Goal: Task Accomplishment & Management: Use online tool/utility

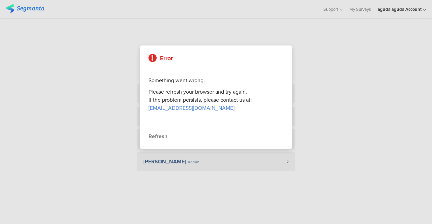
click at [151, 136] on div "Refresh" at bounding box center [215, 137] width 135 height 8
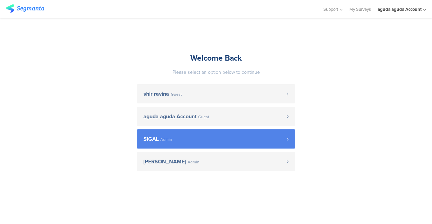
click at [164, 138] on span "Admin" at bounding box center [166, 140] width 12 height 4
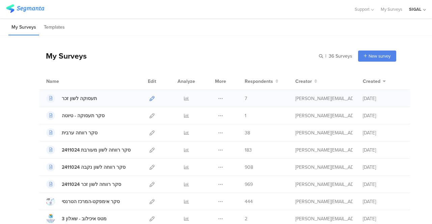
click at [149, 99] on icon at bounding box center [151, 98] width 5 height 5
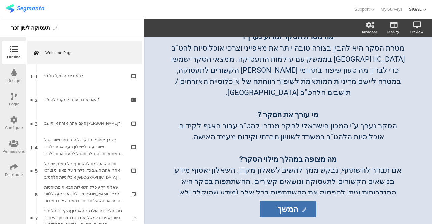
scroll to position [169, 0]
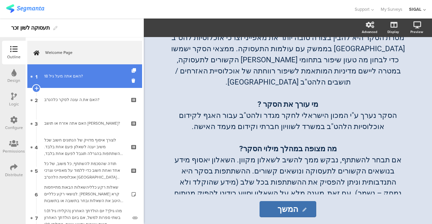
click at [89, 82] on link "1 האם אתה מעל גיל 18?" at bounding box center [84, 76] width 115 height 24
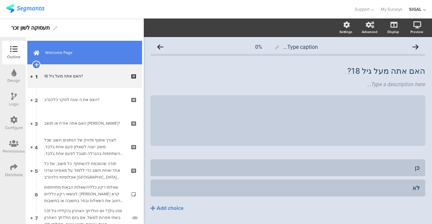
click at [76, 58] on link "Welcome Page" at bounding box center [84, 53] width 115 height 24
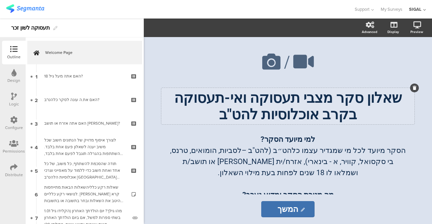
scroll to position [34, 0]
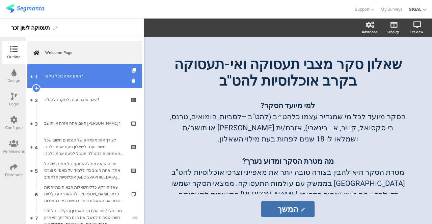
click at [84, 81] on link "1 האם אתה מעל גיל 18?" at bounding box center [84, 76] width 115 height 24
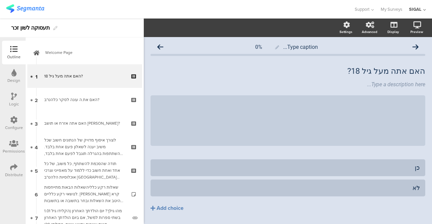
click at [11, 96] on icon at bounding box center [14, 96] width 6 height 7
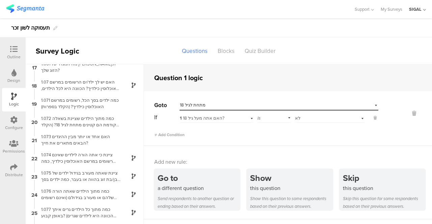
scroll to position [324, 0]
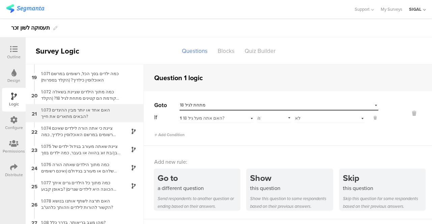
click at [70, 115] on div "1.073 האם אחד או יותר מבין ההיגדים הבאים מתארים את חייך?" at bounding box center [79, 113] width 84 height 13
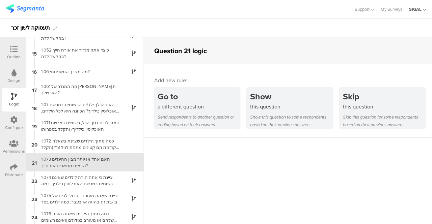
scroll to position [280, 0]
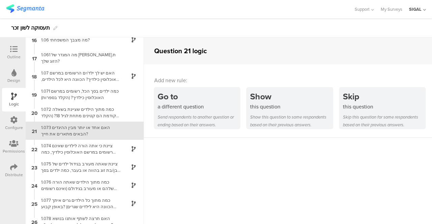
click at [16, 49] on icon at bounding box center [13, 49] width 7 height 7
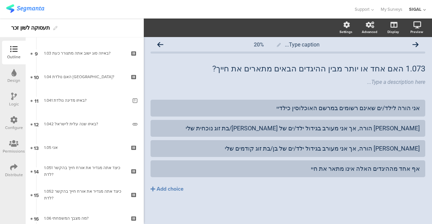
scroll to position [225, 0]
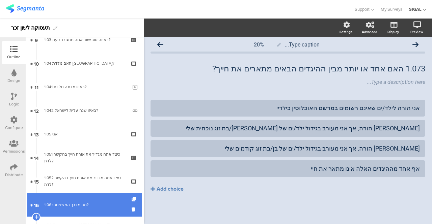
click at [64, 205] on div "1.06 מה מצבך המשפחתי?" at bounding box center [84, 205] width 81 height 7
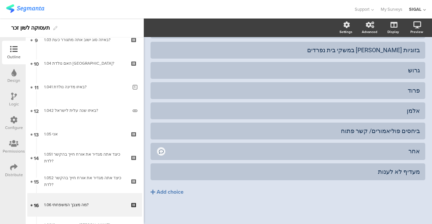
scroll to position [181, 0]
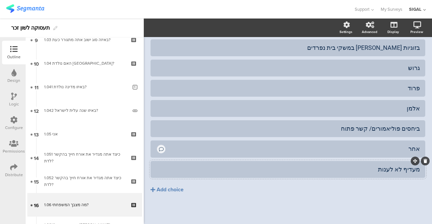
click at [235, 169] on div "מעדיף לא לענות" at bounding box center [288, 170] width 264 height 8
click at [205, 29] on icon "button" at bounding box center [203, 27] width 7 height 5
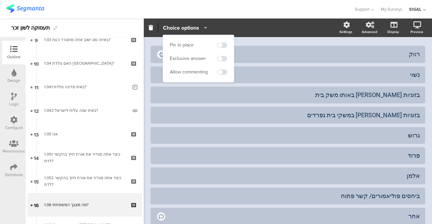
scroll to position [147, 0]
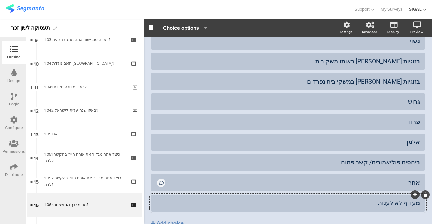
click at [223, 204] on div "מעדיף לא לענות" at bounding box center [288, 203] width 264 height 8
click at [197, 29] on span "Choice options" at bounding box center [181, 28] width 36 height 8
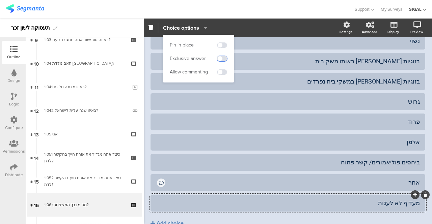
click at [220, 58] on span at bounding box center [222, 58] width 10 height 5
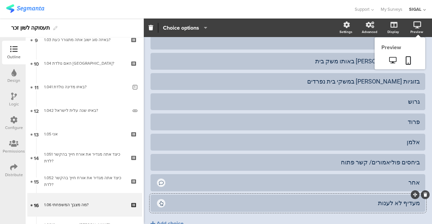
click at [413, 27] on icon at bounding box center [417, 25] width 8 height 7
click at [389, 59] on icon at bounding box center [392, 60] width 7 height 6
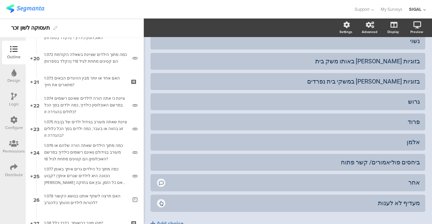
scroll to position [480, 0]
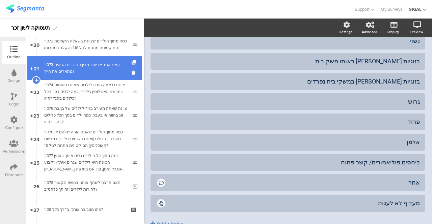
click at [82, 73] on div "1.073 האם אחד או יותר מבין ההיגדים הבאים מתארים את חייך?" at bounding box center [84, 67] width 81 height 13
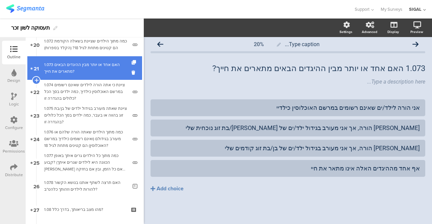
scroll to position [2, 0]
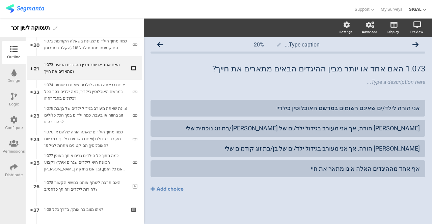
click at [16, 93] on icon at bounding box center [14, 96] width 6 height 7
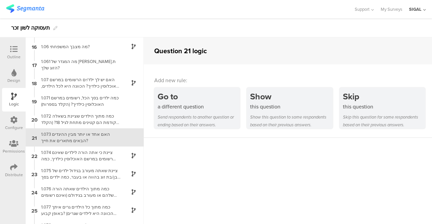
scroll to position [280, 0]
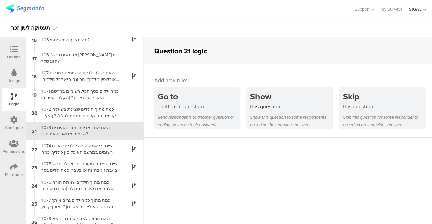
click at [13, 53] on div at bounding box center [13, 50] width 13 height 8
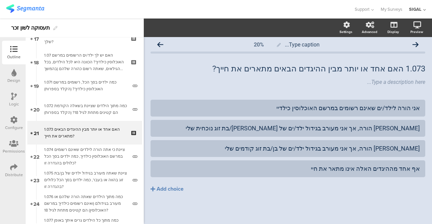
scroll to position [417, 0]
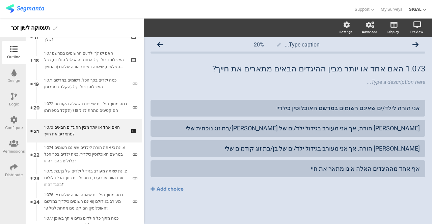
click at [15, 99] on icon at bounding box center [14, 96] width 6 height 7
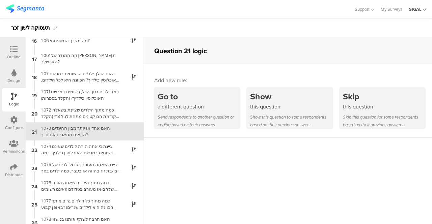
scroll to position [280, 0]
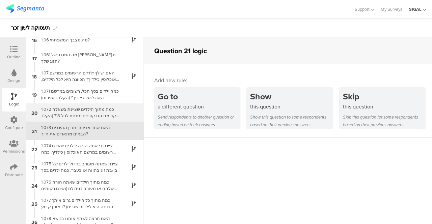
click at [73, 109] on div "1.072 כמה מתוך הילדים שציינת בשאלה הקודמת הם קטינים מתחת לגיל 18? (הקלד בספרות)" at bounding box center [79, 112] width 84 height 13
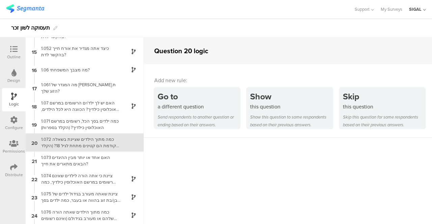
scroll to position [262, 0]
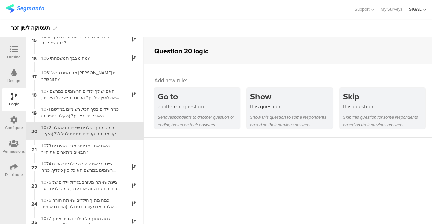
click at [12, 50] on icon at bounding box center [13, 49] width 7 height 7
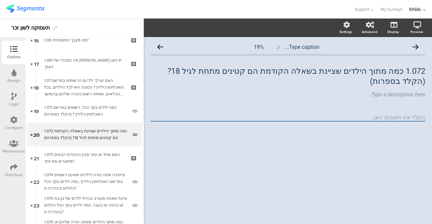
scroll to position [394, 0]
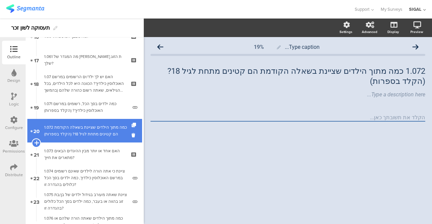
click at [36, 142] on icon at bounding box center [36, 143] width 4 height 6
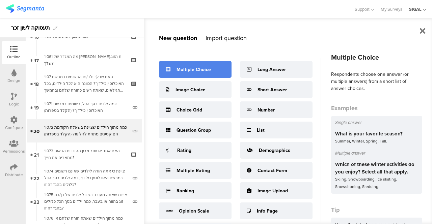
click at [183, 67] on div "Multiple Choice" at bounding box center [193, 69] width 34 height 7
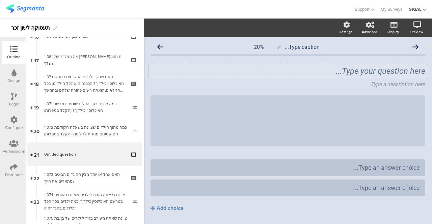
click at [320, 75] on div "Type your question here..." at bounding box center [287, 71] width 274 height 10
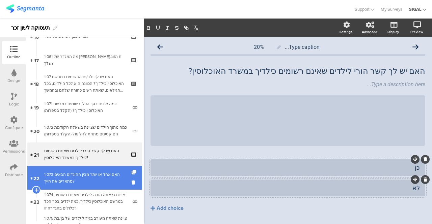
click at [62, 181] on div "1.073 האם אחד או יותר מבין ההיגדים הבאים מתארים את חייך?" at bounding box center [84, 177] width 81 height 13
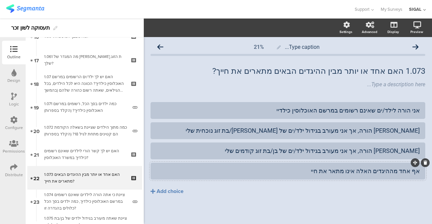
click at [314, 175] on div "אף אחד מההיגדים האלה אינו מתאר את חיי" at bounding box center [288, 171] width 264 height 8
click at [193, 173] on div "אחר:" at bounding box center [288, 171] width 264 height 8
click at [205, 28] on icon "button" at bounding box center [203, 27] width 7 height 5
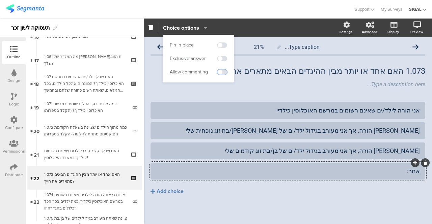
click at [222, 70] on span at bounding box center [222, 71] width 10 height 5
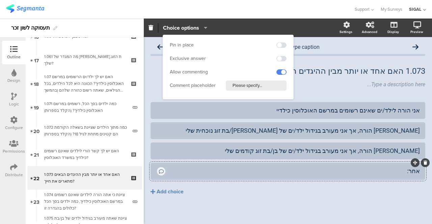
click at [11, 98] on icon at bounding box center [14, 96] width 6 height 7
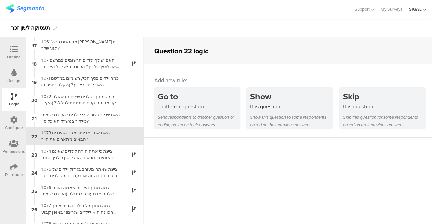
scroll to position [298, 0]
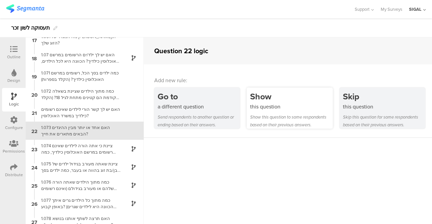
click at [260, 101] on div "Show" at bounding box center [291, 96] width 82 height 12
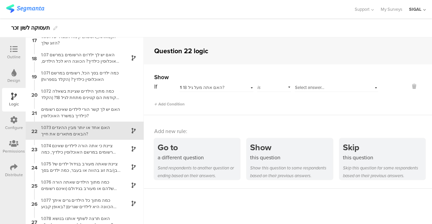
click at [248, 89] on div "1 האם אתה מעל גיל 18?" at bounding box center [216, 87] width 74 height 10
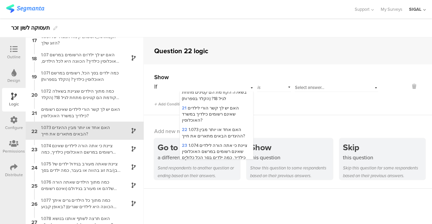
scroll to position [336, 0]
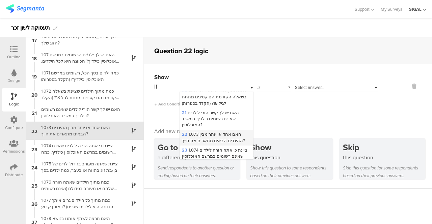
click at [220, 131] on span "22 1.073 האם אחד או יותר מבין ההיגדים הבאים מתארים את חייך?" at bounding box center [213, 137] width 63 height 12
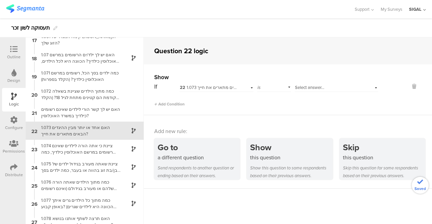
click at [371, 87] on div "Select answer..." at bounding box center [336, 87] width 84 height 10
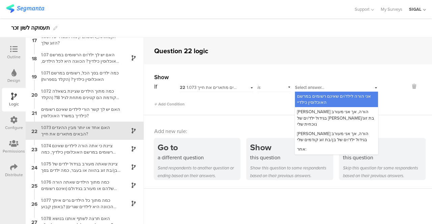
click at [248, 87] on div "22 1.073 האם אחד או יותר מבין ההיגדים הבאים מתארים את חייך?" at bounding box center [216, 87] width 74 height 10
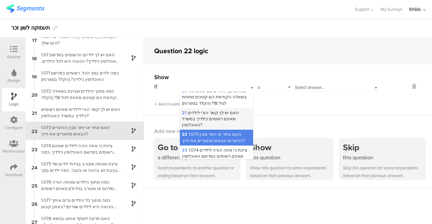
click at [187, 110] on span "21 האם יש לך קשר הורי לילדים שאינם רשומים כילדיך במשרד האוכלוסין?" at bounding box center [210, 119] width 57 height 19
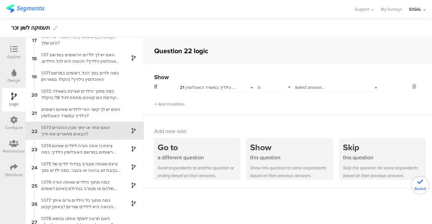
click at [370, 87] on div "Select answer..." at bounding box center [336, 87] width 84 height 10
click at [343, 92] on div "כן" at bounding box center [336, 96] width 83 height 9
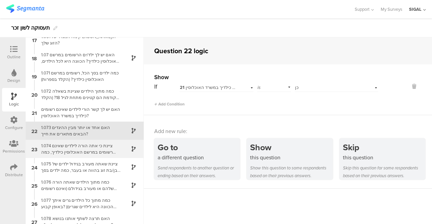
click at [87, 146] on div "1.074 ציינת כי אתה הורה לילדים שאינם רשומים במרשם האוכלוסין כילדיך, כמה ילדים ב…" at bounding box center [79, 149] width 84 height 13
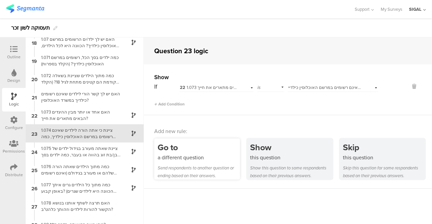
scroll to position [316, 0]
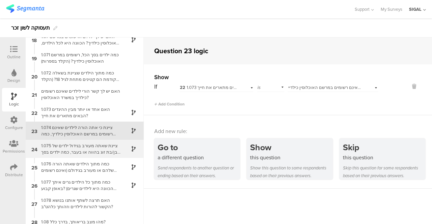
click at [90, 149] on div "1.075 ציינת שאתה מעורב בגידול ילדים של בן/בת זוג בהווה או בעבר, כמה ילדים בסך ה…" at bounding box center [79, 149] width 84 height 13
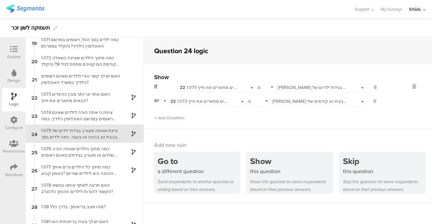
scroll to position [334, 0]
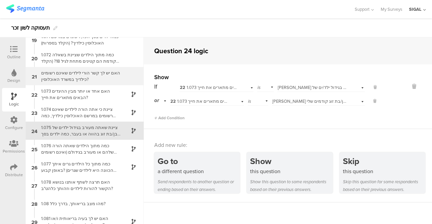
click at [81, 79] on div "האם יש לך קשר הורי לילדים שאינם רשומים כילדיך במשרד האוכלוסין?" at bounding box center [79, 76] width 84 height 13
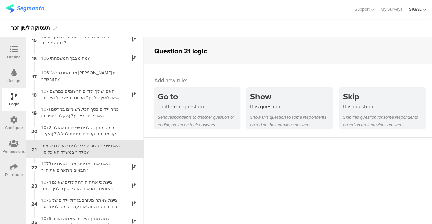
scroll to position [280, 0]
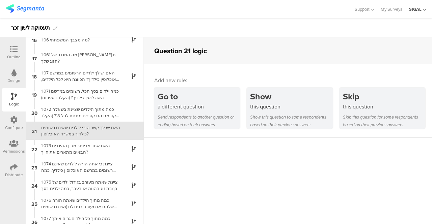
click at [11, 54] on div "Outline" at bounding box center [13, 57] width 13 height 6
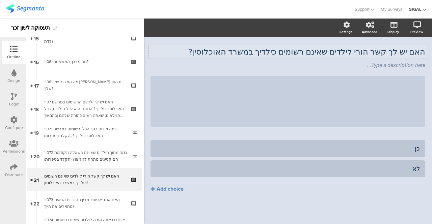
scroll to position [417, 0]
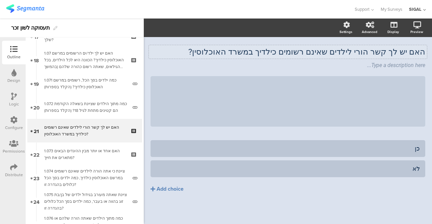
click at [377, 51] on p "האם יש לך קשר הורי לילדים שאינם רשומים כילדיך במשרד האוכלוסין?" at bounding box center [287, 52] width 274 height 10
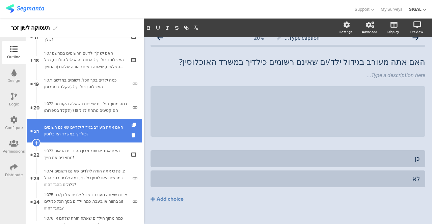
click at [67, 126] on div "האם אתה מעורב בגידול ילד/ים שאינם רשומים כילדיך במשרד האוכלוסין?" at bounding box center [84, 130] width 81 height 13
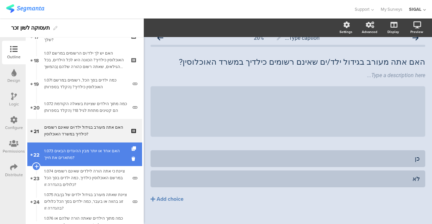
click at [66, 148] on div "1.073 האם אחד או יותר מבין ההיגדים הבאים מתארים את חייך?" at bounding box center [84, 154] width 81 height 13
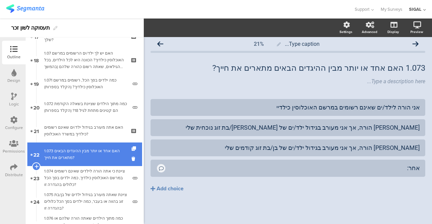
scroll to position [3, 0]
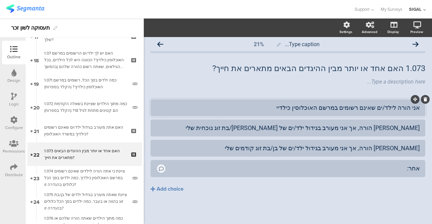
click at [423, 99] on icon at bounding box center [425, 99] width 4 height 4
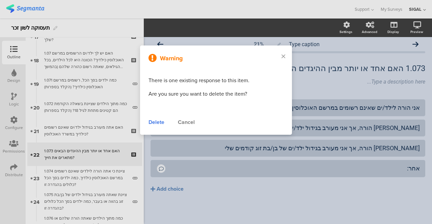
click at [156, 120] on div "Delete" at bounding box center [156, 122] width 16 height 8
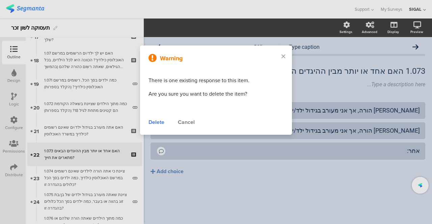
scroll to position [0, 0]
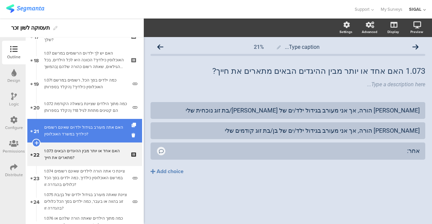
click at [80, 140] on link "21 האם אתה מעורב בגידול ילד/ים שאינם רשומים כילדיך במשרד האוכלוסין?" at bounding box center [84, 131] width 115 height 24
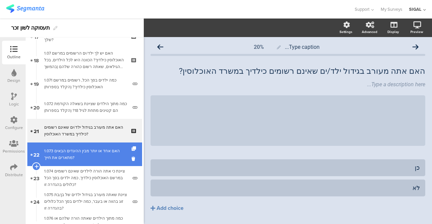
click at [71, 152] on div "1.073 האם אחד או יותר מבין ההיגדים הבאים מתארים את חייך?" at bounding box center [84, 154] width 81 height 13
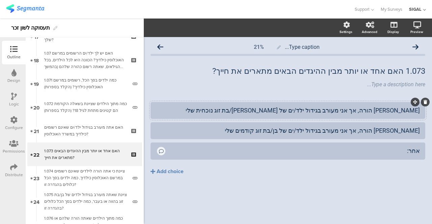
click at [391, 110] on div "אינני הורה, אך אני מעורב בגידול ילד/ים של בן/בת זוג נוכחית שלי" at bounding box center [288, 111] width 264 height 8
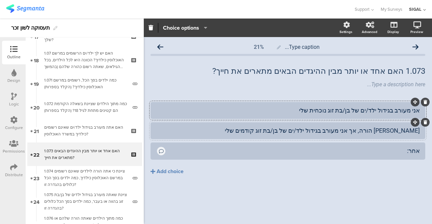
click at [389, 130] on div "אינני הורה, אך אני מעורב בגידול ילד/ים של בן/בת זוג קודמים שלי" at bounding box center [288, 131] width 264 height 8
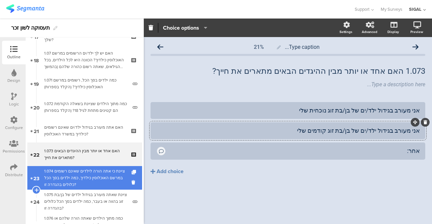
click at [75, 175] on div "1.074 ציינת כי אתה הורה לילדים שאינם רשומים במרשם האוכלוסין כילדיך, כמה ילדים ב…" at bounding box center [85, 178] width 83 height 20
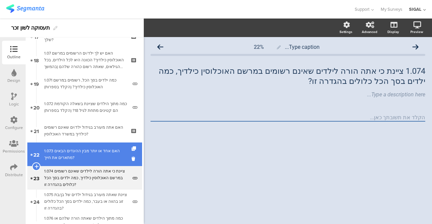
click at [100, 161] on div "1.073 האם אחד או יותר מבין ההיגדים הבאים מתארים את חייך?" at bounding box center [84, 154] width 81 height 13
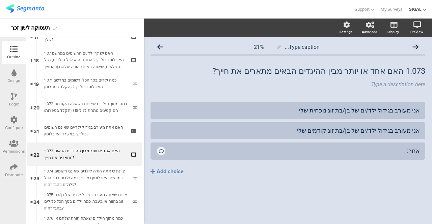
click at [14, 101] on div "Logic" at bounding box center [14, 104] width 10 height 6
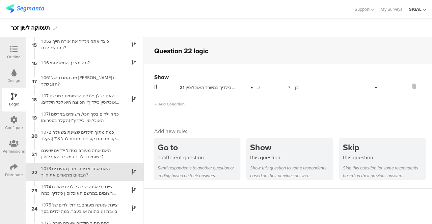
scroll to position [298, 0]
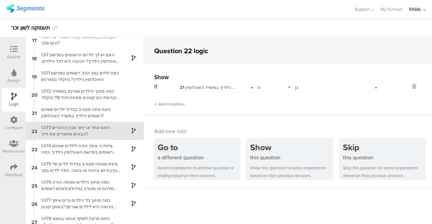
click at [11, 51] on icon at bounding box center [13, 49] width 7 height 7
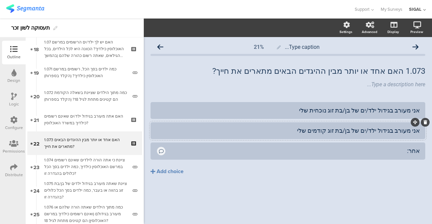
scroll to position [441, 0]
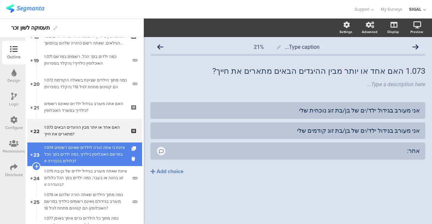
click at [72, 147] on div "1.074 ציינת כי אתה הורה לילדים שאינם רשומים במרשם האוכלוסין כילדיך, כמה ילדים ב…" at bounding box center [85, 154] width 83 height 20
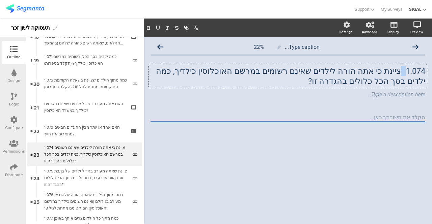
drag, startPoint x: 403, startPoint y: 68, endPoint x: 399, endPoint y: 76, distance: 8.1
click at [405, 72] on div "1.074 ציינת כי אתה הורה לילדים שאינם רשומים במרשם האוכלוסין כילדיך, כמה ילדים ב…" at bounding box center [288, 76] width 278 height 24
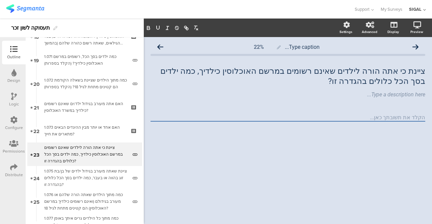
click at [271, 110] on div "Type caption... 22% ציינת כי אתה הורה לילדים שאינם רשומים במרשם האוכלוסין כילדי…" at bounding box center [287, 92] width 274 height 105
click at [10, 76] on div "Design" at bounding box center [14, 76] width 24 height 24
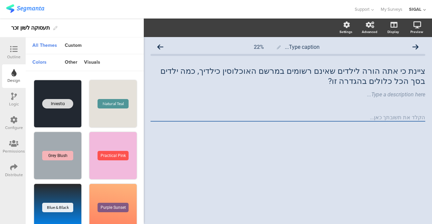
click at [14, 53] on icon at bounding box center [13, 49] width 7 height 7
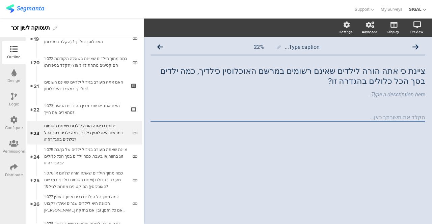
scroll to position [465, 0]
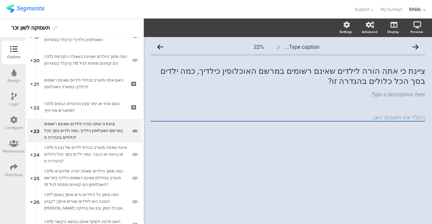
click at [12, 123] on icon at bounding box center [13, 119] width 7 height 7
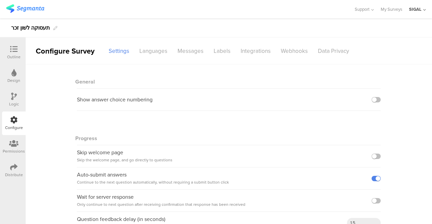
click at [19, 52] on div at bounding box center [13, 50] width 13 height 8
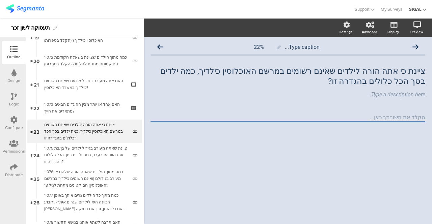
scroll to position [465, 0]
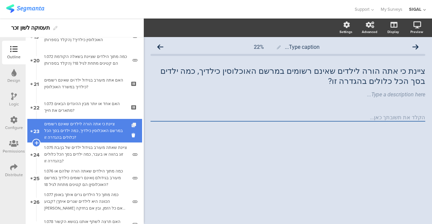
click at [131, 126] on icon at bounding box center [134, 125] width 6 height 4
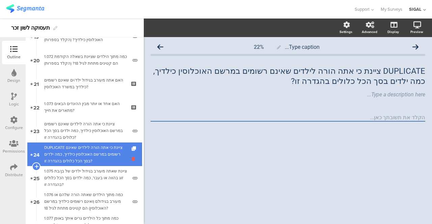
click at [131, 159] on icon at bounding box center [134, 159] width 6 height 6
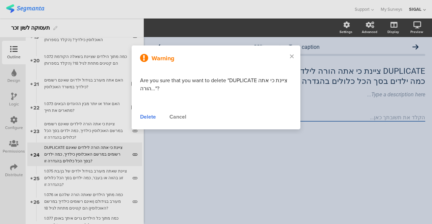
click at [146, 117] on div "Delete" at bounding box center [148, 117] width 16 height 8
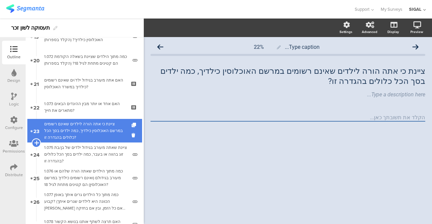
click at [36, 143] on icon at bounding box center [36, 143] width 4 height 6
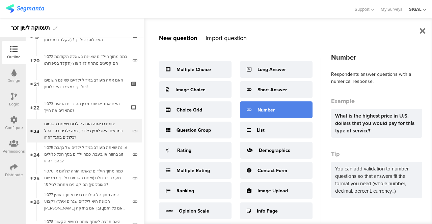
click at [265, 115] on div "Number" at bounding box center [276, 109] width 72 height 17
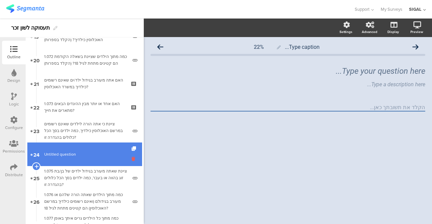
click at [131, 159] on icon at bounding box center [134, 159] width 6 height 6
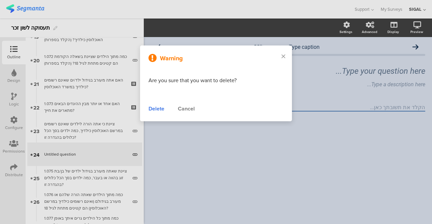
click at [158, 108] on div "Delete" at bounding box center [156, 109] width 16 height 8
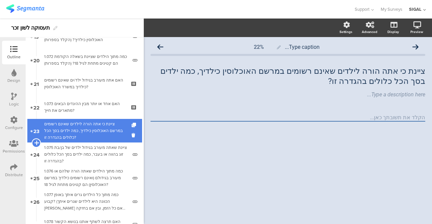
click at [37, 144] on icon at bounding box center [36, 143] width 4 height 6
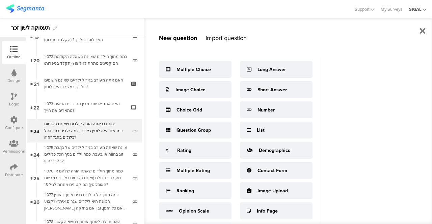
scroll to position [36, 0]
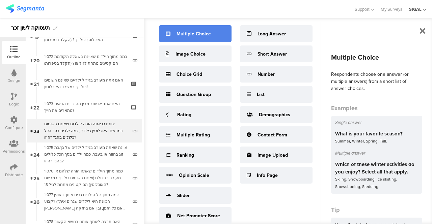
click at [188, 35] on div "Multiple Choice" at bounding box center [193, 33] width 34 height 7
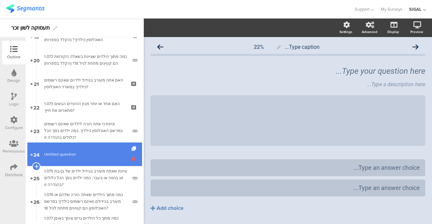
click at [131, 159] on icon at bounding box center [134, 159] width 6 height 6
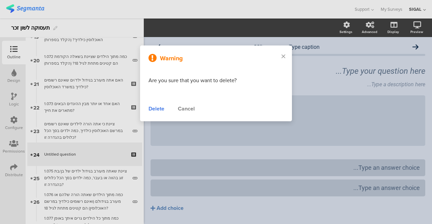
click at [149, 110] on div "Delete" at bounding box center [156, 109] width 16 height 8
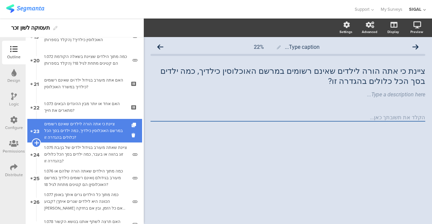
click at [37, 143] on icon at bounding box center [36, 143] width 4 height 6
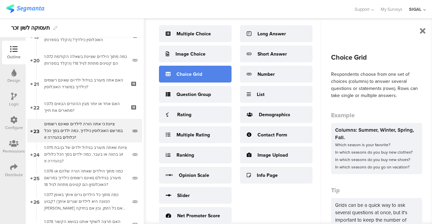
click at [197, 76] on div "Choice Grid" at bounding box center [189, 74] width 26 height 7
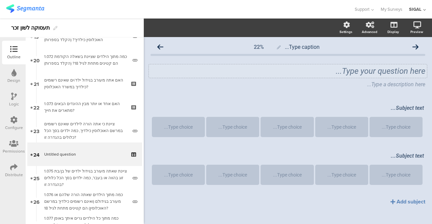
click at [345, 72] on div "Type your question here..." at bounding box center [287, 71] width 274 height 10
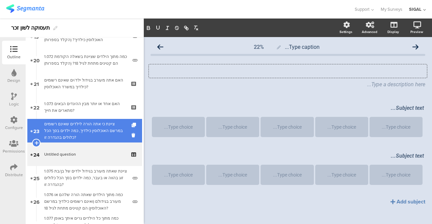
click at [90, 137] on div "ציינת כי אתה הורה לילדים שאינם רשומים במרשם האוכלוסין כילדיך, כמה ילדים בסך הכל…" at bounding box center [85, 131] width 83 height 20
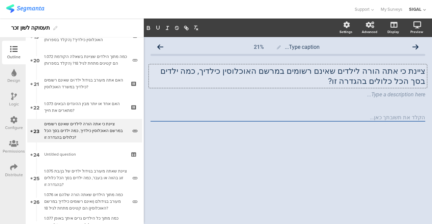
click at [386, 85] on div "ציינת כי אתה הורה לילדים שאינם רשומים במרשם האוכלוסין כילדיך, כמה ילדים בסך הכל…" at bounding box center [288, 76] width 278 height 24
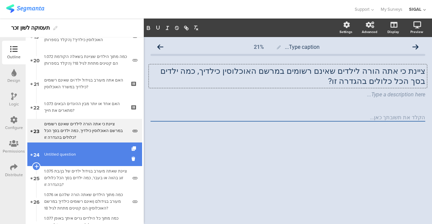
click at [75, 160] on link "24 Untitled question" at bounding box center [84, 155] width 115 height 24
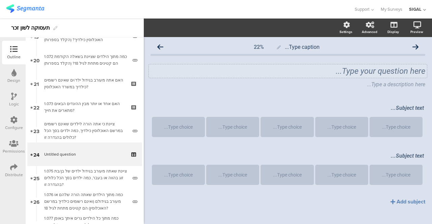
click at [362, 75] on div "Type your question here..." at bounding box center [287, 71] width 274 height 10
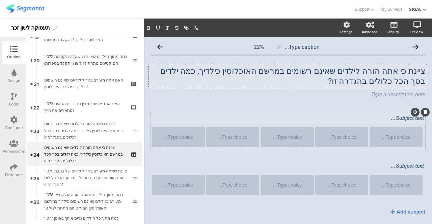
click at [385, 116] on div "Subject text..." at bounding box center [287, 118] width 275 height 11
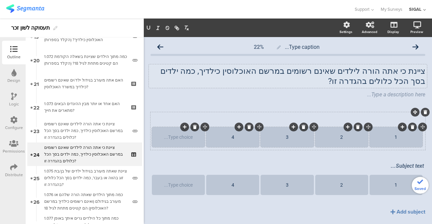
click at [185, 141] on div "Type choice..." at bounding box center [178, 137] width 51 height 20
click at [186, 140] on div "Type choice..." at bounding box center [178, 137] width 51 height 20
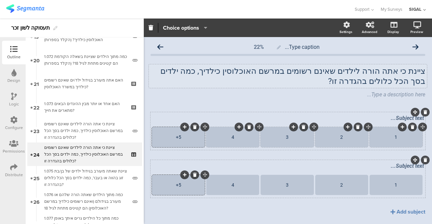
click at [423, 162] on icon at bounding box center [425, 160] width 4 height 4
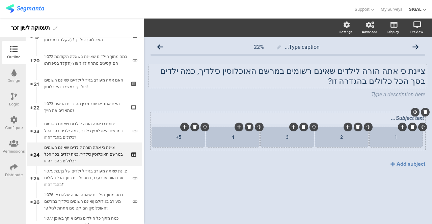
click at [390, 116] on div "Subject text..." at bounding box center [287, 118] width 275 height 11
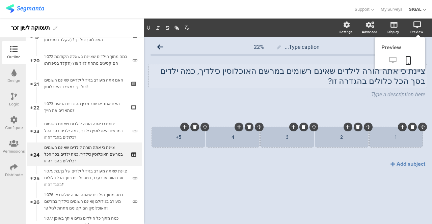
click at [389, 59] on icon at bounding box center [392, 60] width 7 height 6
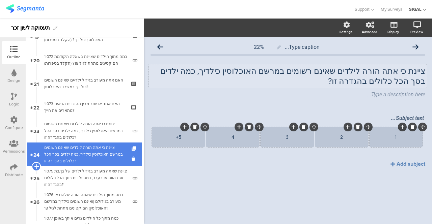
click at [37, 164] on icon at bounding box center [36, 167] width 4 height 6
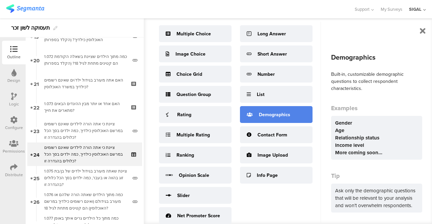
click at [261, 120] on div "Demographics" at bounding box center [276, 114] width 72 height 17
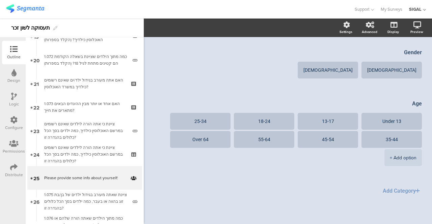
scroll to position [23, 0]
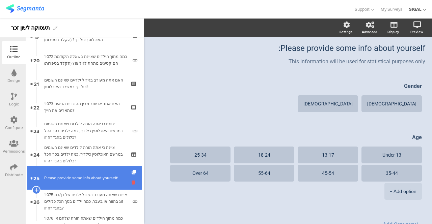
click at [131, 181] on icon at bounding box center [134, 182] width 6 height 6
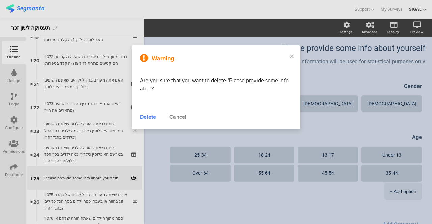
click at [150, 116] on div "Delete" at bounding box center [148, 117] width 16 height 8
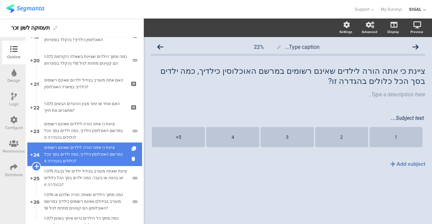
click at [37, 164] on icon at bounding box center [36, 167] width 4 height 6
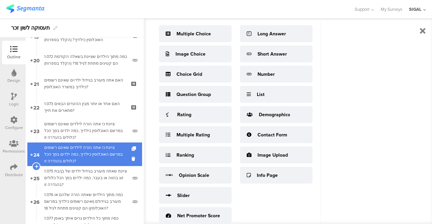
click at [60, 161] on div "ציינת כי אתה הורה לילדים שאינם רשומים במרשם האוכלוסין כילדיך, כמה ילדים בסך הכל…" at bounding box center [84, 154] width 81 height 20
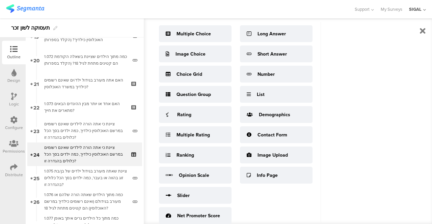
click at [13, 58] on div "Outline" at bounding box center [13, 57] width 13 height 6
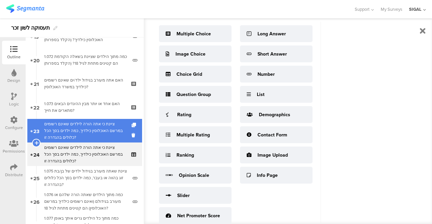
click at [53, 133] on div "ציינת כי אתה הורה לילדים שאינם רשומים במרשם האוכלוסין כילדיך, כמה ילדים בסך הכל…" at bounding box center [85, 131] width 83 height 20
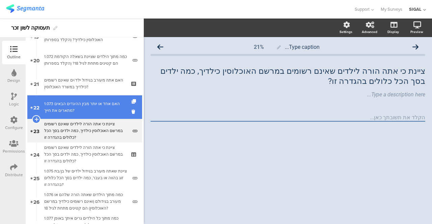
click at [59, 111] on div "1.073 האם אחד או יותר מבין ההיגדים הבאים מתארים את חייך?" at bounding box center [84, 106] width 81 height 13
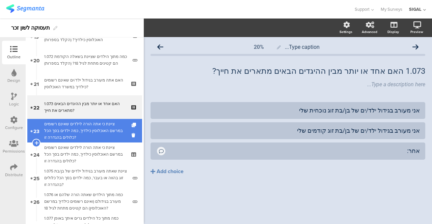
click at [61, 128] on div "ציינת כי אתה הורה לילדים שאינם רשומים במרשם האוכלוסין כילדיך, כמה ילדים בסך הכל…" at bounding box center [85, 131] width 83 height 20
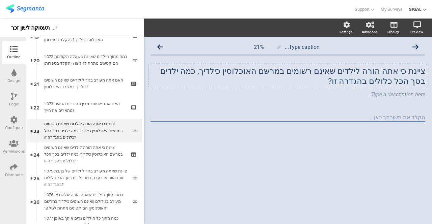
click at [378, 68] on div "ציינת כי אתה הורה לילדים שאינם רשומים במרשם האוכלוסין כילדיך, כמה ילדים בסך הכל…" at bounding box center [288, 76] width 278 height 24
click at [386, 70] on p "ציינת כי אתה הורה לילדים שאינם רשומים במרשם האוכלוסין כילדיך, כמה ילדים בסך הכל…" at bounding box center [287, 76] width 274 height 20
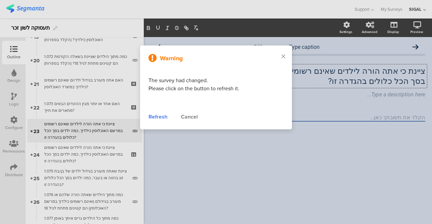
click at [154, 120] on div "Refresh" at bounding box center [157, 117] width 19 height 8
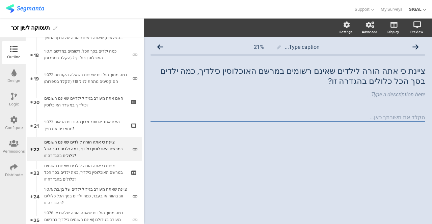
scroll to position [441, 0]
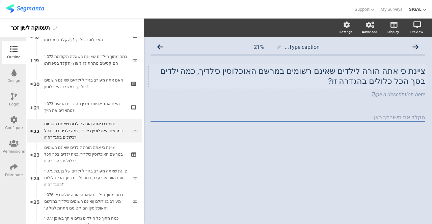
click at [402, 73] on p "ציינת כי אתה הורה לילדים שאינם רשומים במרשם האוכלוסין כילדיך, כמה ילדים בסך הכל…" at bounding box center [287, 76] width 274 height 20
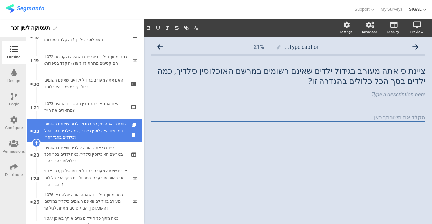
click at [85, 126] on div "ציינת כי אתה מעורב בגידול ילדים שאינם רשומים במרשם האוכלוסין כילדיך, כמה ילדים …" at bounding box center [85, 131] width 83 height 20
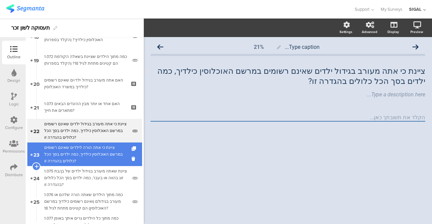
click at [73, 153] on div "ציינת כי אתה הורה לילדים שאינם רשומים במרשם האוכלוסין כילדיך, כמה ילדים בסך הכל…" at bounding box center [84, 154] width 81 height 20
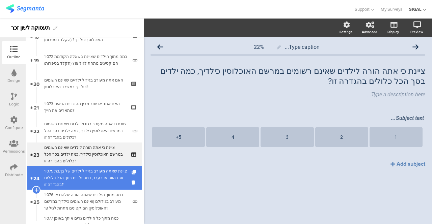
click at [69, 168] on div "1.075 ציינת שאתה מעורב בגידול ילדים של בן/בת זוג בהווה או בעבר, כמה ילדים בסך ה…" at bounding box center [85, 178] width 83 height 20
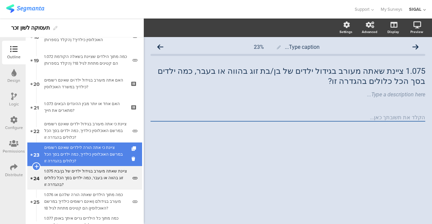
click at [66, 154] on div "ציינת כי אתה הורה לילדים שאינם רשומים במרשם האוכלוסין כילדיך, כמה ילדים בסך הכל…" at bounding box center [84, 154] width 81 height 20
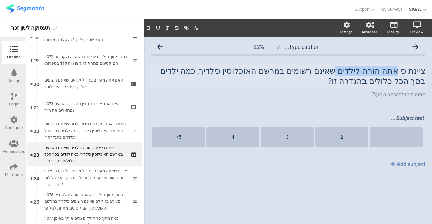
drag, startPoint x: 400, startPoint y: 72, endPoint x: 351, endPoint y: 75, distance: 49.3
click at [351, 75] on div "ציינת כי אתה הורה לילדים שאינם רשומים במרשם האוכלוסין כילדיך, כמה ילדים בסך הכל…" at bounding box center [288, 76] width 278 height 24
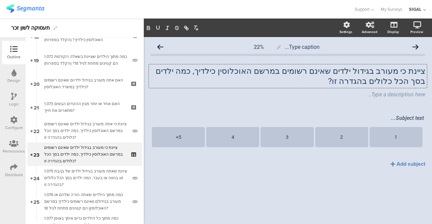
click at [288, 111] on div "Type caption... 22% ציינת כי מעורב בגידול ילדים שאינם רשומים במרשם האוכלוסין כי…" at bounding box center [287, 115] width 274 height 151
click at [182, 127] on div at bounding box center [184, 127] width 9 height 9
click at [186, 126] on icon at bounding box center [185, 127] width 4 height 4
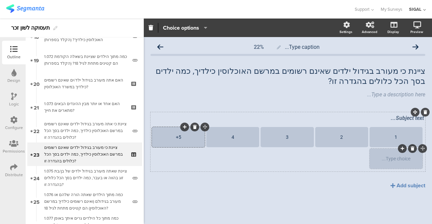
click at [413, 151] on icon at bounding box center [412, 149] width 4 height 4
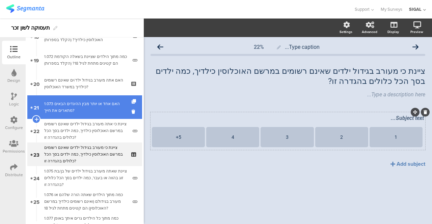
click at [63, 106] on div "1.073 האם אחד או יותר מבין ההיגדים הבאים מתארים את חייך?" at bounding box center [84, 106] width 81 height 13
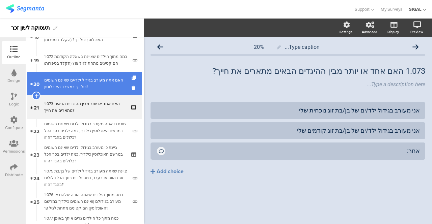
click at [62, 87] on div "האם אתה מעורב בגידול ילד/ים שאינם רשומים כילדיך במשרד האוכלוסין?" at bounding box center [84, 83] width 81 height 13
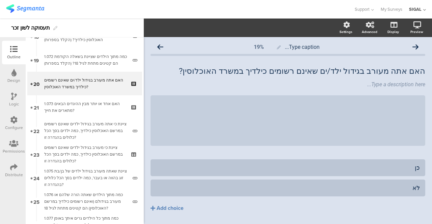
click at [19, 102] on div "Logic" at bounding box center [14, 100] width 24 height 24
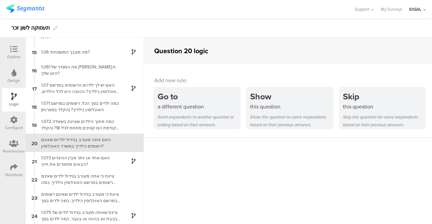
scroll to position [262, 0]
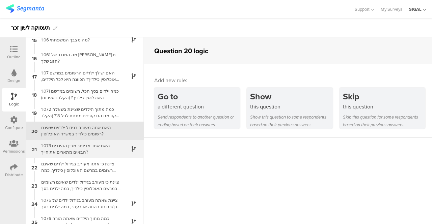
click at [88, 152] on div "1.073 האם אחד או יותר מבין ההיגדים הבאים מתארים את חייך?" at bounding box center [79, 149] width 84 height 13
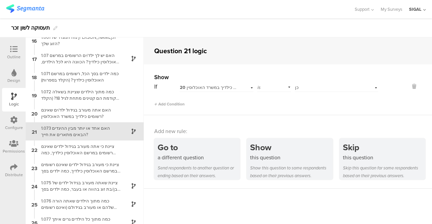
scroll to position [280, 0]
click at [88, 145] on div "ציינת כי אתה מעורב בגידול ילדים שאינם רשומים במרשם האוכלוסין כילדיך, כמה ילדים …" at bounding box center [79, 149] width 84 height 13
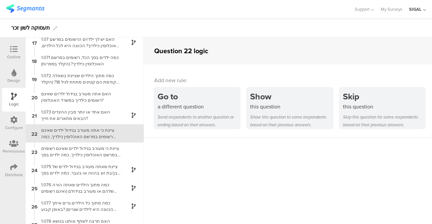
scroll to position [298, 0]
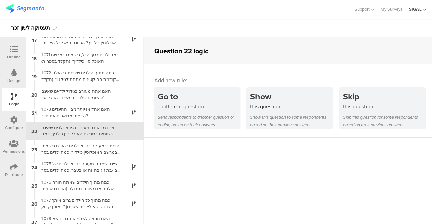
click at [18, 51] on div at bounding box center [13, 50] width 13 height 8
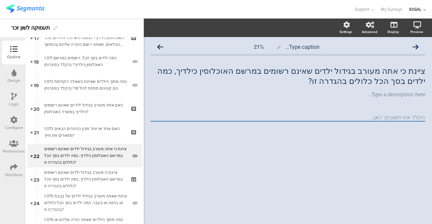
scroll to position [441, 0]
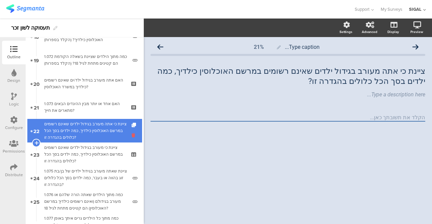
click at [131, 133] on icon at bounding box center [134, 135] width 6 height 6
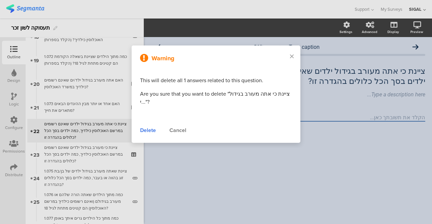
click at [150, 131] on div "Delete" at bounding box center [148, 130] width 16 height 8
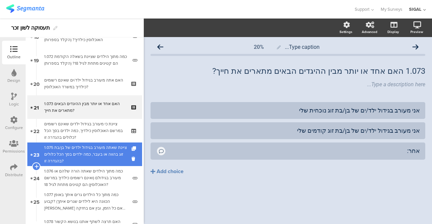
click at [82, 149] on div "1.075 ציינת שאתה מעורב בגידול ילדים של בן/בת זוג בהווה או בעבר, כמה ילדים בסך ה…" at bounding box center [85, 154] width 83 height 20
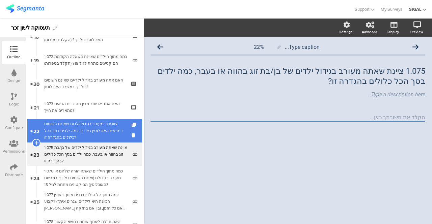
click at [84, 135] on div "ציינת כי מעורב בגידול ילדים שאינם רשומים במרשם האוכלוסין כילדיך, כמה ילדים בסך …" at bounding box center [84, 131] width 81 height 20
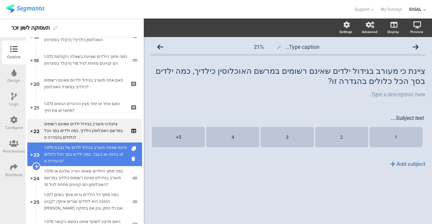
click at [81, 146] on div "1.075 ציינת שאתה מעורב בגידול ילדים של בן/בת זוג בהווה או בעבר, כמה ילדים בסך ה…" at bounding box center [85, 154] width 83 height 20
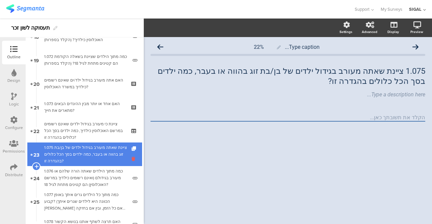
click at [131, 159] on icon at bounding box center [134, 159] width 6 height 6
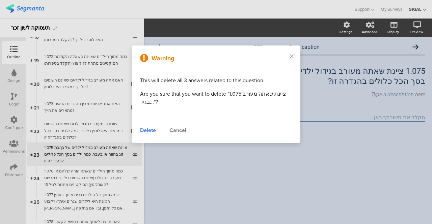
click at [145, 130] on div "Delete" at bounding box center [148, 130] width 16 height 8
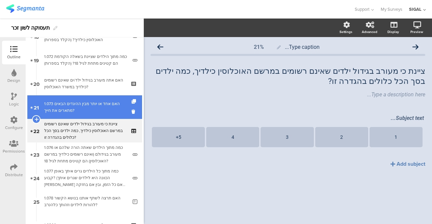
click at [90, 108] on div "1.073 האם אחד או יותר מבין ההיגדים הבאים מתארים את חייך?" at bounding box center [84, 106] width 81 height 13
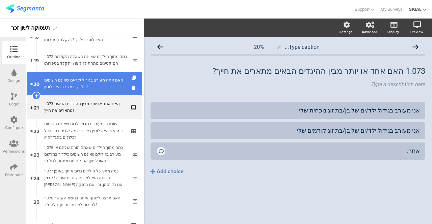
click at [60, 80] on div "האם אתה מעורב בגידול ילד/ים שאינם רשומים כילדיך במשרד האוכלוסין?" at bounding box center [84, 83] width 81 height 13
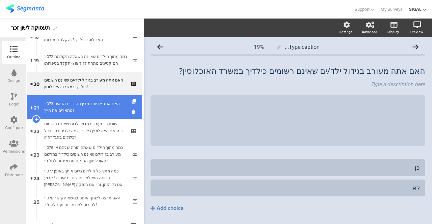
click at [55, 103] on div "1.073 האם אחד או יותר מבין ההיגדים הבאים מתארים את חייך?" at bounding box center [84, 106] width 81 height 13
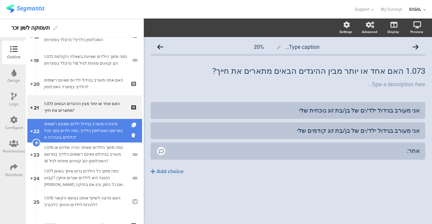
click at [53, 124] on div "ציינת כי מעורב בגידול ילדים שאינם רשומים במרשם האוכלוסין כילדיך, כמה ילדים בסך …" at bounding box center [84, 131] width 81 height 20
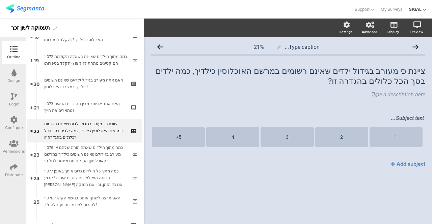
click at [13, 101] on div "Logic" at bounding box center [14, 104] width 10 height 6
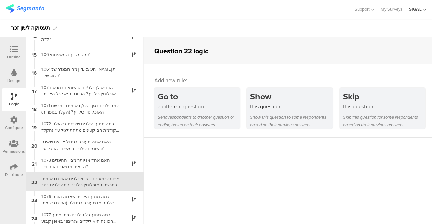
scroll to position [298, 0]
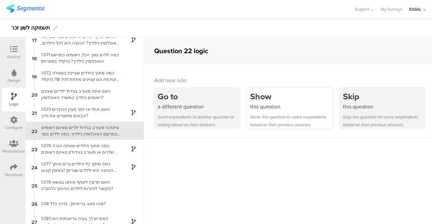
click at [254, 107] on div "this question" at bounding box center [291, 107] width 82 height 8
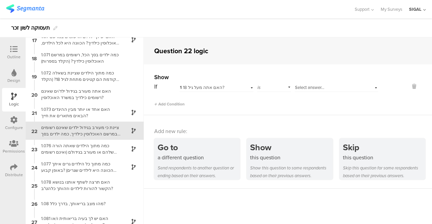
click at [247, 88] on div "1 האם אתה מעל גיל 18?" at bounding box center [216, 87] width 74 height 10
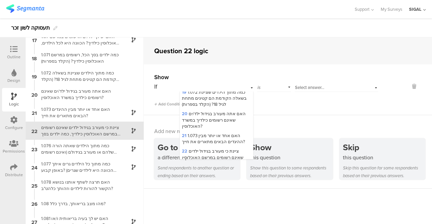
scroll to position [314, 0]
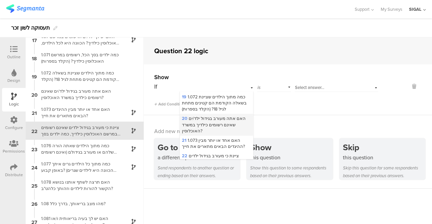
click at [216, 115] on span "20 האם אתה מעורב בגידול ילד/ים שאינם רשומים כילדיך במשרד האוכלוסין?" at bounding box center [214, 124] width 64 height 19
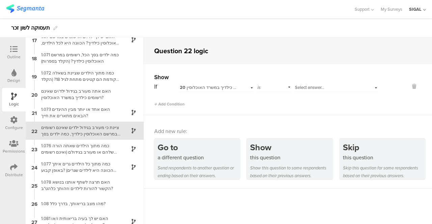
click at [371, 88] on div "Select answer..." at bounding box center [336, 87] width 84 height 10
click at [327, 93] on div "כן" at bounding box center [336, 96] width 83 height 9
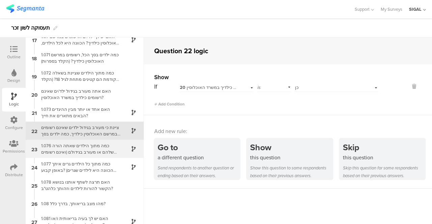
click at [96, 147] on div "1.076 כמה מתוך הילדים שאתה הורה שלהם או מעורב בגידולם (ואינם רשומים כילדיך במרש…" at bounding box center [79, 149] width 84 height 13
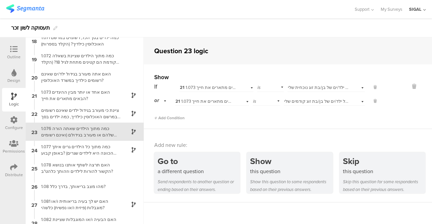
scroll to position [316, 0]
click at [13, 47] on icon at bounding box center [13, 49] width 7 height 7
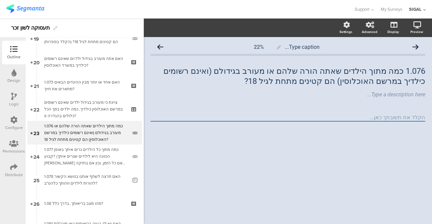
scroll to position [465, 0]
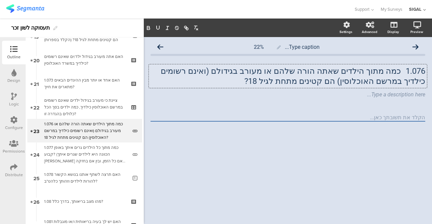
click at [372, 71] on div "1.076 כמה מתוך הילדים שאתה הורה שלהם או מעורב בגידולם (ואינם רשומים כילדיך במרש…" at bounding box center [288, 76] width 278 height 24
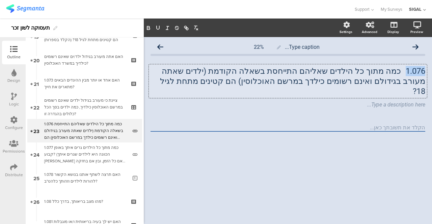
drag, startPoint x: 403, startPoint y: 71, endPoint x: 423, endPoint y: 71, distance: 19.6
click at [423, 71] on p "1.076 כמה מתוך כל הילדים שאליהם התייחסת בשאלה הקודמת (ילדים שאתה מעורב בגידולם …" at bounding box center [287, 81] width 274 height 30
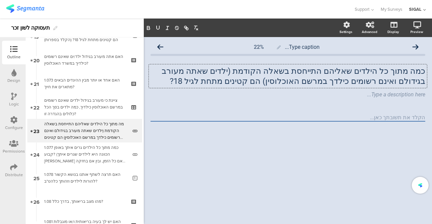
click at [285, 104] on div "כמה מתוך כל הילדים שאליהם התייחסת בשאלה הקודמת (ילדים שאתה מעורב בגידולם ואינם …" at bounding box center [287, 82] width 274 height 46
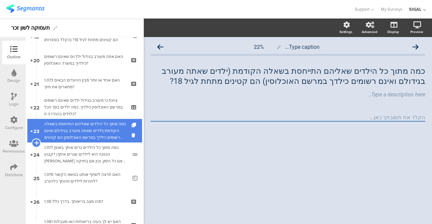
click at [36, 141] on icon at bounding box center [36, 143] width 4 height 6
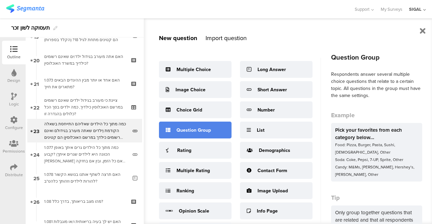
click at [206, 131] on div "Question Group" at bounding box center [193, 130] width 34 height 7
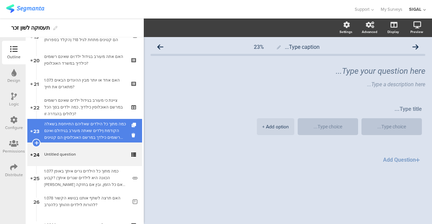
click at [79, 133] on div "כמה מתוך כל הילדים שאליהם התייחסת בשאלה הקודמת (ילדים שאתה מעורב בגידולם ואינם …" at bounding box center [85, 131] width 83 height 20
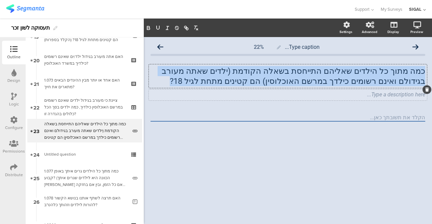
drag, startPoint x: 423, startPoint y: 71, endPoint x: 209, endPoint y: 93, distance: 215.5
click at [209, 93] on span "כמה מתוך כל הילדים שאליהם התייחסת בשאלה הקודמת (ילדים שאתה מעורב בגידולם ואינם …" at bounding box center [287, 82] width 274 height 33
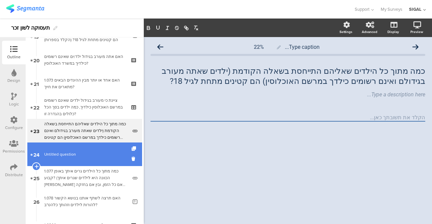
click at [59, 151] on span "Untitled question" at bounding box center [84, 154] width 81 height 7
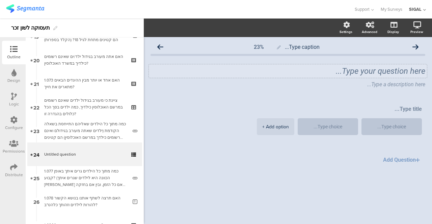
click at [372, 66] on div "Type your question here..." at bounding box center [288, 70] width 278 height 13
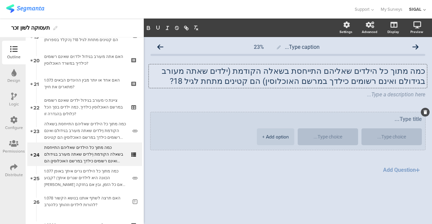
click at [269, 135] on div "+ Add option" at bounding box center [275, 136] width 27 height 17
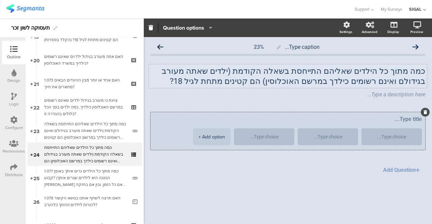
click at [207, 137] on div "+ Add option" at bounding box center [211, 136] width 27 height 17
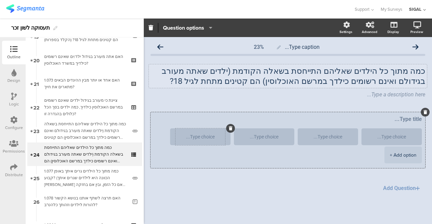
click at [218, 137] on textarea at bounding box center [200, 137] width 50 height 5
click at [391, 155] on div "+ Add option" at bounding box center [402, 155] width 27 height 17
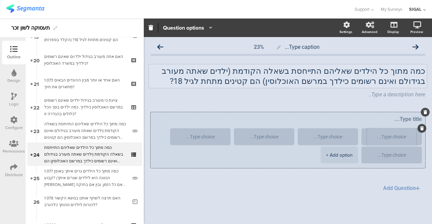
click at [392, 139] on textarea at bounding box center [391, 137] width 50 height 5
click at [324, 140] on div at bounding box center [328, 136] width 50 height 17
type textarea "1"
click at [326, 136] on textarea at bounding box center [328, 137] width 50 height 5
type textarea "2"
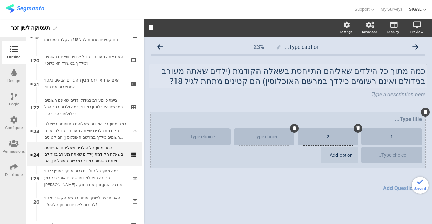
click at [282, 139] on textarea at bounding box center [264, 137] width 50 height 5
type textarea "3"
click at [225, 139] on textarea at bounding box center [200, 137] width 50 height 5
type textarea "4"
click at [386, 156] on textarea at bounding box center [391, 155] width 50 height 5
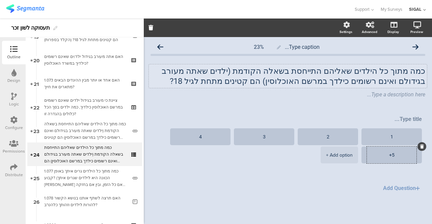
type textarea "5+"
click at [314, 190] on div "1 2 3 4 5+ + Add option Add Question" at bounding box center [287, 153] width 274 height 83
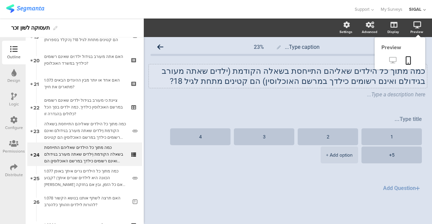
click at [392, 61] on icon at bounding box center [392, 60] width 7 height 6
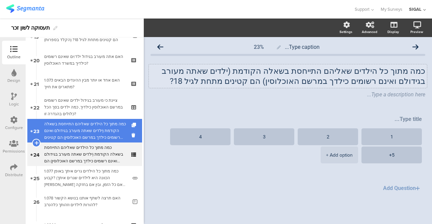
click at [80, 126] on div "כמה מתוך כל הילדים שאליהם התייחסת בשאלה הקודמת (ילדים שאתה מעורב בגידולם ואינם …" at bounding box center [85, 131] width 83 height 20
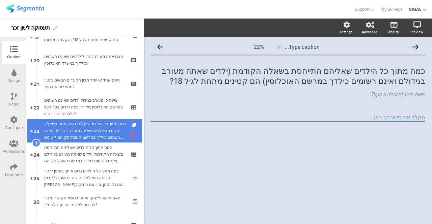
click at [131, 134] on icon at bounding box center [134, 135] width 6 height 6
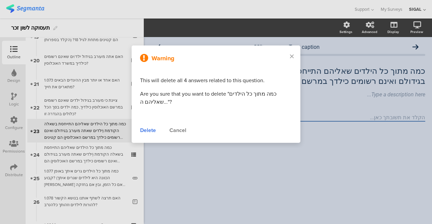
click at [140, 130] on div "Delete" at bounding box center [148, 130] width 16 height 8
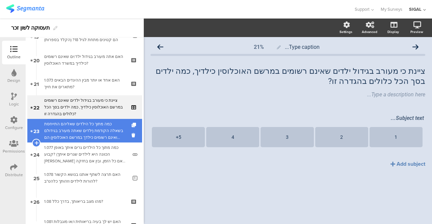
click at [90, 128] on div "כמה מתוך כל הילדים שאליהם התייחסת בשאלה הקודמת (ילדים שאתה מעורב בגידולם ואינם …" at bounding box center [84, 131] width 81 height 20
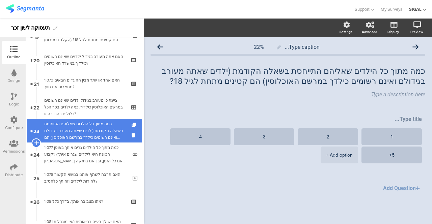
click at [36, 142] on icon at bounding box center [36, 143] width 4 height 6
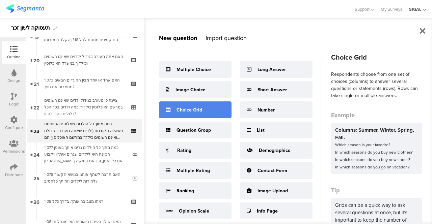
click at [181, 112] on div "Choice Grid" at bounding box center [189, 110] width 26 height 7
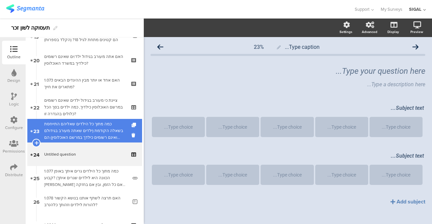
click at [74, 124] on div "כמה מתוך כל הילדים שאליהם התייחסת בשאלה הקודמת (ילדים שאתה מעורב בגידולם ואינם …" at bounding box center [84, 131] width 81 height 20
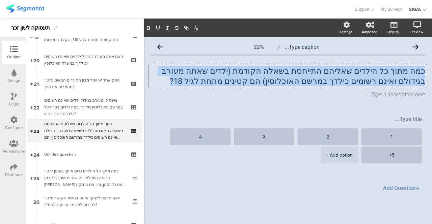
drag, startPoint x: 424, startPoint y: 69, endPoint x: 223, endPoint y: 85, distance: 201.5
click at [223, 85] on div "כמה מתוך כל הילדים שאליהם התייחסת בשאלה הקודמת (ילדים שאתה מעורב בגידולם ואינם …" at bounding box center [288, 76] width 278 height 24
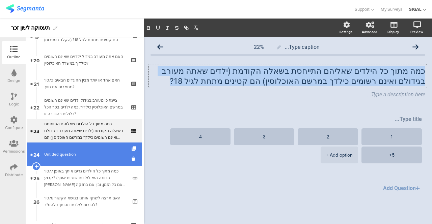
click at [89, 154] on span "Untitled question" at bounding box center [84, 154] width 81 height 7
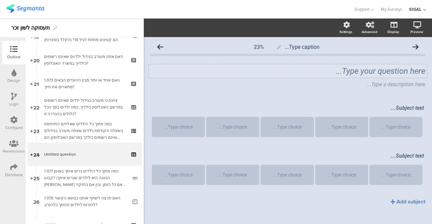
click at [367, 73] on div "Type your question here..." at bounding box center [287, 71] width 274 height 10
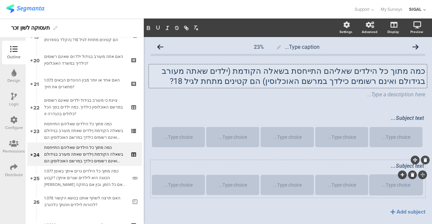
click at [410, 176] on icon at bounding box center [412, 175] width 4 height 4
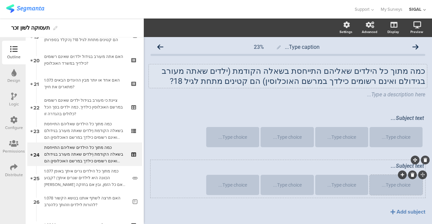
click at [398, 177] on div at bounding box center [402, 175] width 9 height 9
click at [400, 175] on icon at bounding box center [402, 175] width 4 height 4
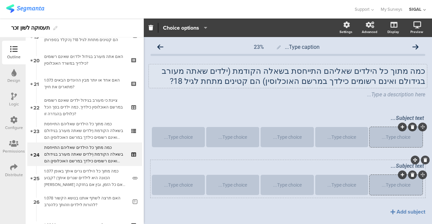
click at [423, 160] on icon at bounding box center [425, 160] width 4 height 4
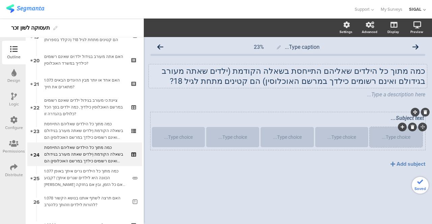
click at [406, 141] on div "Type choice..." at bounding box center [395, 137] width 51 height 20
click at [332, 144] on div "Type choice..." at bounding box center [341, 137] width 51 height 20
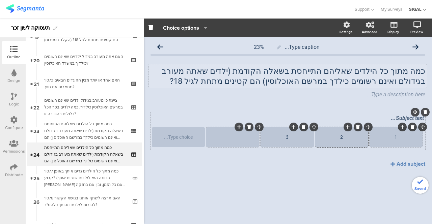
click at [247, 138] on div at bounding box center [232, 137] width 51 height 5
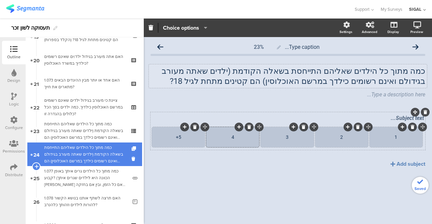
click at [112, 164] on div "כמה מתוך כל הילדים שאליהם התייחסת בשאלה הקודמת (ילדים שאתה מעורב בגידולם ואינם …" at bounding box center [84, 154] width 81 height 20
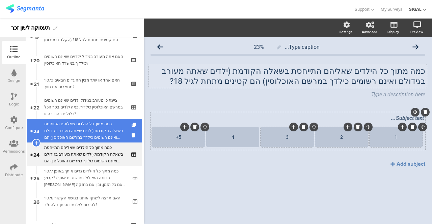
click at [114, 126] on div "כמה מתוך כל הילדים שאליהם התייחסת בשאלה הקודמת (ילדים שאתה מעורב בגידולם ואינם …" at bounding box center [84, 131] width 81 height 20
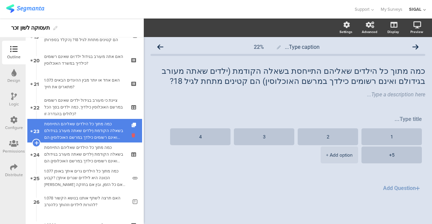
click at [131, 137] on icon at bounding box center [134, 135] width 6 height 6
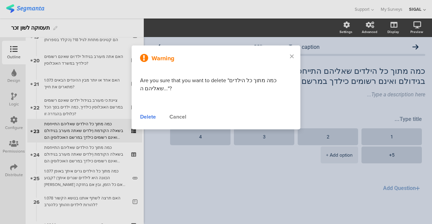
click at [146, 114] on div "Delete" at bounding box center [148, 117] width 16 height 8
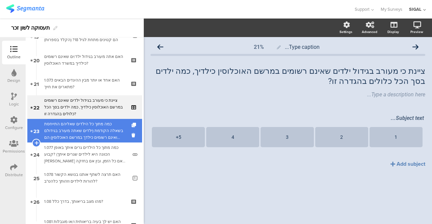
click at [101, 131] on div "כמה מתוך כל הילדים שאליהם התייחסת בשאלה הקודמת (ילדים שאתה מעורב בגידולם ואינם …" at bounding box center [84, 131] width 81 height 20
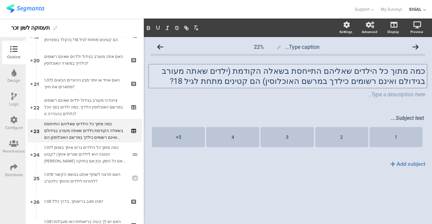
click at [391, 83] on div "כמה מתוך כל הילדים שאליהם התייחסת בשאלה הקודמת (ילדים שאתה מעורב בגידולם ואינם …" at bounding box center [288, 76] width 278 height 24
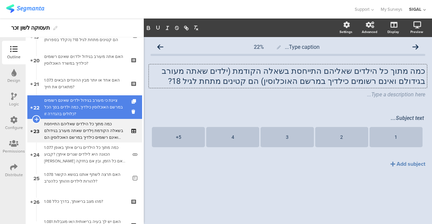
click at [73, 104] on div "ציינת כי מעורב בגידול ילדים שאינם רשומים במרשם האוכלוסין כילדיך, כמה ילדים בסך …" at bounding box center [84, 107] width 81 height 20
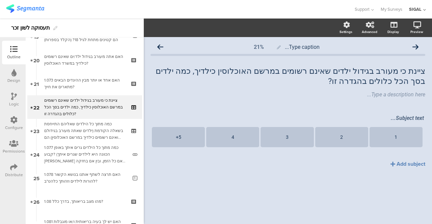
click at [12, 104] on div "Logic" at bounding box center [14, 104] width 10 height 6
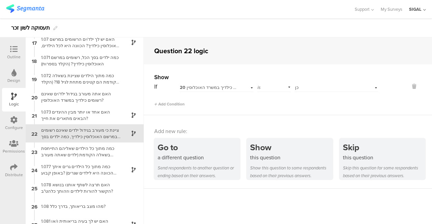
scroll to position [298, 0]
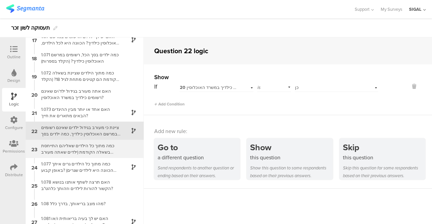
click at [61, 146] on div "כמה מתוך כל הילדים שאליהם התייחסת בשאלה הקודמת (ילדים שאתה מעורב בגידולם ואינם …" at bounding box center [79, 149] width 84 height 13
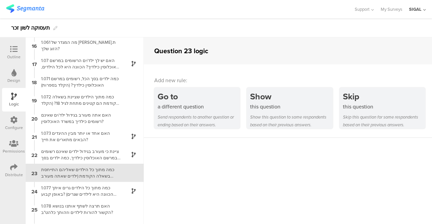
scroll to position [316, 0]
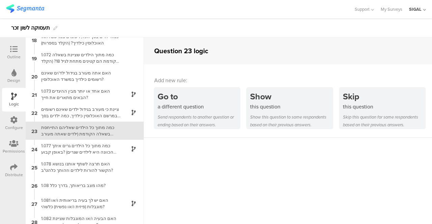
click at [8, 52] on div at bounding box center [13, 50] width 13 height 8
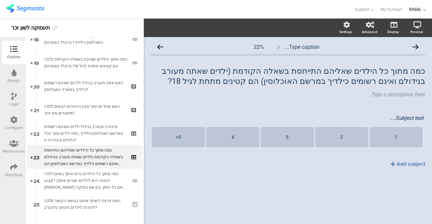
scroll to position [465, 0]
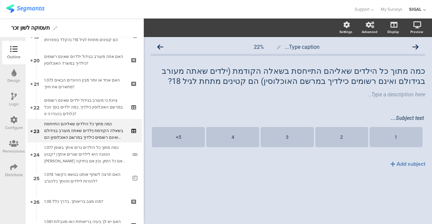
click at [13, 98] on icon at bounding box center [14, 96] width 6 height 7
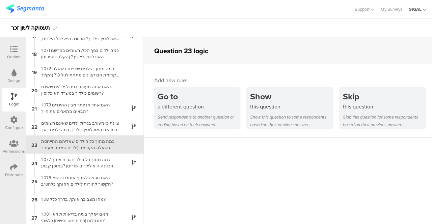
scroll to position [316, 0]
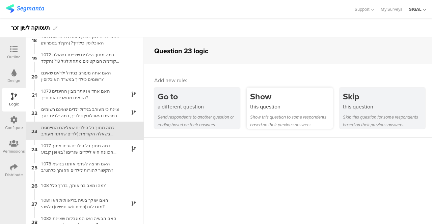
click at [259, 105] on div "this question" at bounding box center [291, 107] width 82 height 8
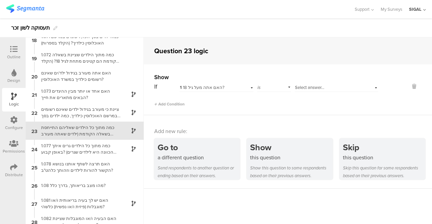
click at [249, 87] on div "1 האם אתה מעל גיל 18?" at bounding box center [216, 87] width 74 height 10
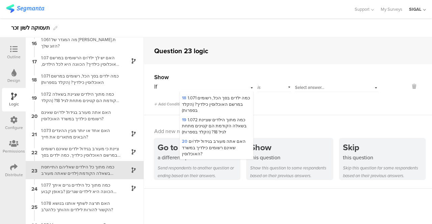
scroll to position [305, 0]
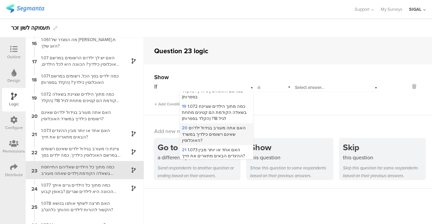
click at [195, 125] on span "20 האם אתה מעורב בגידול ילד/ים שאינם רשומים כילדיך במשרד האוכלוסין?" at bounding box center [214, 134] width 64 height 19
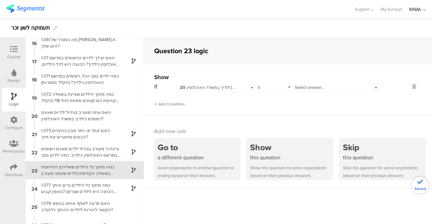
click at [370, 87] on div "Select answer..." at bounding box center [336, 87] width 84 height 10
click at [298, 95] on div "כן" at bounding box center [336, 96] width 83 height 9
click at [9, 51] on div at bounding box center [13, 50] width 13 height 8
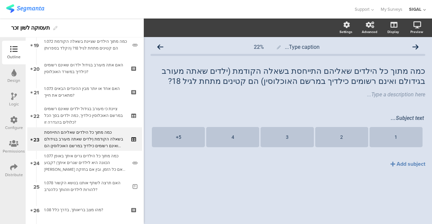
scroll to position [465, 0]
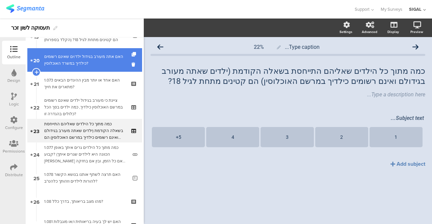
click at [92, 66] on div "האם אתה מעורב בגידול ילד/ים שאינם רשומים כילדיך במשרד האוכלוסין?" at bounding box center [84, 59] width 81 height 13
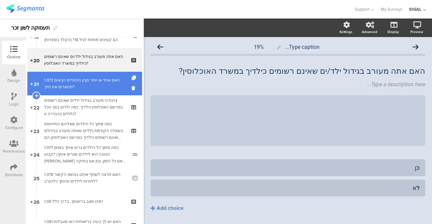
click at [79, 83] on div "1.073 האם אחד או יותר מבין ההיגדים הבאים מתארים את חייך?" at bounding box center [84, 83] width 81 height 13
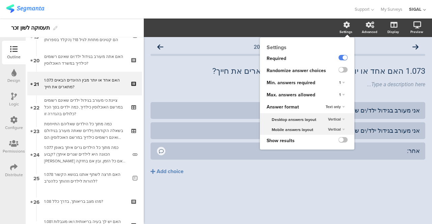
click at [341, 96] on div "1" at bounding box center [341, 95] width 11 height 8
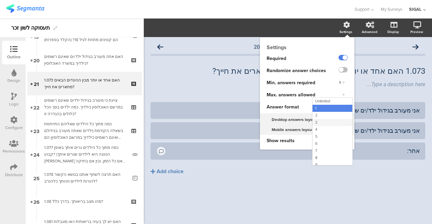
click at [319, 122] on div "3" at bounding box center [332, 122] width 40 height 7
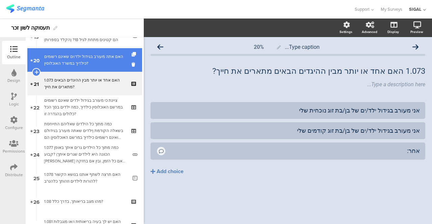
click at [104, 66] on div "האם אתה מעורב בגידול ילד/ים שאינם רשומים כילדיך במשרד האוכלוסין?" at bounding box center [84, 59] width 81 height 13
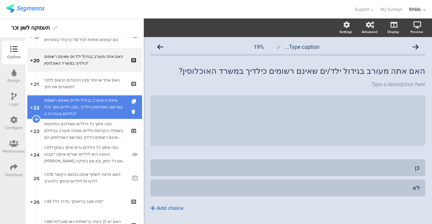
click at [98, 104] on div "ציינת כי מעורב בגידול ילדים שאינם רשומים במרשם האוכלוסין כילדיך, כמה ילדים בסך …" at bounding box center [84, 107] width 81 height 20
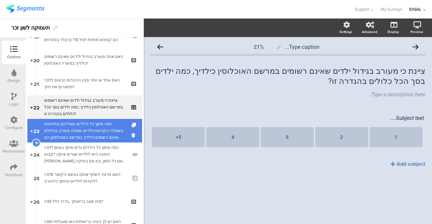
click at [93, 130] on div "כמה מתוך כל הילדים שאליהם התייחסת בשאלה הקודמת (ילדים שאתה מעורב בגידולם ואינם …" at bounding box center [84, 131] width 81 height 20
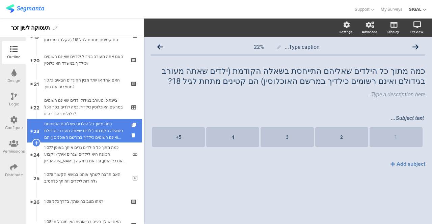
click at [89, 133] on div "כמה מתוך כל הילדים שאליהם התייחסת בשאלה הקודמת (ילדים שאתה מעורב בגידולם ואינם …" at bounding box center [84, 131] width 81 height 20
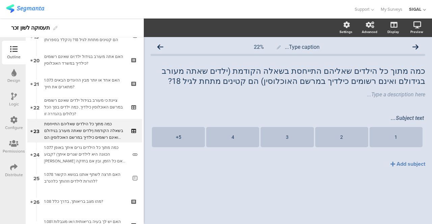
click at [13, 98] on icon at bounding box center [14, 96] width 6 height 7
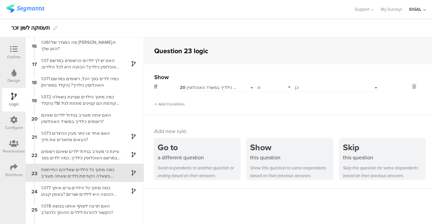
scroll to position [316, 0]
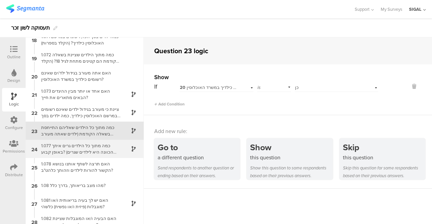
click at [64, 148] on div "1.077 כמה מתוך כל הילדים גרים איתך באופן קבוע? (הכוונה היא לילדים שגרים איתך בי…" at bounding box center [79, 149] width 84 height 13
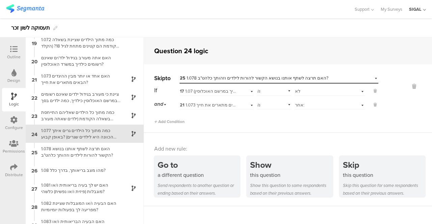
scroll to position [334, 0]
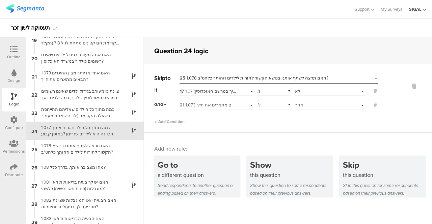
click at [10, 57] on div "Outline" at bounding box center [13, 57] width 13 height 6
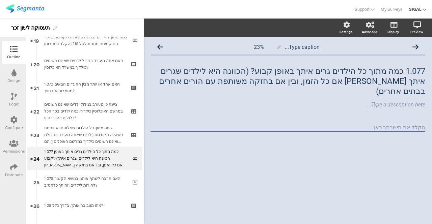
scroll to position [488, 0]
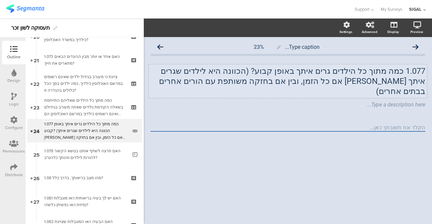
click at [375, 70] on div "1.077 כמה מתוך כל הילדים גרים איתך באופן קבוע? (הכוונה היא לילדים שגרים איתך בי…" at bounding box center [288, 81] width 278 height 34
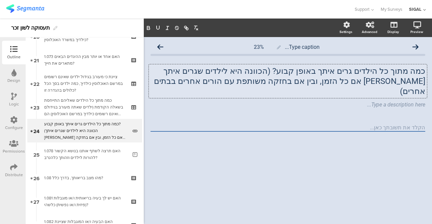
click at [363, 73] on p "כמה מתוך כל הילדים גרים איתך באופן קבוע? (הכוונה היא לילדים שגרים איתך בין אם כ…" at bounding box center [287, 81] width 274 height 30
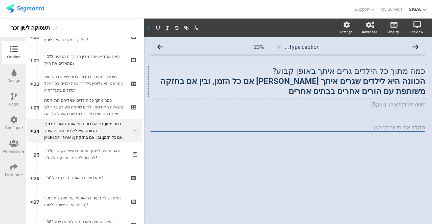
click at [333, 83] on strong "הכוונה היא לילדים שגרים איתך בין אם כל הזמן, ובין אם בחזקה משותפת עם הורים אחרי…" at bounding box center [291, 87] width 267 height 20
click at [364, 70] on p "כמה מתוך כל הילדים גרים איתך באופן קבוע?" at bounding box center [287, 71] width 274 height 10
click at [386, 81] on strong "הכוונה היא לילדים שגרים איתך, [PERSON_NAME] אם כל הזמן, ובין אם בחזקה משותפת עם…" at bounding box center [290, 87] width 269 height 20
click at [355, 109] on div "Type a description here..." at bounding box center [288, 105] width 278 height 11
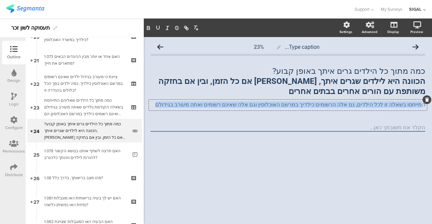
drag, startPoint x: 423, startPoint y: 105, endPoint x: 187, endPoint y: 113, distance: 235.5
click at [187, 113] on div "כמה מתוך כל הילדים גרים איתך באופן קבוע? הכוונה היא לילדים שגרים איתך, בין אם כ…" at bounding box center [287, 87] width 274 height 56
copy p "תייחסו בשאלה זו לכל הילדים, גם אלה הרשומים כילדיך במרשם האוכלוסין וגם אלה שאינם…"
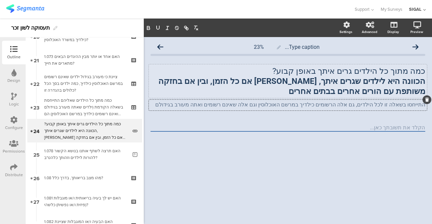
click at [283, 81] on strong "הכוונה היא לילדים שגרים איתך, [PERSON_NAME] אם כל הזמן, ובין אם בחזקה משותפת עם…" at bounding box center [291, 87] width 267 height 20
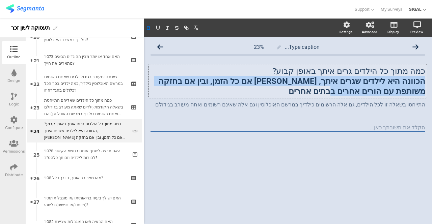
drag, startPoint x: 423, startPoint y: 83, endPoint x: 349, endPoint y: 93, distance: 74.4
click at [349, 93] on p "הכוונה היא לילדים שגרים איתך, [PERSON_NAME] אם כל הזמן, ובין אם בחזקה משותפת עם…" at bounding box center [287, 86] width 274 height 20
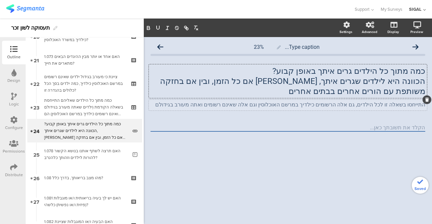
click at [326, 107] on p "התייחסו בשאלה זו לכל הילדים, גם אלה הרשומים כילדיך במרשם האוכלוסין וגם אלה שאינ…" at bounding box center [287, 104] width 274 height 6
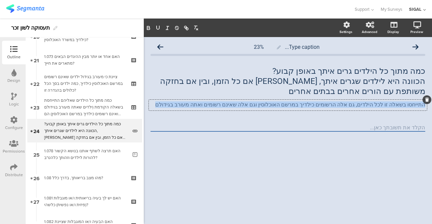
drag, startPoint x: 424, startPoint y: 106, endPoint x: 167, endPoint y: 119, distance: 257.5
click at [167, 119] on div "Type caption... 23% כמה מתוך כל הילדים גרים איתך באופן קבוע? הכוונה היא לילדים …" at bounding box center [287, 97] width 274 height 115
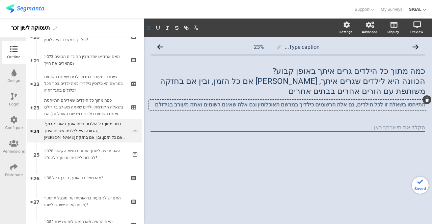
click at [222, 142] on div at bounding box center [287, 139] width 274 height 31
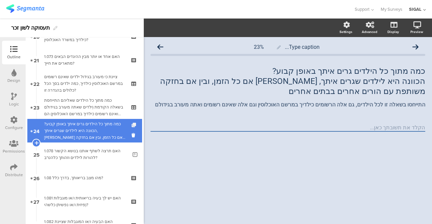
click at [131, 126] on icon at bounding box center [134, 125] width 6 height 4
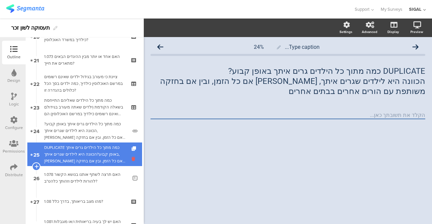
click at [131, 158] on icon at bounding box center [134, 159] width 6 height 6
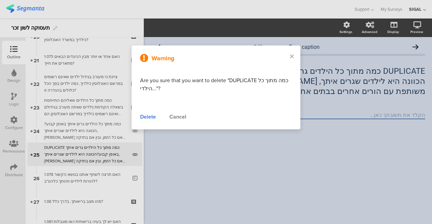
click at [145, 118] on div "Delete" at bounding box center [148, 117] width 16 height 8
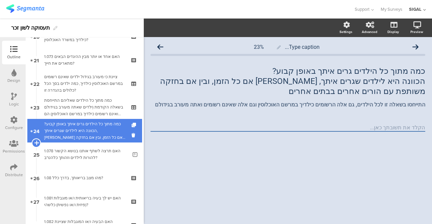
click at [38, 141] on icon at bounding box center [36, 143] width 4 height 6
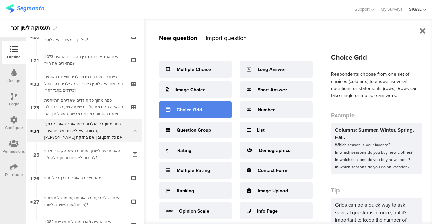
click at [182, 117] on div "Choice Grid" at bounding box center [195, 109] width 72 height 17
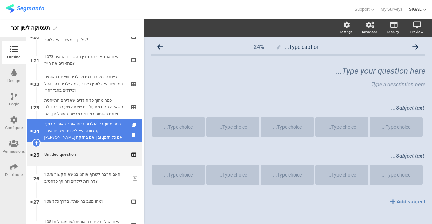
click at [100, 132] on div "כמה מתוך כל הילדים גרים איתך באופן קבוע?הכוונה היא לילדים שגרים איתך, [PERSON_N…" at bounding box center [85, 131] width 83 height 20
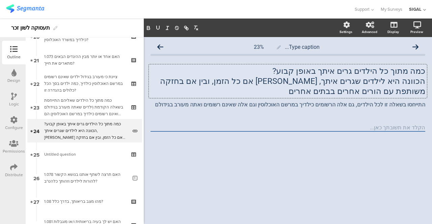
drag, startPoint x: 423, startPoint y: 72, endPoint x: 306, endPoint y: 95, distance: 118.9
click at [306, 95] on div "כמה מתוך כל הילדים גרים איתך באופן קבוע? הכוונה היא לילדים שגרים איתך, בין אם כ…" at bounding box center [288, 81] width 278 height 34
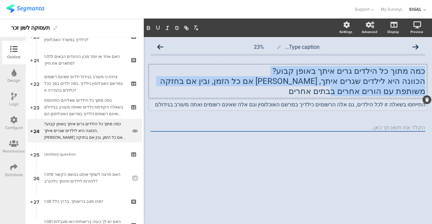
copy div "כמה מתוך כל הילדים גרים איתך באופן קבוע? הכוונה היא לילדים שגרים איתך, [PERSON_…"
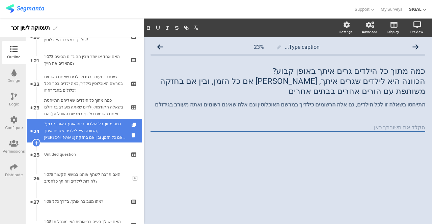
click at [78, 133] on div "כמה מתוך כל הילדים גרים איתך באופן קבוע?הכוונה היא לילדים שגרים איתך, [PERSON_N…" at bounding box center [85, 131] width 83 height 20
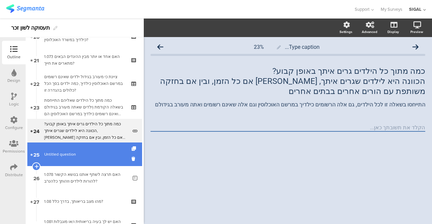
click at [72, 151] on span "Untitled question" at bounding box center [84, 154] width 81 height 7
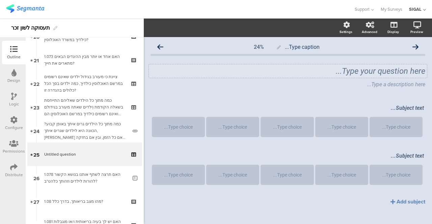
click at [334, 68] on div "Type your question here..." at bounding box center [288, 70] width 278 height 13
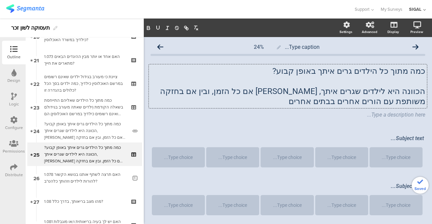
click at [364, 87] on p "הכוונה היא לילדים שגרים איתך, [PERSON_NAME] אם כל הזמן, ובין אם בחזקה משותפת עם…" at bounding box center [287, 96] width 274 height 20
click at [260, 71] on p "כמה מתוך כל הילדים גרים איתך באופן קבוע?" at bounding box center [287, 71] width 274 height 10
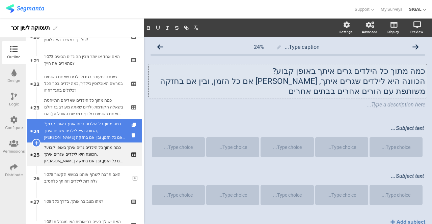
click at [94, 124] on div "כמה מתוך כל הילדים גרים איתך באופן קבוע?הכוונה היא לילדים שגרים איתך, בין אם כל…" at bounding box center [85, 131] width 83 height 20
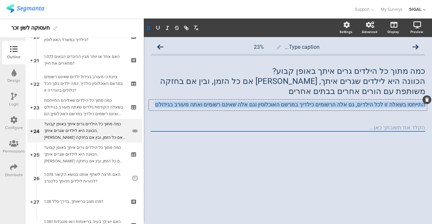
drag, startPoint x: 424, startPoint y: 104, endPoint x: 177, endPoint y: 115, distance: 247.4
click at [177, 115] on div "כמה מתוך כל הילדים גרים איתך באופן קבוע? הכוונה היא לילדים שגרים איתך, בין אם כ…" at bounding box center [287, 87] width 274 height 56
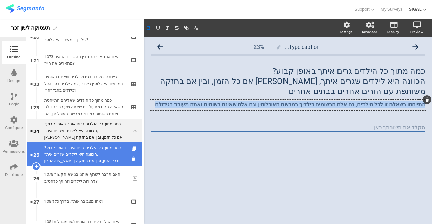
click at [78, 158] on div "כמה מתוך כל הילדים גרים איתך באופן קבוע?הכוונה היא לילדים שגרים איתך, בין אם כל…" at bounding box center [84, 154] width 81 height 20
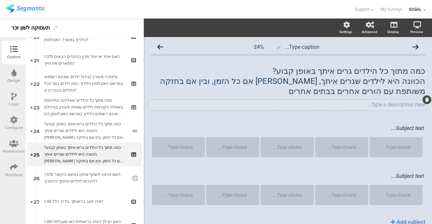
click at [378, 106] on div "Type a description here..." at bounding box center [287, 104] width 274 height 6
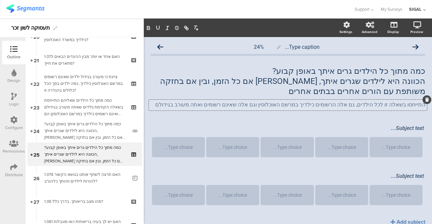
click at [370, 105] on p "התייחסו בשאלה זו לכל הילדים, גם אלה הרשומים כילדיך במרשם האוכלוסין וגם אלה שאינ…" at bounding box center [287, 104] width 274 height 6
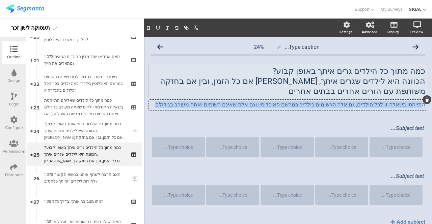
drag, startPoint x: 417, startPoint y: 106, endPoint x: 154, endPoint y: 97, distance: 263.5
click at [154, 97] on span "כמה מתוך כל הילדים גרים איתך באופן קבוע? הכוונה היא לילדים שגרים איתך, בין אם כ…" at bounding box center [287, 87] width 274 height 43
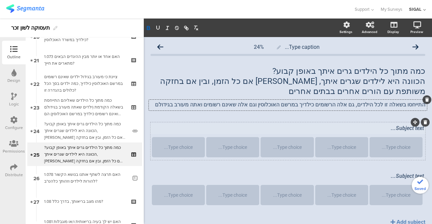
click at [257, 131] on div "Subject text..." at bounding box center [288, 128] width 272 height 6
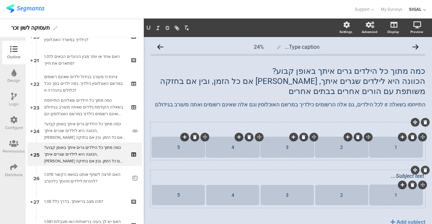
click at [386, 194] on div "1" at bounding box center [395, 195] width 51 height 5
click at [423, 169] on icon at bounding box center [425, 170] width 4 height 4
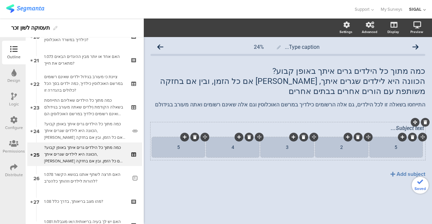
click at [396, 150] on div "5" at bounding box center [395, 147] width 51 height 5
drag, startPoint x: 339, startPoint y: 150, endPoint x: 349, endPoint y: 147, distance: 10.6
click at [349, 147] on div "2" at bounding box center [341, 147] width 51 height 5
drag, startPoint x: 292, startPoint y: 147, endPoint x: 284, endPoint y: 152, distance: 9.7
click at [284, 152] on div "3" at bounding box center [286, 147] width 51 height 20
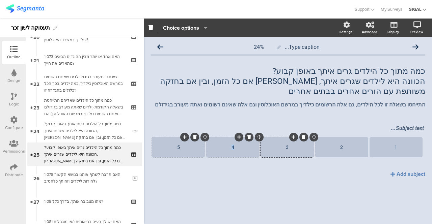
drag, startPoint x: 235, startPoint y: 149, endPoint x: 229, endPoint y: 150, distance: 6.2
click at [229, 150] on div "4" at bounding box center [232, 147] width 51 height 5
click at [181, 145] on div "5" at bounding box center [178, 147] width 51 height 5
click at [392, 173] on icon at bounding box center [392, 174] width 5 height 5
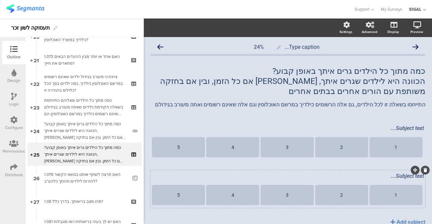
click at [421, 170] on div at bounding box center [424, 170] width 9 height 9
click at [423, 170] on icon at bounding box center [425, 170] width 4 height 4
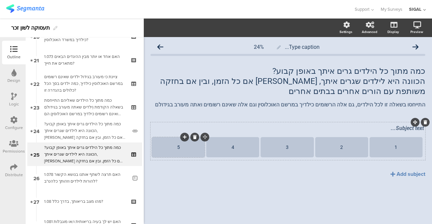
click at [183, 149] on div "5" at bounding box center [178, 147] width 51 height 5
click at [240, 190] on div "Subject text... 1 2 3 4 +5 Add subject" at bounding box center [287, 161] width 274 height 79
click at [364, 72] on div "כמה מתוך כל הילדים גרים איתך באופן קבוע? הכוונה היא לילדים שגרים איתך, בין אם כ…" at bounding box center [288, 81] width 278 height 34
click at [366, 71] on p "כמה מתוך כל הילדים גרים איתך באופן קבוע?" at bounding box center [287, 71] width 274 height 10
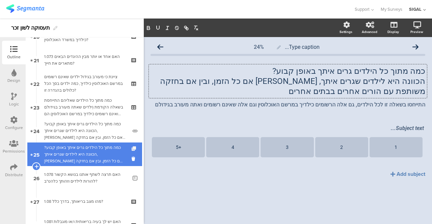
click at [131, 148] on icon at bounding box center [134, 149] width 6 height 4
click at [37, 164] on icon at bounding box center [36, 167] width 4 height 6
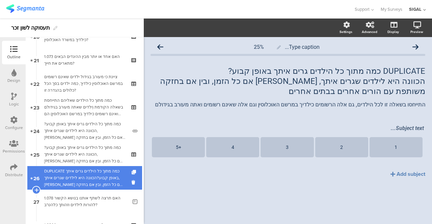
click at [126, 183] on link "26 DUPLICATE כמה מתוך כל הילדים גרים איתך באופן קבוע?הכוונה היא לילדים שגרים אי…" at bounding box center [84, 178] width 115 height 24
click at [131, 183] on icon at bounding box center [134, 182] width 6 height 6
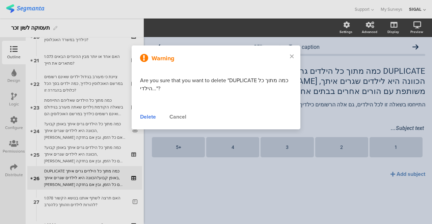
click at [144, 115] on div "Delete" at bounding box center [148, 117] width 16 height 8
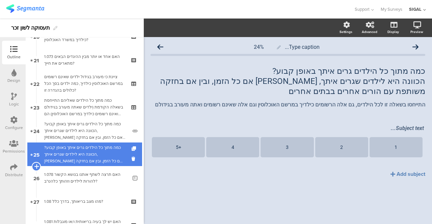
click at [37, 165] on icon at bounding box center [36, 167] width 4 height 6
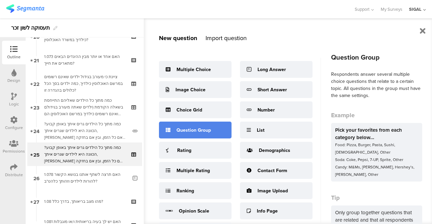
click at [178, 132] on div "Question Group" at bounding box center [193, 130] width 34 height 7
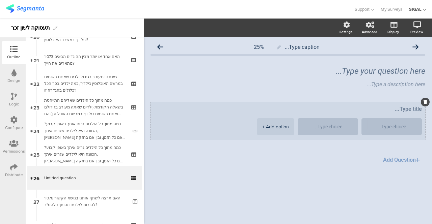
click at [267, 124] on div "+ Add option" at bounding box center [275, 126] width 27 height 17
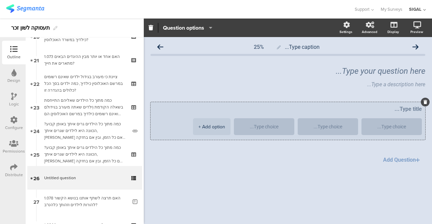
click at [207, 126] on div "+ Add option" at bounding box center [211, 126] width 27 height 17
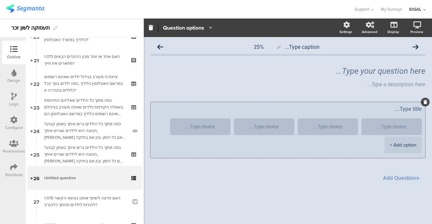
click at [207, 126] on textarea at bounding box center [200, 126] width 50 height 5
click at [392, 146] on div "+ Add option" at bounding box center [402, 145] width 27 height 17
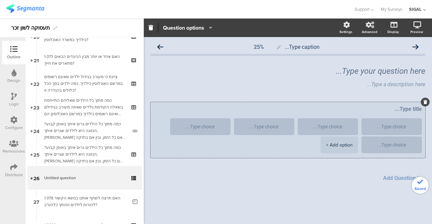
click at [390, 144] on textarea at bounding box center [391, 145] width 50 height 5
click at [330, 144] on div "+ Add option" at bounding box center [339, 145] width 27 height 17
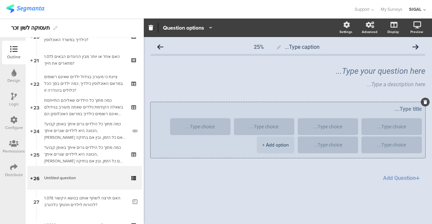
click at [269, 145] on div "+ Add option" at bounding box center [275, 145] width 27 height 17
click at [209, 145] on div "+ Add option" at bounding box center [211, 145] width 27 height 17
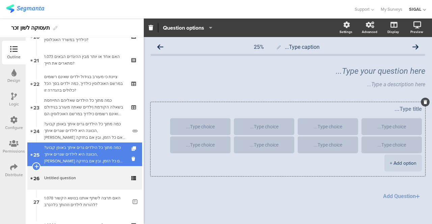
click at [101, 152] on div "כמה מתוך כל הילדים גרים איתך באופן קבוע?הכוונה היא לילדים שגרים איתך, בין אם כל…" at bounding box center [84, 154] width 81 height 20
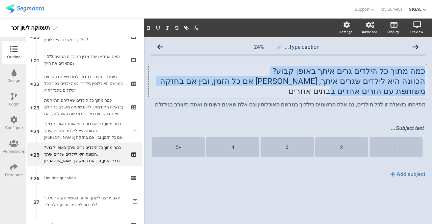
drag, startPoint x: 424, startPoint y: 72, endPoint x: 357, endPoint y: 91, distance: 69.3
click at [357, 91] on div "כמה מתוך כל הילדים גרים איתך באופן קבוע? הכוונה היא לילדים שגרים איתך, בין אם כ…" at bounding box center [288, 81] width 278 height 34
copy div "כמה מתוך כל הילדים גרים איתך באופן קבוע? הכוונה היא לילדים שגרים איתך, בין אם כ…"
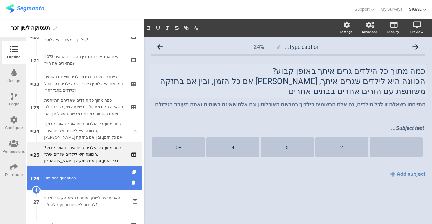
click at [73, 184] on link "26 Untitled question" at bounding box center [84, 178] width 115 height 24
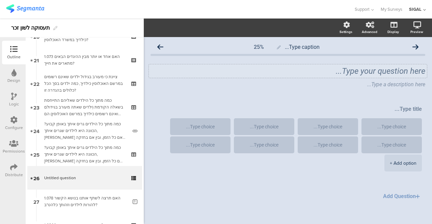
click at [363, 69] on div "Type your question here..." at bounding box center [288, 70] width 278 height 13
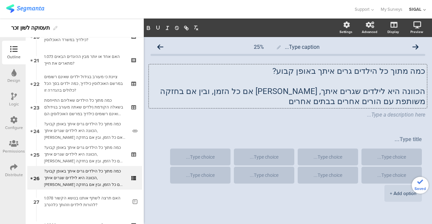
click at [388, 80] on p at bounding box center [287, 81] width 274 height 10
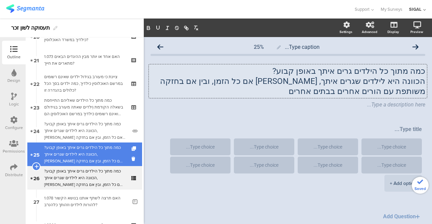
click at [80, 150] on div "כמה מתוך כל הילדים גרים איתך באופן קבוע?הכוונה היא לילדים שגרים איתך, בין אם כל…" at bounding box center [84, 154] width 81 height 20
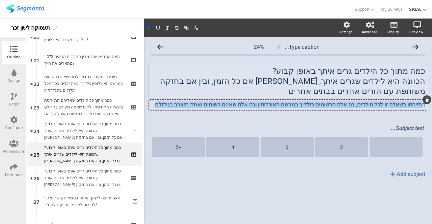
drag, startPoint x: 423, startPoint y: 105, endPoint x: 173, endPoint y: 97, distance: 250.6
click at [173, 97] on span "כמה מתוך כל הילדים גרים איתך באופן קבוע? הכוונה היא לילדים שגרים איתך, בין אם כ…" at bounding box center [287, 87] width 274 height 43
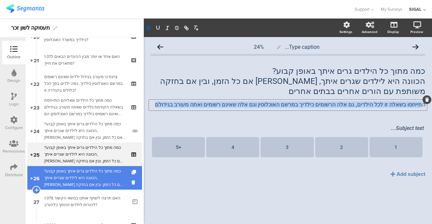
click at [87, 169] on div "כמה מתוך כל הילדים גרים איתך באופן קבוע?הכוונה היא לילדים שגרים איתך, בין אם כל…" at bounding box center [84, 178] width 81 height 20
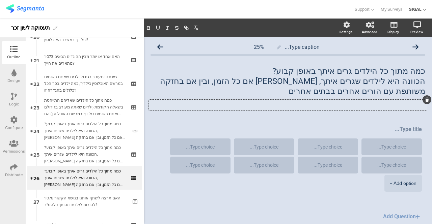
click at [367, 102] on div "Type a description here..." at bounding box center [288, 105] width 278 height 11
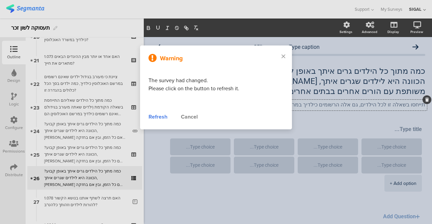
click at [158, 119] on div "Refresh" at bounding box center [157, 117] width 19 height 8
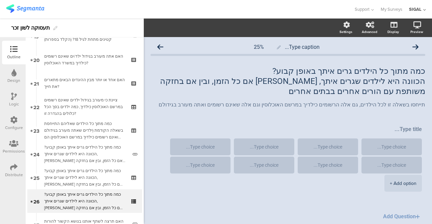
scroll to position [520, 0]
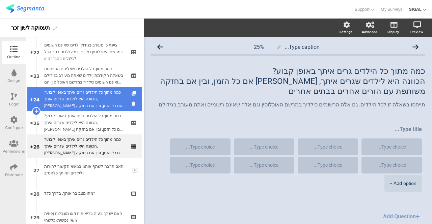
click at [74, 104] on div "כמה מתוך כל הילדים גרים איתך באופן קבוע?הכוונה היא לילדים שגרים איתך, [PERSON_N…" at bounding box center [85, 99] width 83 height 20
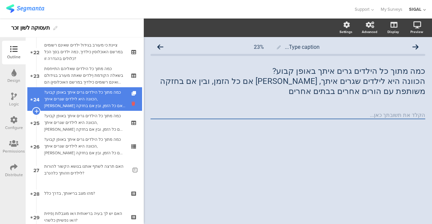
click at [131, 103] on icon at bounding box center [134, 103] width 6 height 6
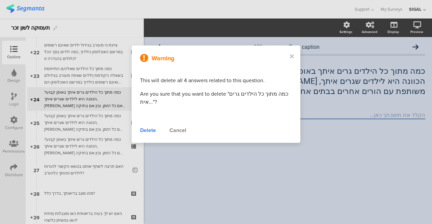
click at [141, 130] on div "Delete" at bounding box center [148, 130] width 16 height 8
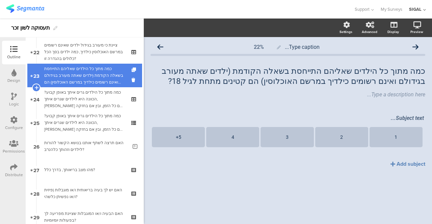
click at [95, 79] on div "כמה מתוך כל הילדים שאליהם התייחסת בשאלה הקודמת (ילדים שאתה מעורב בגידולם ואינם …" at bounding box center [84, 75] width 81 height 20
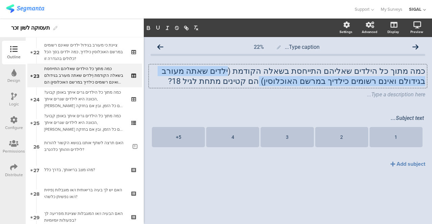
drag, startPoint x: 266, startPoint y: 71, endPoint x: 327, endPoint y: 88, distance: 63.3
click at [327, 88] on span "כמה מתוך כל הילדים שאליהם התייחסת בשאלה הקודמת (ילדים שאתה מעורב בגידולם ואינם …" at bounding box center [287, 82] width 274 height 33
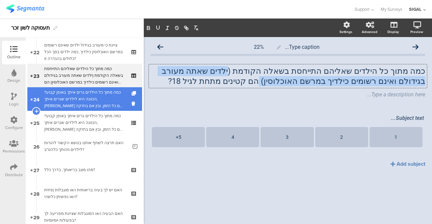
click at [102, 95] on div "כמה מתוך כל הילדים גרים איתך באופן קבוע?הכוונה היא לילדים שגרים איתך, [PERSON_N…" at bounding box center [84, 99] width 81 height 20
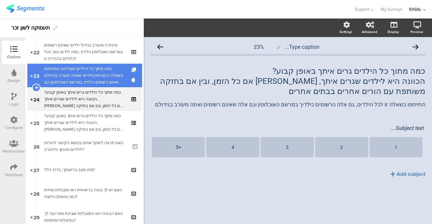
click at [96, 77] on div "כמה מתוך כל הילדים שאליהם התייחסת בשאלה הקודמת (ילדים שאתה מעורב בגידולם ואינם …" at bounding box center [84, 75] width 81 height 20
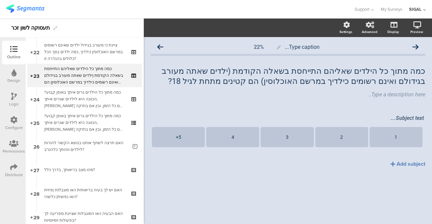
click at [12, 95] on icon at bounding box center [14, 96] width 6 height 7
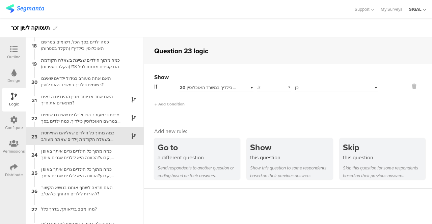
scroll to position [316, 0]
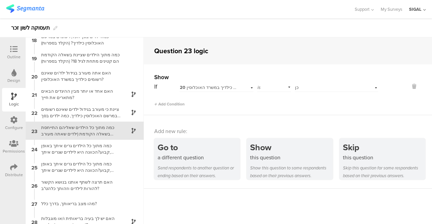
click at [19, 53] on div at bounding box center [13, 50] width 13 height 8
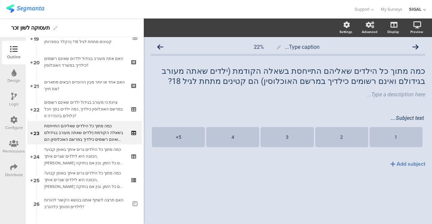
scroll to position [465, 0]
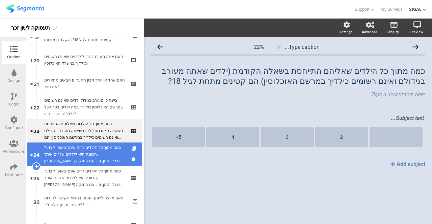
click at [99, 152] on div "כמה מתוך כל הילדים גרים איתך באופן קבוע?הכוונה היא לילדים שגרים איתך, [PERSON_N…" at bounding box center [84, 154] width 81 height 20
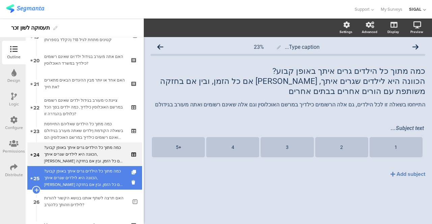
click at [89, 169] on div "כמה מתוך כל הילדים גרים איתך באופן קבוע?הכוונה היא לילדים שגרים איתך, [PERSON_N…" at bounding box center [84, 178] width 81 height 20
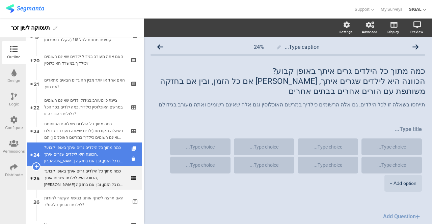
click at [104, 149] on div "כמה מתוך כל הילדים גרים איתך באופן קבוע?הכוונה היא לילדים שגרים איתך, [PERSON_N…" at bounding box center [84, 154] width 81 height 20
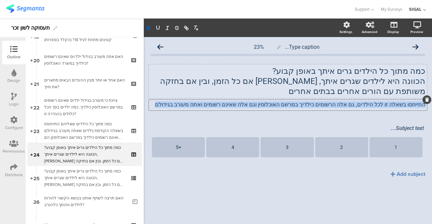
drag, startPoint x: 424, startPoint y: 105, endPoint x: 171, endPoint y: 94, distance: 252.8
click at [171, 94] on span "כמה מתוך כל הילדים גרים איתך באופן קבוע? הכוונה היא לילדים שגרים איתך, בין אם כ…" at bounding box center [287, 87] width 274 height 43
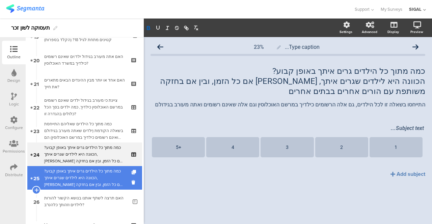
click at [87, 172] on div "כמה מתוך כל הילדים גרים איתך באופן קבוע?הכוונה היא לילדים שגרים איתך, [PERSON_N…" at bounding box center [84, 178] width 81 height 20
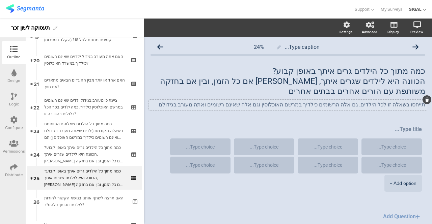
click at [345, 102] on p "תייחסו בשאלה זו לכל הילדים, גם אלה הרשומים כילדיך במרשם האוכלוסין וגם אלה שאינם…" at bounding box center [287, 104] width 274 height 6
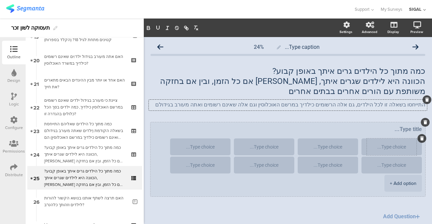
click at [386, 147] on textarea at bounding box center [391, 147] width 50 height 5
type textarea "1"
click at [328, 149] on textarea at bounding box center [328, 147] width 50 height 5
click at [268, 143] on div at bounding box center [264, 147] width 50 height 17
click at [258, 149] on textarea at bounding box center [264, 147] width 50 height 5
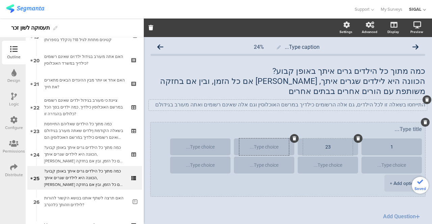
click at [322, 148] on textarea "23" at bounding box center [328, 147] width 50 height 5
type textarea "2"
click at [267, 147] on textarea at bounding box center [264, 147] width 50 height 5
type textarea "3"
click at [212, 148] on textarea at bounding box center [200, 147] width 50 height 5
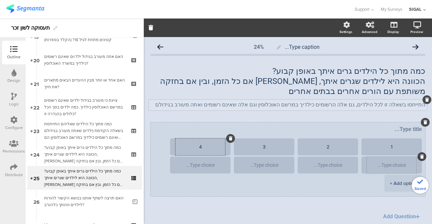
type textarea "4"
click at [386, 164] on textarea at bounding box center [391, 165] width 50 height 5
type textarea "5"
click at [338, 168] on textarea at bounding box center [328, 165] width 50 height 5
type textarea "6"
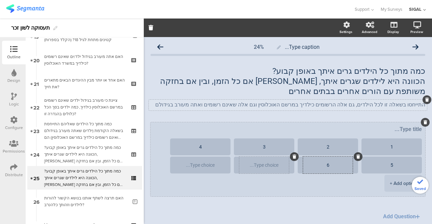
click at [273, 164] on textarea at bounding box center [264, 165] width 50 height 5
type textarea "7"
click at [212, 166] on textarea at bounding box center [200, 165] width 50 height 5
click at [390, 181] on div "+ Add option" at bounding box center [402, 183] width 27 height 17
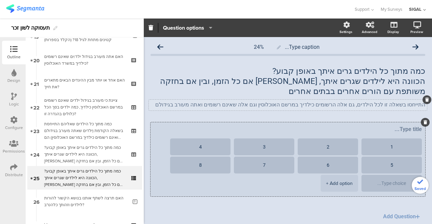
type textarea "8"
click at [387, 181] on textarea at bounding box center [391, 183] width 50 height 5
click at [330, 184] on div "+ Add option" at bounding box center [339, 183] width 27 height 17
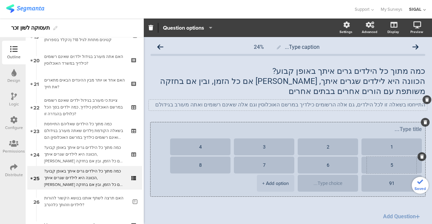
type textarea "9"
click at [318, 184] on textarea at bounding box center [328, 183] width 50 height 5
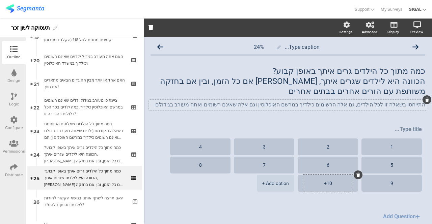
type textarea "10+"
click at [268, 204] on span "1 2 3 4 5 6 7 8 9 10+ + Add option" at bounding box center [287, 166] width 274 height 88
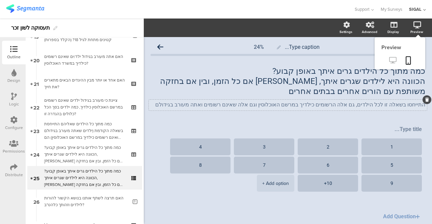
click at [389, 59] on icon at bounding box center [392, 60] width 7 height 6
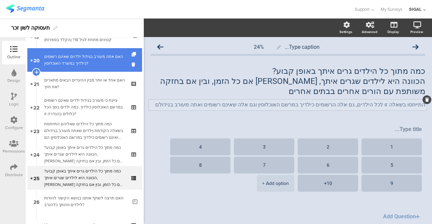
click at [83, 65] on div "האם אתה מעורב בגידול ילד/ים שאינם רשומים כילדיך במשרד האוכלוסין?" at bounding box center [84, 59] width 81 height 13
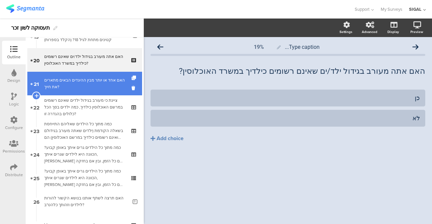
click at [79, 80] on div "האם אחד או יותר מבין ההיגדים הבאים מתארים את חייך?" at bounding box center [84, 83] width 81 height 13
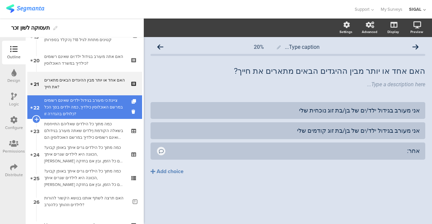
click at [73, 102] on div "ציינת כי מעורב בגידול ילדים שאינם רשומים במרשם האוכלוסין כילדיך, כמה ילדים בסך …" at bounding box center [84, 107] width 81 height 20
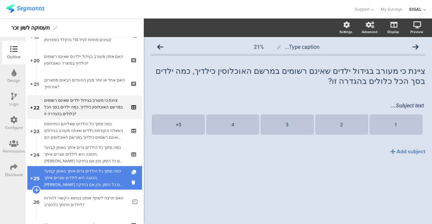
click at [131, 171] on icon at bounding box center [134, 172] width 6 height 4
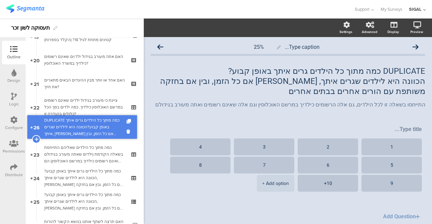
drag, startPoint x: 75, startPoint y: 198, endPoint x: 93, endPoint y: 123, distance: 76.8
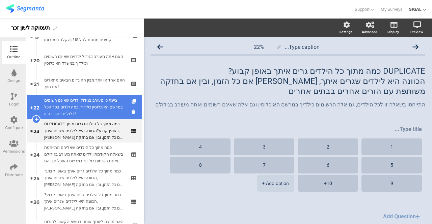
click at [74, 112] on div "ציינת כי מעורב בגידול ילדים שאינם רשומים במרשם האוכלוסין כילדיך, כמה ילדים בסך …" at bounding box center [84, 107] width 81 height 20
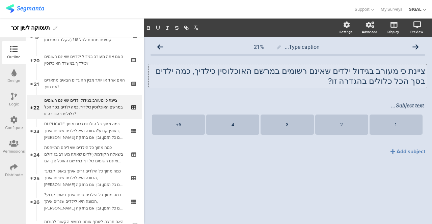
drag, startPoint x: 423, startPoint y: 71, endPoint x: 382, endPoint y: 81, distance: 42.6
click at [382, 81] on div "ציינת כי מעורב בגידול ילדים שאינם רשומים במרשם האוכלוסין כילדיך, כמה ילדים בסך …" at bounding box center [288, 76] width 278 height 24
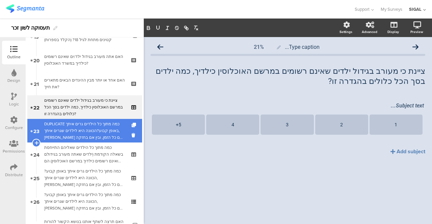
click at [107, 132] on div "DUPLICATE כמה מתוך כל הילדים גרים איתך באופן קבוע?הכוונה היא לילדים שגרים איתך,…" at bounding box center [84, 131] width 81 height 20
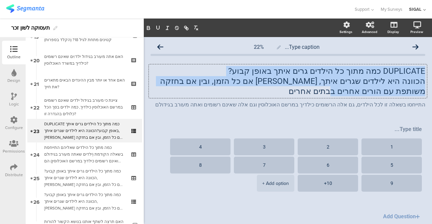
drag, startPoint x: 418, startPoint y: 71, endPoint x: 277, endPoint y: 99, distance: 144.0
click at [277, 99] on span "DUPLICATE כמה מתוך כל הילדים גרים איתך באופן קבוע? הכוונה היא לילדים שגרים איתך…" at bounding box center [287, 87] width 274 height 43
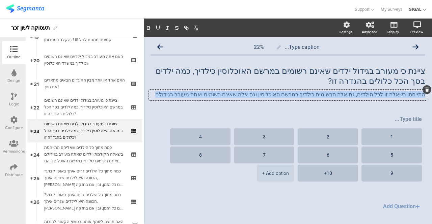
drag, startPoint x: 197, startPoint y: 94, endPoint x: 428, endPoint y: 102, distance: 231.4
click at [428, 102] on div "Settings Advanced Display Preview Type caption... 22%" at bounding box center [288, 122] width 288 height 206
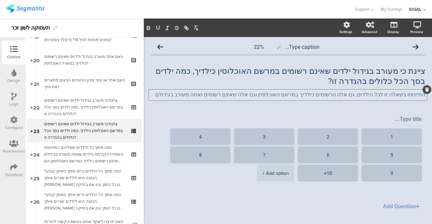
click at [422, 93] on div at bounding box center [426, 89] width 9 height 9
click at [425, 89] on icon at bounding box center [427, 90] width 4 height 4
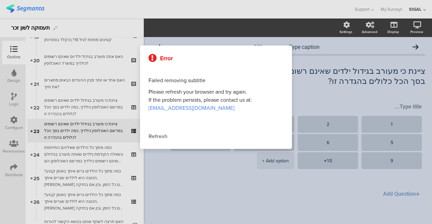
click at [397, 108] on div at bounding box center [216, 112] width 432 height 224
click at [159, 137] on div "Refresh" at bounding box center [215, 137] width 135 height 8
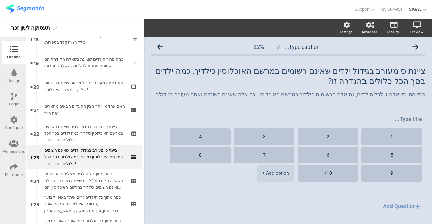
scroll to position [465, 0]
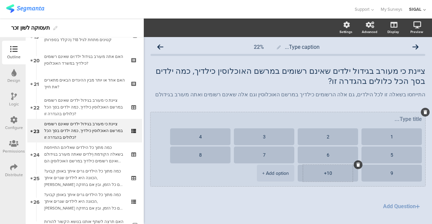
click at [357, 166] on icon at bounding box center [358, 165] width 4 height 4
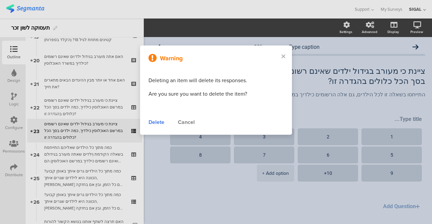
click at [154, 123] on div "Delete" at bounding box center [156, 122] width 16 height 8
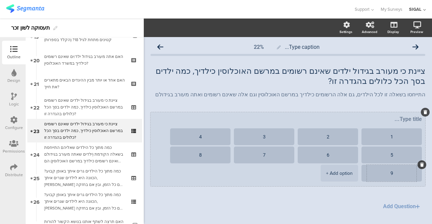
click at [420, 165] on icon at bounding box center [422, 165] width 4 height 4
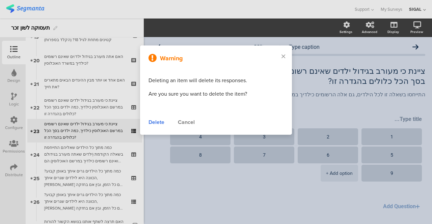
click at [153, 125] on div "Delete" at bounding box center [156, 122] width 16 height 8
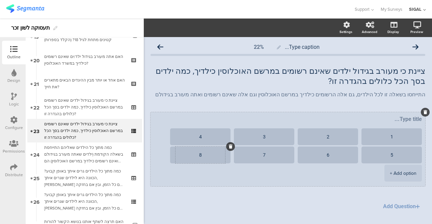
click at [188, 155] on textarea "8" at bounding box center [200, 155] width 50 height 5
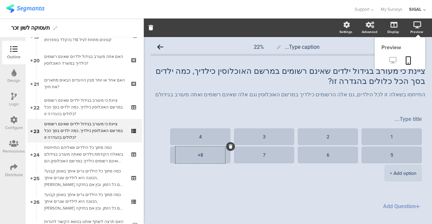
type textarea "8+"
click at [389, 63] on icon at bounding box center [392, 60] width 7 height 6
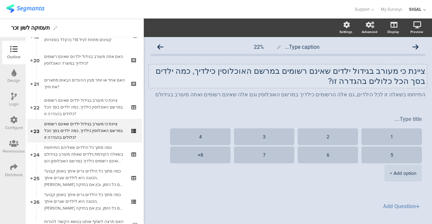
click at [396, 70] on div "ציינת כי מעורב בגידול ילדים שאינם רשומים במרשם האוכלוסין כילדיך, כמה ילדים בסך …" at bounding box center [288, 76] width 278 height 24
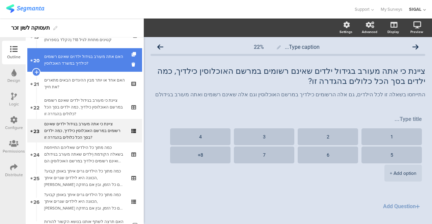
click at [78, 62] on div "האם אתה מעורב בגידול ילד/ים שאינם רשומים כילדיך במשרד האוכלוסין?" at bounding box center [84, 59] width 81 height 13
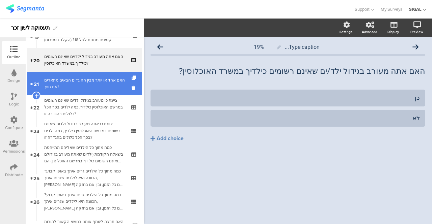
click at [69, 81] on div "האם אחד או יותר מבין ההיגדים הבאים מתארים את חייך?" at bounding box center [84, 83] width 81 height 13
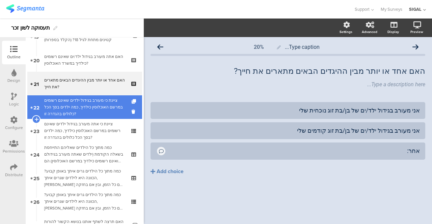
click at [68, 101] on div "ציינת כי מעורב בגידול ילדים שאינם רשומים במרשם האוכלוסין כילדיך, כמה ילדים בסך …" at bounding box center [84, 107] width 81 height 20
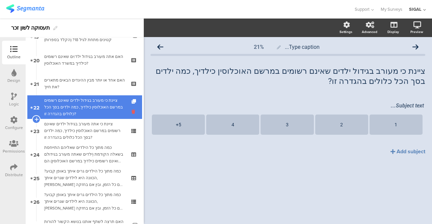
click at [131, 113] on icon at bounding box center [134, 112] width 6 height 6
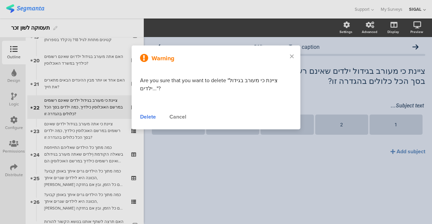
click at [151, 117] on div "Delete" at bounding box center [148, 117] width 16 height 8
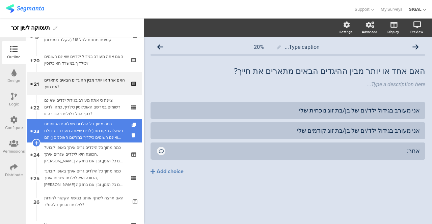
click at [83, 125] on div "כמה מתוך כל הילדים שאליהם התייחסת בשאלה הקודמת (ילדים שאתה מעורב בגידולם ואינם …" at bounding box center [84, 131] width 81 height 20
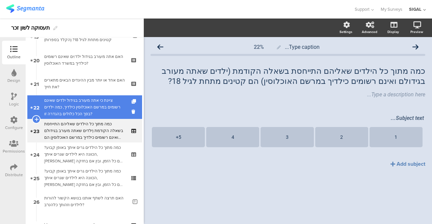
click at [67, 97] on div "ציינת כי אתה מעורב בגידול ילדים שאינם רשומים במרשם האוכלוסין כילדיך, כמה ילדים …" at bounding box center [84, 107] width 81 height 20
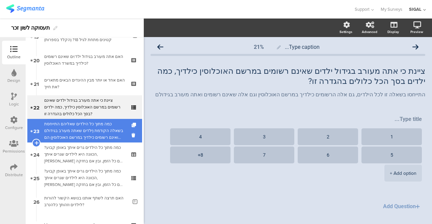
click at [67, 124] on div "כמה מתוך כל הילדים שאליהם התייחסת בשאלה הקודמת (ילדים שאתה מעורב בגידולם ואינם …" at bounding box center [84, 131] width 81 height 20
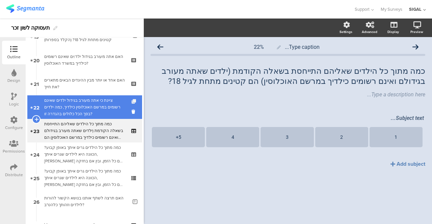
click at [131, 102] on icon at bounding box center [134, 101] width 6 height 4
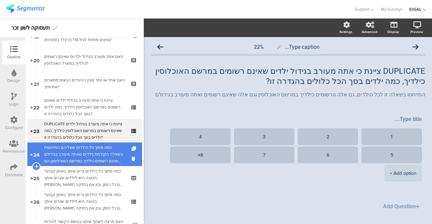
click at [95, 151] on div "כמה מתוך כל הילדים שאליהם התייחסת בשאלה הקודמת (ילדים שאתה מעורב בגידולם ואינם …" at bounding box center [84, 154] width 81 height 20
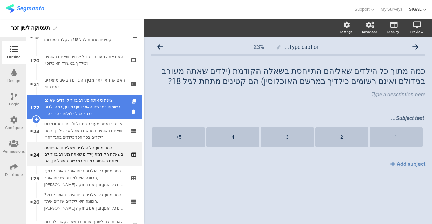
click at [86, 101] on div "ציינת כי אתה מעורב בגידול ילדים שאינם רשומים במרשם האוכלוסין כילדיך, כמה ילדים …" at bounding box center [84, 107] width 81 height 20
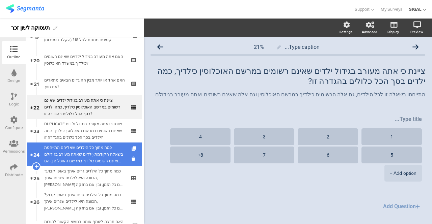
click at [78, 146] on div "כמה מתוך כל הילדים שאליהם התייחסת בשאלה הקודמת (ילדים שאתה מעורב בגידולם ואינם …" at bounding box center [84, 154] width 81 height 20
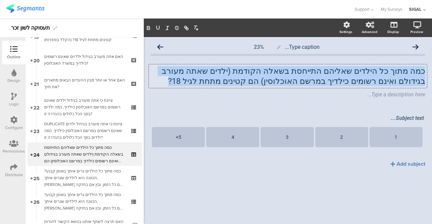
drag, startPoint x: 424, startPoint y: 72, endPoint x: 197, endPoint y: 78, distance: 227.6
click at [197, 78] on div "כמה מתוך כל הילדים שאליהם התייחסת בשאלה הקודמת (ילדים שאתה מעורב בגידולם ואינם …" at bounding box center [288, 76] width 278 height 24
copy p "כמה מתוך כל הילדים שאליהם התייחסת בשאלה הקודמת (ילדים שאתה מעורב בגידולם ואינם …"
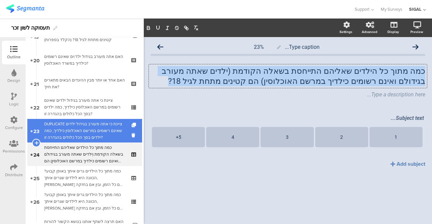
click at [107, 132] on div "DUPLICATE ציינת כי אתה מעורב בגידול ילדים שאינם רשומים במרשם האוכלוסין כילדיך, …" at bounding box center [84, 131] width 81 height 20
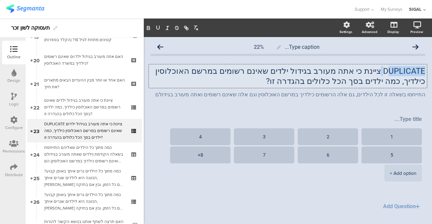
drag, startPoint x: 374, startPoint y: 72, endPoint x: 383, endPoint y: 71, distance: 8.9
click at [383, 71] on div "DUPLICATE ציינת כי אתה מעורב בגידול ילדים שאינם רשומים במרשם האוכלוסין כילדיך, …" at bounding box center [288, 76] width 278 height 24
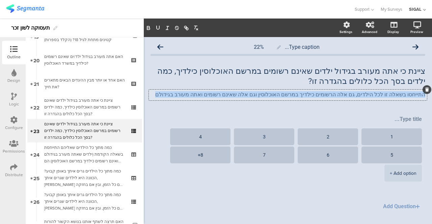
drag, startPoint x: 419, startPoint y: 96, endPoint x: 158, endPoint y: 93, distance: 260.3
click at [158, 93] on div "התייחסו בשאלה זו לכל הילדים, גם אלה הרשומים כילדיך במרשם האוכלוסין וגם אלה שאינ…" at bounding box center [288, 95] width 278 height 11
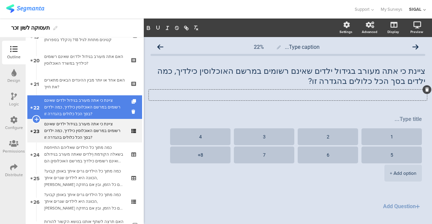
click at [67, 108] on div "ציינת כי אתה מעורב בגידול ילדים שאינם רשומים במרשם האוכלוסין כילדיך, כמה ילדים …" at bounding box center [84, 107] width 81 height 20
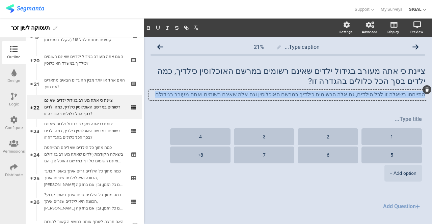
drag, startPoint x: 197, startPoint y: 94, endPoint x: 423, endPoint y: 117, distance: 227.1
click at [423, 117] on div "Type caption... 21% ציינת כי אתה מעורב בגידול ילדים שאינם רשומים במרשם האוכלוסי…" at bounding box center [288, 138] width 288 height 203
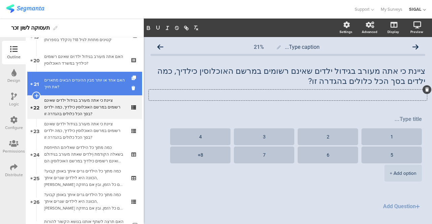
drag, startPoint x: 103, startPoint y: 85, endPoint x: 103, endPoint y: 81, distance: 4.4
click at [89, 79] on div "האם אחד או יותר מבין ההיגדים הבאים מתארים את חייך?" at bounding box center [84, 83] width 81 height 13
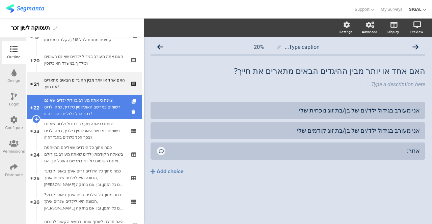
click at [83, 101] on div "ציינת כי אתה מעורב בגידול ילדים שאינם רשומים במרשם האוכלוסין כילדיך, כמה ילדים …" at bounding box center [84, 107] width 81 height 20
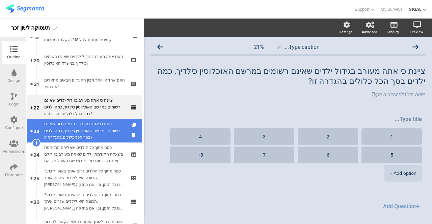
click at [72, 125] on div "ציינת כי אתה מעורב בגידול ילדים שאינם רשומים במרשם האוכלוסין כילדיך, כמה ילדים …" at bounding box center [84, 131] width 81 height 20
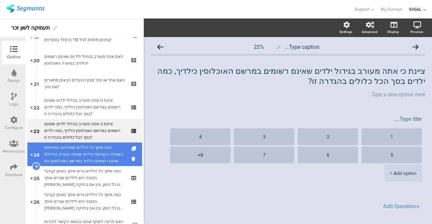
click at [65, 149] on div "כמה מתוך כל הילדים שאליהם התייחסת בשאלה הקודמת (ילדים שאתה מעורב בגידולם ואינם …" at bounding box center [84, 154] width 81 height 20
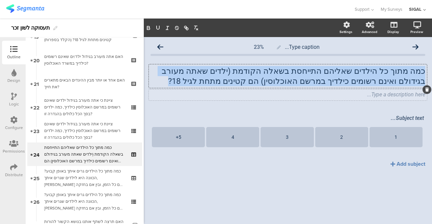
drag, startPoint x: 424, startPoint y: 74, endPoint x: 210, endPoint y: 91, distance: 214.4
click at [210, 91] on span "כמה מתוך כל הילדים שאליהם התייחסת בשאלה הקודמת (ילדים שאתה מעורב בגידולם ואינם …" at bounding box center [287, 82] width 274 height 33
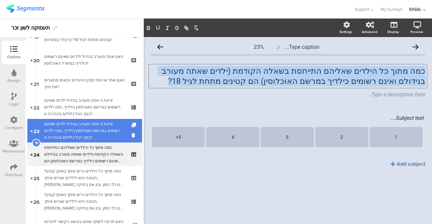
click at [77, 130] on div "ציינת כי אתה מעורב בגידול ילדים שאינם רשומים במרשם האוכלוסין כילדיך, כמה ילדים …" at bounding box center [84, 131] width 81 height 20
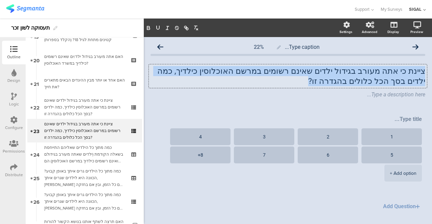
drag, startPoint x: 418, startPoint y: 71, endPoint x: 273, endPoint y: 86, distance: 146.1
click at [273, 86] on div "ציינת כי אתה מעורב בגידול ילדים שאינם רשומים במרשם האוכלוסין כילדיך, כמה ילדים …" at bounding box center [288, 76] width 278 height 24
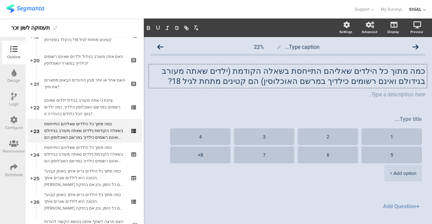
click at [213, 207] on div "1 2 3 4 5 6 7 8+ + Add option Add Question" at bounding box center [287, 162] width 274 height 101
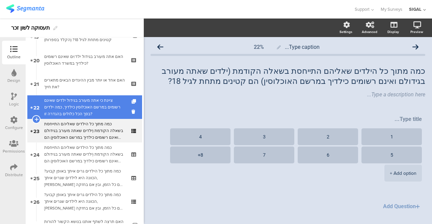
click at [64, 105] on div "ציינת כי אתה מעורב בגידול ילדים שאינם רשומים במרשם האוכלוסין כילדיך, כמה ילדים …" at bounding box center [84, 107] width 81 height 20
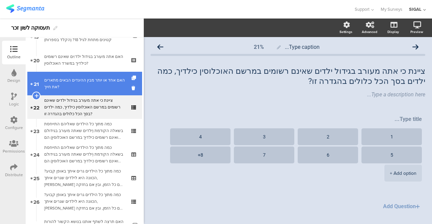
click at [70, 82] on div "האם אחד או יותר מבין ההיגדים הבאים מתארים את חייך?" at bounding box center [84, 83] width 81 height 13
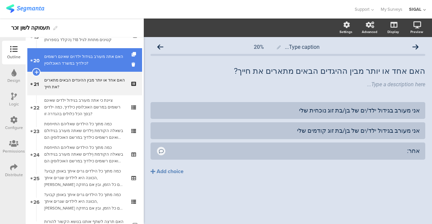
click at [83, 57] on div "האם אתה מעורב בגידול ילד/ים שאינם רשומים כילדיך במשרד האוכלוסין?" at bounding box center [84, 59] width 81 height 13
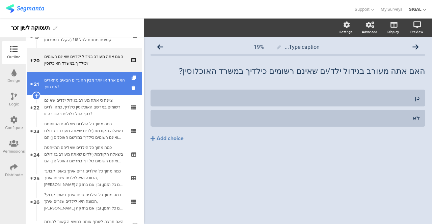
click at [81, 79] on div "האם אחד או יותר מבין ההיגדים הבאים מתארים את חייך?" at bounding box center [84, 83] width 81 height 13
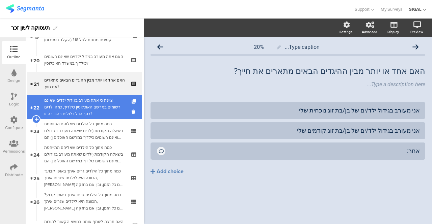
click at [78, 101] on div "ציינת כי אתה מעורב בגידול ילדים שאינם רשומים במרשם האוכלוסין כילדיך, כמה ילדים …" at bounding box center [84, 107] width 81 height 20
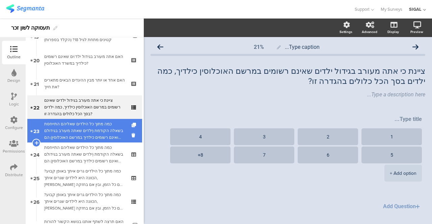
click at [70, 124] on div "כמה מתוך כל הילדים שאליהם התייחסת בשאלה הקודמת (ילדים שאתה מעורב בגידולם ואינם …" at bounding box center [84, 131] width 81 height 20
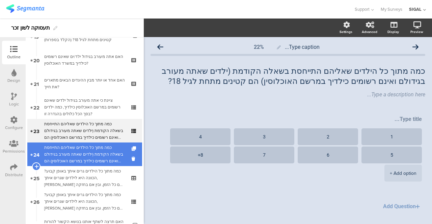
click at [98, 152] on div "כמה מתוך כל הילדים שאליהם התייחסת בשאלה הקודמת (ילדים שאתה מעורב בגידולם ואינם …" at bounding box center [84, 154] width 81 height 20
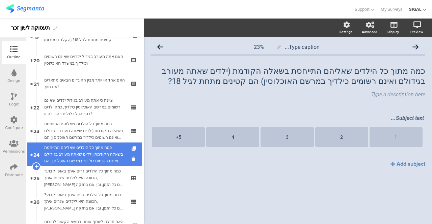
click at [74, 150] on div "כמה מתוך כל הילדים שאליהם התייחסת בשאלה הקודמת (ילדים שאתה מעורב בגידולם ואינם …" at bounding box center [84, 154] width 81 height 20
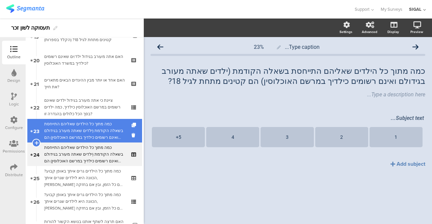
click at [71, 137] on div "כמה מתוך כל הילדים שאליהם התייחסת בשאלה הקודמת (ילדים שאתה מעורב בגידולם ואינם …" at bounding box center [84, 131] width 81 height 20
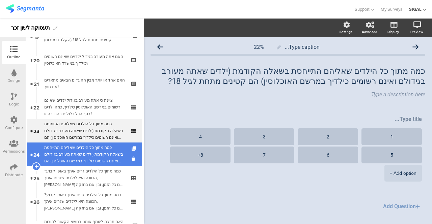
click at [71, 149] on div "כמה מתוך כל הילדים שאליהם התייחסת בשאלה הקודמת (ילדים שאתה מעורב בגידולם ואינם …" at bounding box center [84, 154] width 81 height 20
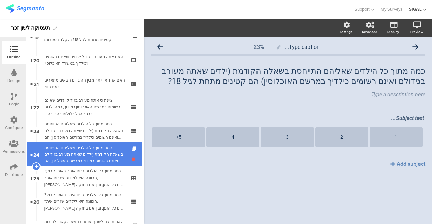
click at [131, 159] on icon at bounding box center [134, 159] width 6 height 6
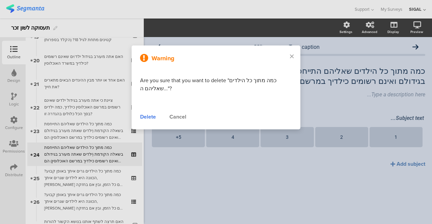
click at [143, 119] on div "Delete" at bounding box center [148, 117] width 16 height 8
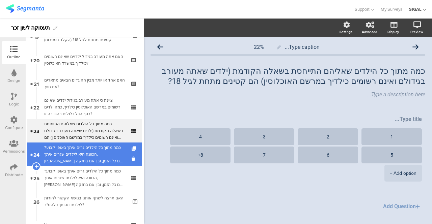
click at [82, 151] on div "כמה מתוך כל הילדים גרים איתך באופן קבוע?הכוונה היא לילדים שגרים איתך, [PERSON_N…" at bounding box center [84, 154] width 81 height 20
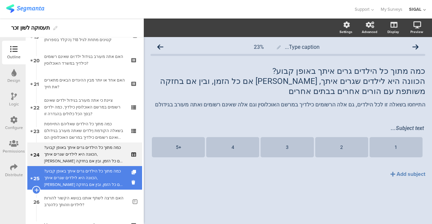
click at [82, 173] on div "כמה מתוך כל הילדים גרים איתך באופן קבוע?הכוונה היא לילדים שגרים איתך, [PERSON_N…" at bounding box center [84, 178] width 81 height 20
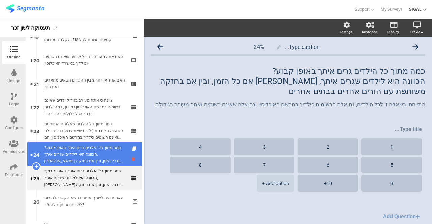
click at [131, 157] on icon at bounding box center [134, 159] width 6 height 6
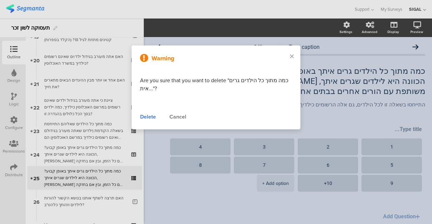
click at [144, 120] on div "Delete" at bounding box center [148, 117] width 16 height 8
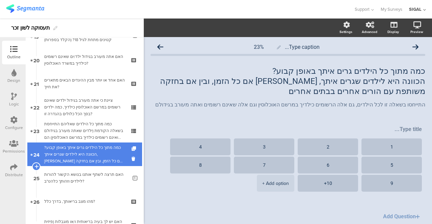
click at [67, 160] on div "כמה מתוך כל הילדים גרים איתך באופן קבוע?הכוונה היא לילדים שגרים איתך, [PERSON_N…" at bounding box center [84, 154] width 81 height 20
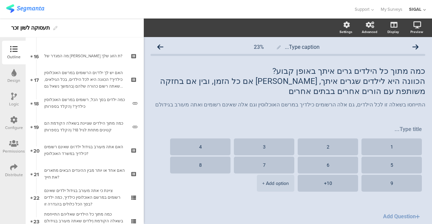
scroll to position [372, 0]
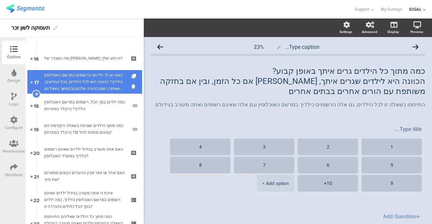
click at [70, 83] on div "האם יש לך ילד/ים הרשומים במרשם האוכלוסין כילדיך? הכוונה היא לכל הילדים, בכל הגי…" at bounding box center [84, 82] width 81 height 20
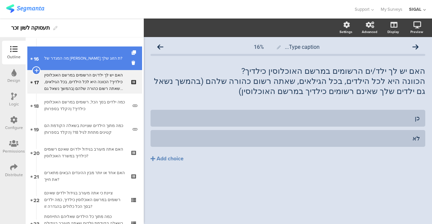
click at [70, 62] on link "16 מה המגדר של [PERSON_NAME]ת הזוג שלך?" at bounding box center [84, 59] width 115 height 24
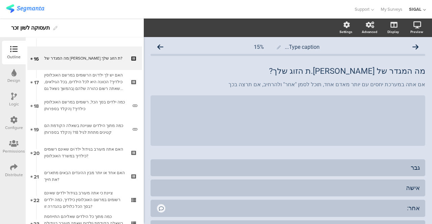
click at [12, 96] on icon at bounding box center [14, 96] width 6 height 7
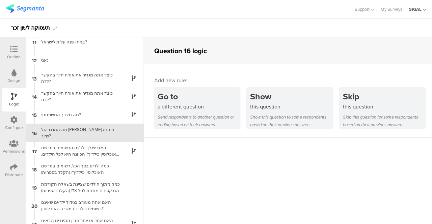
scroll to position [189, 0]
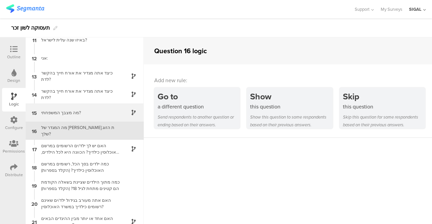
click at [61, 116] on div "15 מה מצבך המשפחתי?" at bounding box center [85, 113] width 118 height 18
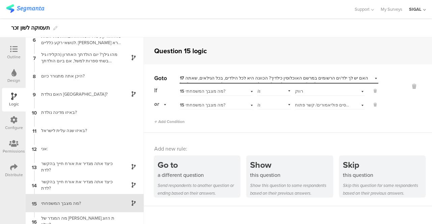
scroll to position [171, 0]
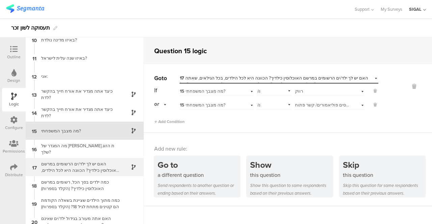
click at [85, 165] on div "האם יש לך ילד/ים הרשומים במרשם האוכלוסין כילדיך? הכוונה היא לכל הילדים, בכל הגי…" at bounding box center [79, 167] width 84 height 13
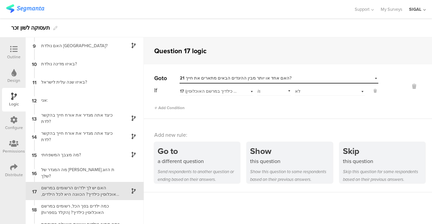
scroll to position [207, 0]
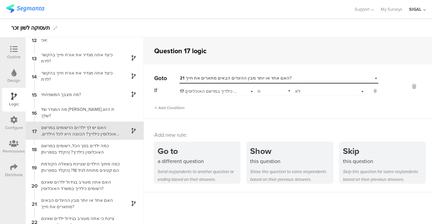
click at [14, 53] on div at bounding box center [13, 50] width 13 height 8
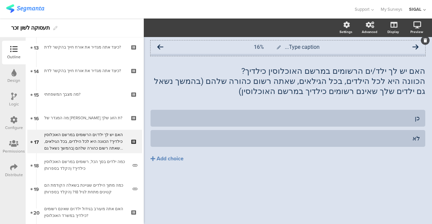
scroll to position [323, 0]
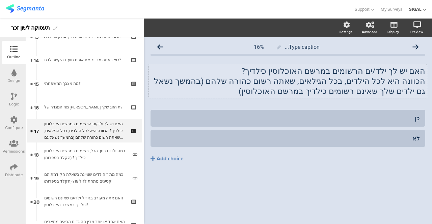
click at [243, 82] on div "האם יש לך ילד/ים הרשומים במרשם האוכלוסין כילדיך? הכוונה היא לכל הילדים, בכל הגי…" at bounding box center [288, 81] width 278 height 34
click at [394, 70] on p "האם יש לך ילד/ים הרשומים במרשם האוכלוסין כילדיך?" at bounding box center [287, 71] width 274 height 10
click at [245, 82] on p "הכוונה היא לכל הילדים, בכל הגילאים, שאתה רשום כהורה שלהם (בהמשך נשאל גם ילדים ש…" at bounding box center [287, 86] width 274 height 20
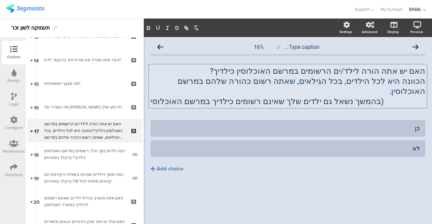
click at [421, 96] on p "בהמשך נשאל גם ילדים שלך שאינם רשומים כילדיך במרשם האוכלוסי)" at bounding box center [287, 101] width 274 height 10
click at [229, 96] on p "בהמשך נשאל גם ילדים שלך שאינם רשומים כילדיך במרשם האוכלוסי" at bounding box center [287, 101] width 274 height 10
drag, startPoint x: 422, startPoint y: 91, endPoint x: 215, endPoint y: 98, distance: 206.8
click at [215, 98] on div "האם יש אתה הורה לילד/ים הרשומים במרשם האוכלוסין כילדיך? הכוונה היא לכל הילדים, …" at bounding box center [288, 86] width 278 height 44
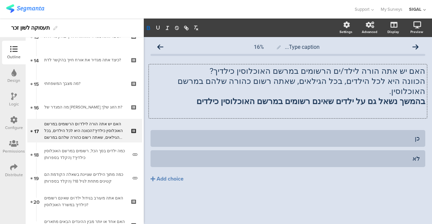
click at [291, 109] on div "Type caption... 16% האם יש אתה הורה לילד/ים הרשומים במרשם האוכלוסין כילדיך? הכו…" at bounding box center [287, 125] width 274 height 171
click at [399, 71] on div "האם יש אתה הורה לילד/ים הרשומים במרשם האוכלוסין כילדיך? הכוונה היא לכל הילדים, …" at bounding box center [288, 91] width 278 height 54
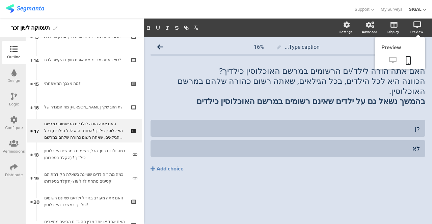
click at [393, 61] on icon at bounding box center [392, 60] width 7 height 6
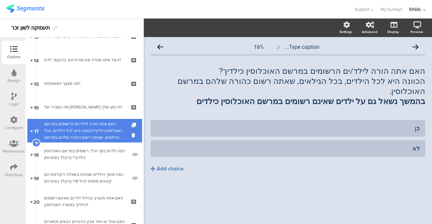
click at [98, 131] on div "האם אתה הורה לילד/ים הרשומים במרשם האוכלוסין כילדיך?הכוונה היא לכל הילדים, בכל …" at bounding box center [84, 131] width 81 height 20
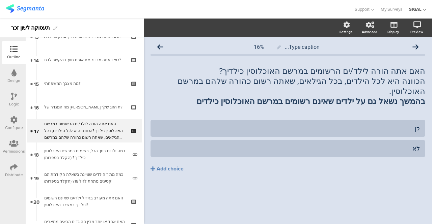
click at [14, 101] on div "Logic" at bounding box center [14, 104] width 10 height 6
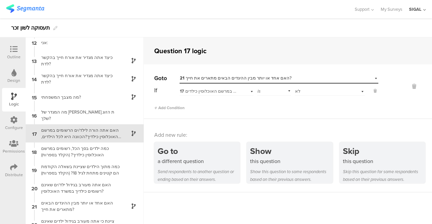
scroll to position [207, 0]
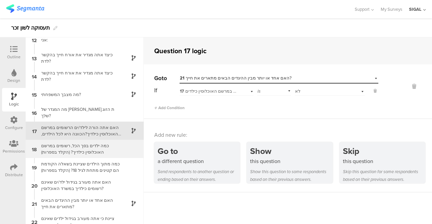
click at [86, 152] on div "כמה ילדים בסך הכל, רשומים במרשם האוכלוסין כילדיך? (הקלד בספרות)" at bounding box center [79, 149] width 84 height 13
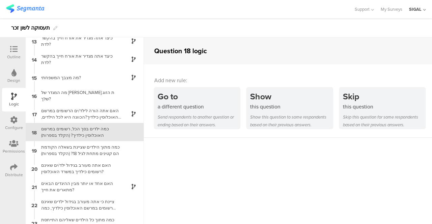
scroll to position [225, 0]
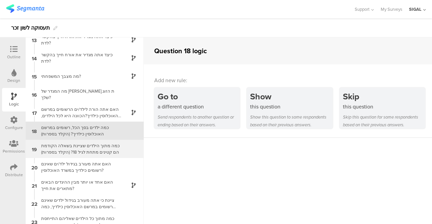
click at [69, 148] on div "כמה מתוך הילדים שציינת בשאלה הקודמת הם קטינים מתחת לגיל 18? (הקלד בספרות)" at bounding box center [79, 149] width 84 height 13
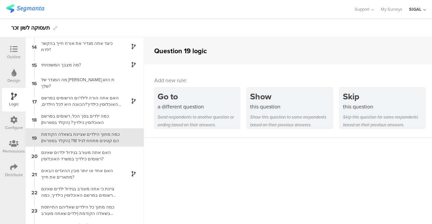
scroll to position [243, 0]
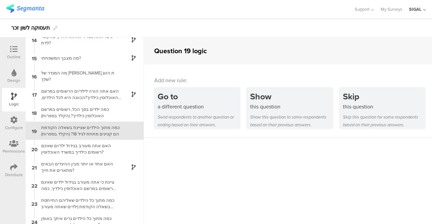
click at [9, 51] on div at bounding box center [13, 50] width 13 height 8
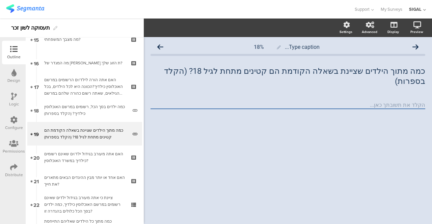
scroll to position [370, 0]
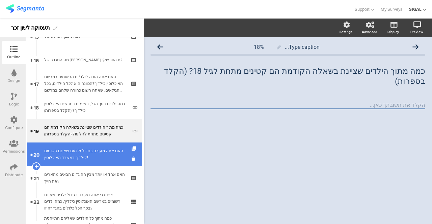
click at [66, 153] on div "האם אתה מעורב בגידול ילד/ים שאינם רשומים כילדיך במשרד האוכלוסין?" at bounding box center [84, 154] width 81 height 13
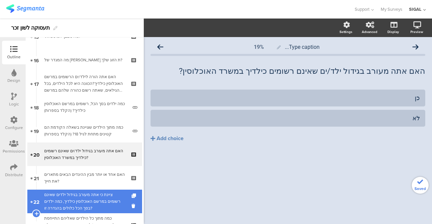
click at [59, 194] on div "ציינת כי אתה מעורב בגידול ילדים שאינם רשומים במרשם האוכלוסין כילדיך, כמה ילדים …" at bounding box center [84, 202] width 81 height 20
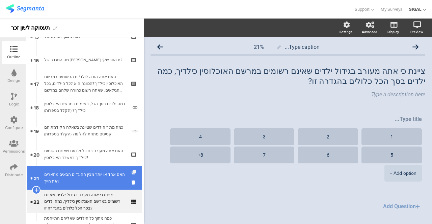
click at [131, 172] on icon at bounding box center [134, 172] width 6 height 4
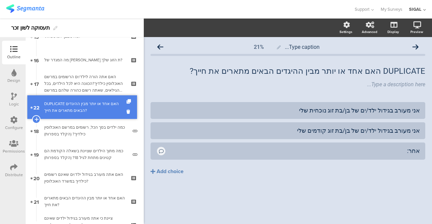
drag, startPoint x: 81, startPoint y: 198, endPoint x: 92, endPoint y: 103, distance: 95.1
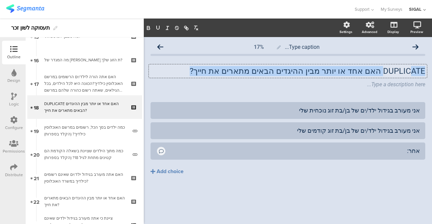
drag, startPoint x: 224, startPoint y: 69, endPoint x: 413, endPoint y: 65, distance: 189.2
click at [413, 65] on div "DUPLICATE האם אחד או יותר מבין ההיגדים הבאים מתארים את חייך? DUPLICATE האם אחד …" at bounding box center [288, 70] width 278 height 13
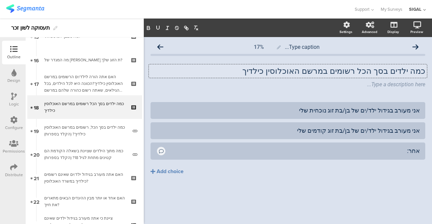
click at [371, 71] on p "כמה ילדים בסך הכל רשומים במרשם האוכלוסין כילדיך" at bounding box center [287, 71] width 274 height 10
click at [270, 93] on div "כמה ילדים בסך הכל, רשומים במרשם האוכלוסין כילדיך כמה ילדים בסך הכל, רשומים במרש…" at bounding box center [287, 77] width 274 height 36
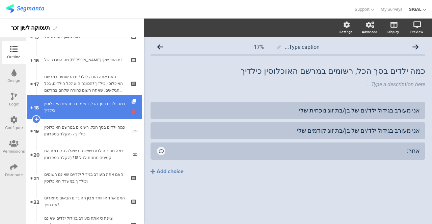
click at [131, 111] on icon at bounding box center [134, 112] width 6 height 6
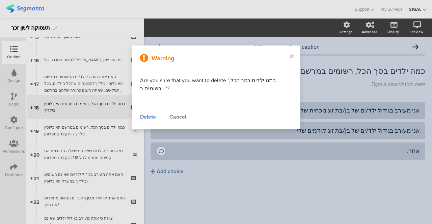
click at [145, 119] on div "Delete" at bounding box center [148, 117] width 16 height 8
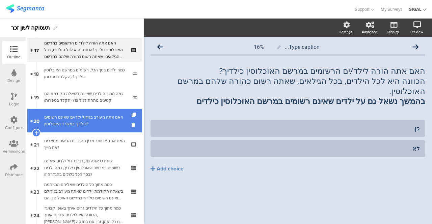
scroll to position [438, 0]
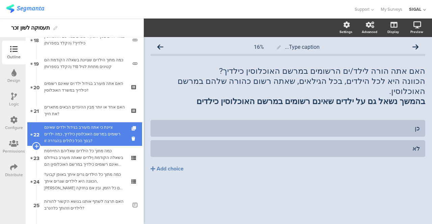
click at [131, 128] on icon at bounding box center [134, 128] width 6 height 4
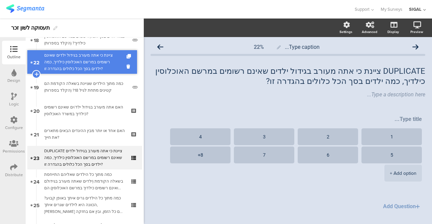
drag, startPoint x: 64, startPoint y: 137, endPoint x: 94, endPoint y: 65, distance: 78.1
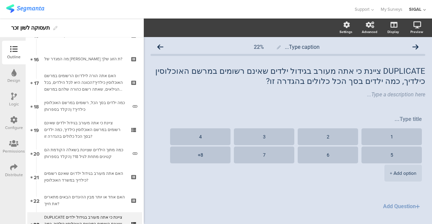
scroll to position [364, 0]
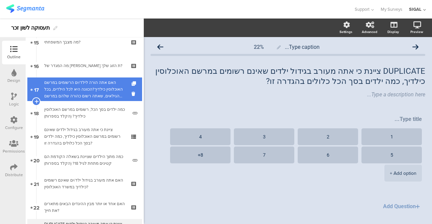
click at [71, 83] on div "האם אתה הורה לילד/ים הרשומים במרשם האוכלוסין כילדיך?הכוונה היא לכל הילדים, בכל …" at bounding box center [84, 89] width 81 height 20
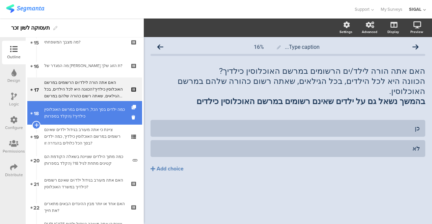
click at [59, 108] on div "כמה ילדים בסך הכל, רשומים במרשם האוכלוסין כילדיך? (הקלד בספרות)" at bounding box center [85, 112] width 83 height 13
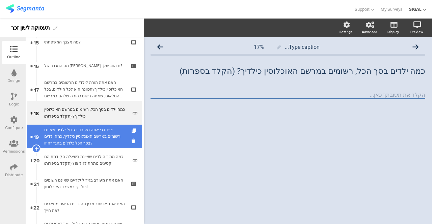
click at [55, 132] on div "ציינת כי אתה מעורב בגידול ילדים שאינם רשומים במרשם האוכלוסין כילדיך, כמה ילדים …" at bounding box center [84, 136] width 81 height 20
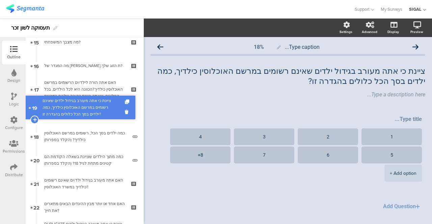
drag, startPoint x: 55, startPoint y: 132, endPoint x: 61, endPoint y: 103, distance: 29.6
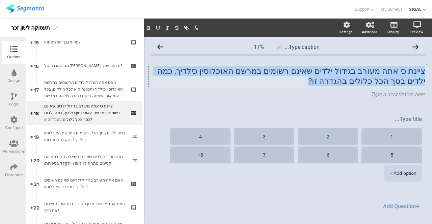
drag, startPoint x: 419, startPoint y: 69, endPoint x: 271, endPoint y: 83, distance: 148.7
click at [271, 83] on div "ציינת כי אתה מעורב בגידול ילדים שאינם רשומים במרשם האוכלוסין כילדיך, כמה ילדים …" at bounding box center [288, 76] width 278 height 24
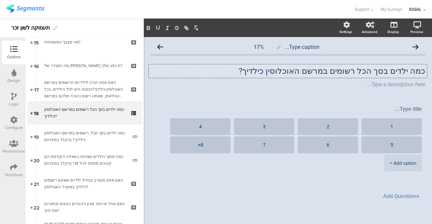
click at [367, 73] on p "כמה ילדים בסך הכל רשומים במרשם האוכלוסין כילדיך?" at bounding box center [287, 71] width 274 height 10
click at [366, 70] on p "כמה ילדים בסך הכל רשומים במרשם האוכלוסין כילדיך?" at bounding box center [287, 71] width 274 height 10
click at [340, 87] on div "Type a description here..." at bounding box center [287, 84] width 274 height 6
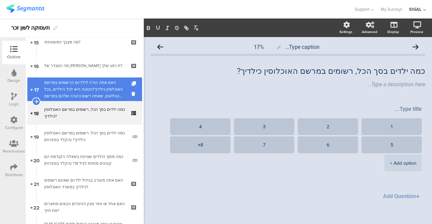
click at [64, 85] on div "האם אתה הורה לילד/ים הרשומים במרשם האוכלוסין כילדיך?הכוונה היא לכל הילדים, בכל …" at bounding box center [84, 89] width 81 height 20
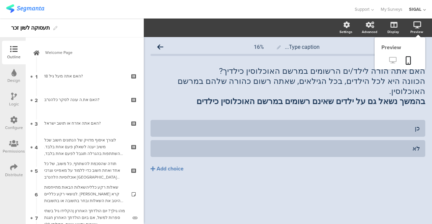
click at [390, 61] on icon at bounding box center [392, 60] width 7 height 6
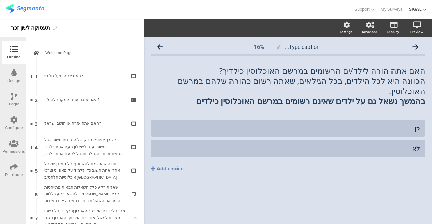
scroll to position [49, 0]
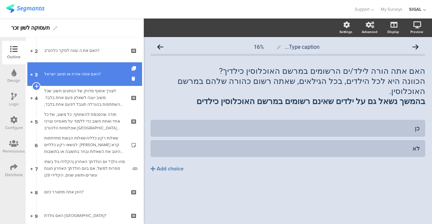
click at [75, 79] on link "3 האם אתה אזרח או תושב [PERSON_NAME]?" at bounding box center [84, 74] width 115 height 24
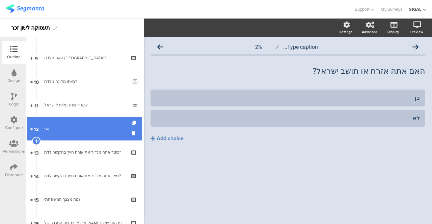
scroll to position [218, 0]
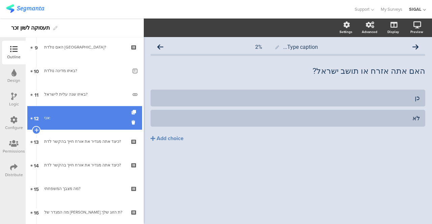
click at [56, 118] on div "אני:" at bounding box center [84, 118] width 81 height 7
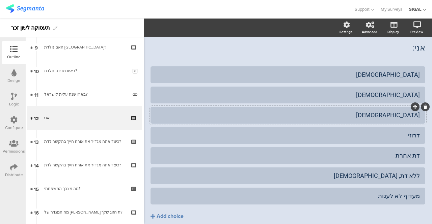
scroll to position [34, 0]
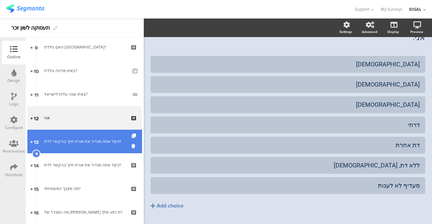
click at [63, 139] on div "כיצד אתה מגדיר את אורח חייך בהקשר לדת?" at bounding box center [84, 141] width 81 height 7
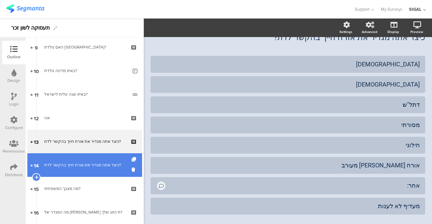
click at [78, 165] on div "כיצד אתה מגדיר את אורח חייך בהקשר לדת?" at bounding box center [84, 165] width 81 height 7
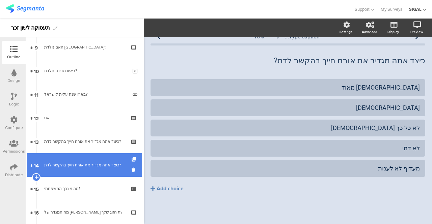
scroll to position [10, 0]
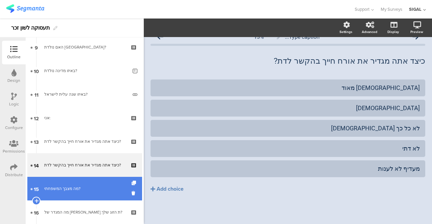
click at [68, 186] on div "מה מצבך המשפחתי?" at bounding box center [84, 188] width 81 height 7
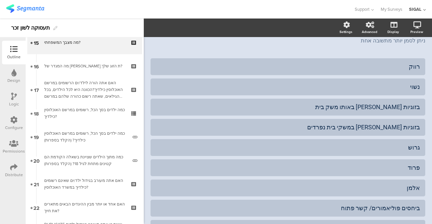
scroll to position [366, 0]
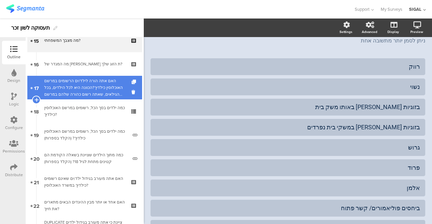
click at [88, 90] on div "האם אתה הורה לילד/ים הרשומים במרשם האוכלוסין כילדיך?הכוונה היא לכל הילדים, בכל …" at bounding box center [84, 88] width 81 height 20
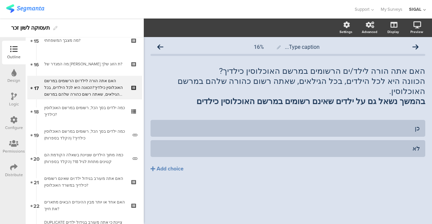
click at [12, 99] on icon at bounding box center [14, 96] width 6 height 7
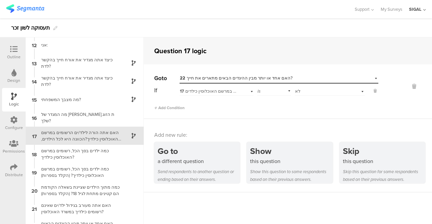
scroll to position [207, 0]
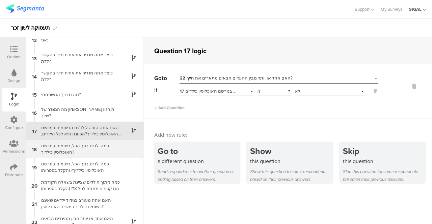
click at [74, 151] on div "כמה ילדים בסך הכל, רשומים במרשם האוכלוסין כילדיך?" at bounding box center [79, 149] width 84 height 13
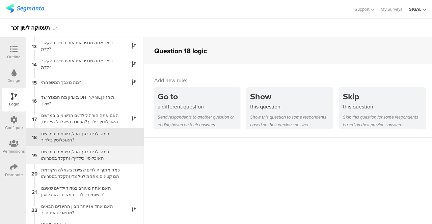
scroll to position [225, 0]
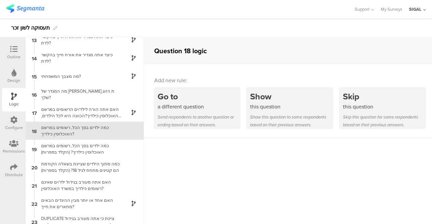
click at [13, 50] on icon at bounding box center [13, 49] width 7 height 7
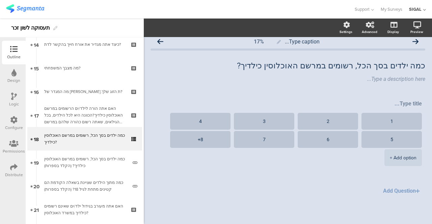
scroll to position [347, 0]
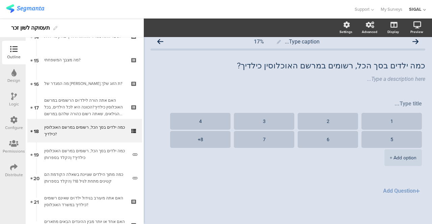
click at [9, 97] on div "Logic" at bounding box center [14, 100] width 24 height 24
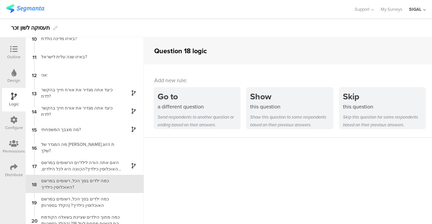
scroll to position [225, 0]
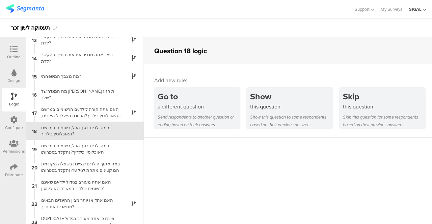
click at [17, 49] on icon at bounding box center [13, 49] width 7 height 7
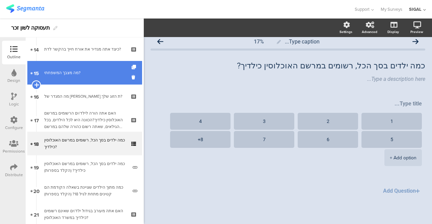
scroll to position [347, 0]
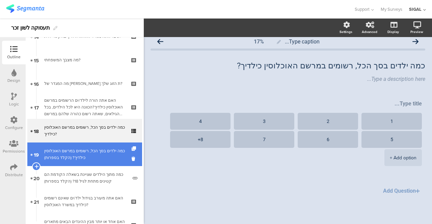
click at [81, 148] on div "כמה ילדים בסך הכל, רשומים במרשם האוכלוסין כילדיך? (הקלד בספרות)" at bounding box center [85, 154] width 83 height 13
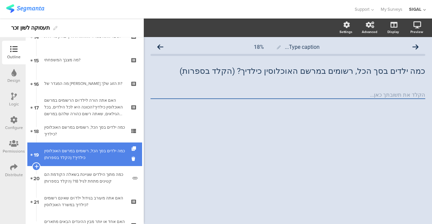
click at [126, 159] on link "19 כמה ילדים בסך הכל, רשומים במרשם האוכלוסין כילדיך? (הקלד בספרות)" at bounding box center [84, 155] width 115 height 24
click at [131, 158] on icon at bounding box center [134, 159] width 6 height 6
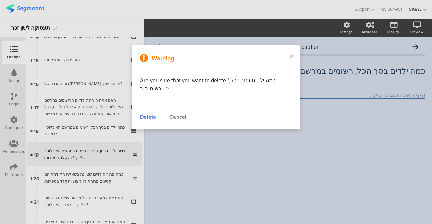
click at [148, 117] on div "Delete" at bounding box center [148, 117] width 16 height 8
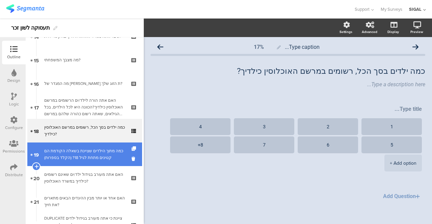
click at [80, 154] on div "כמה מתוך הילדים שציינת בשאלה הקודמת הם קטינים מתחת לגיל 18? (הקלד בספרות)" at bounding box center [85, 154] width 83 height 13
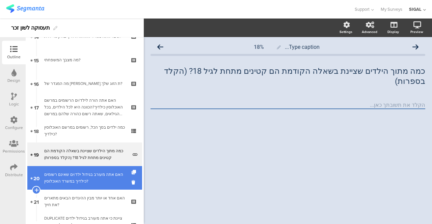
click at [107, 177] on div "האם אתה מעורב בגידול ילד/ים שאינם רשומים כילדיך במשרד האוכלוסין?" at bounding box center [84, 177] width 81 height 13
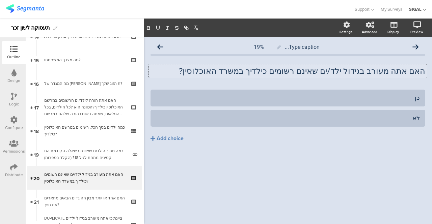
click at [395, 72] on div "האם אתה מעורב בגידול ילד/ים שאינם רשומים כילדיך במשרד האוכלוסין? האם אתה מעורב …" at bounding box center [288, 70] width 278 height 13
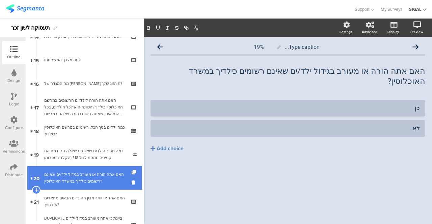
click at [88, 184] on div "האם אתה הורה או מעורב בגידול ילד/ים שאינם רשומים כילדיך במשרד האוכלוסין?" at bounding box center [84, 177] width 81 height 13
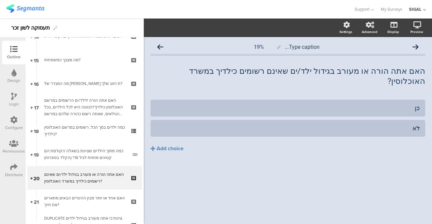
click at [14, 97] on icon at bounding box center [14, 96] width 6 height 7
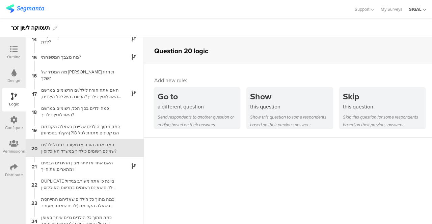
scroll to position [262, 0]
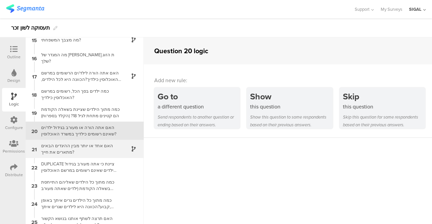
click at [61, 144] on div "האם אחד או יותר מבין ההיגדים הבאים מתארים את חייך?" at bounding box center [79, 149] width 84 height 13
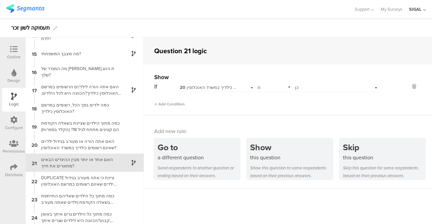
scroll to position [280, 0]
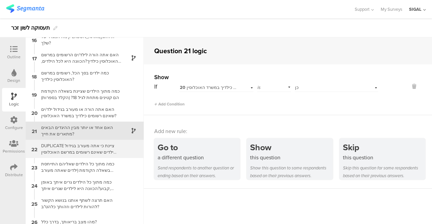
click at [74, 151] on div "DUPLICATE ציינת כי אתה מעורב בגידול ילדים שאינם רשומים במרשם האוכלוסין כילדיך, …" at bounding box center [79, 149] width 84 height 13
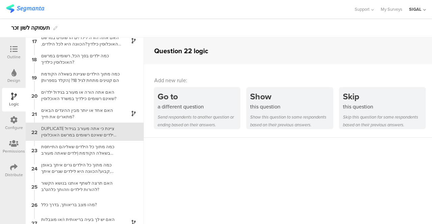
scroll to position [298, 0]
click at [16, 54] on div "Outline" at bounding box center [13, 57] width 13 height 6
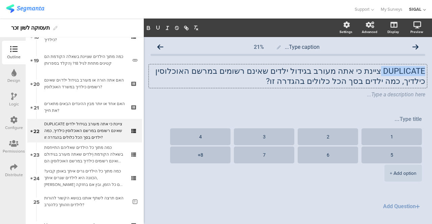
drag, startPoint x: 376, startPoint y: 54, endPoint x: 425, endPoint y: 65, distance: 50.5
click at [425, 65] on div "Type caption... 21% DUPLICATE ציינת כי אתה מעורב בגידול ילדים שאינם רשומים במרש…" at bounding box center [288, 138] width 288 height 203
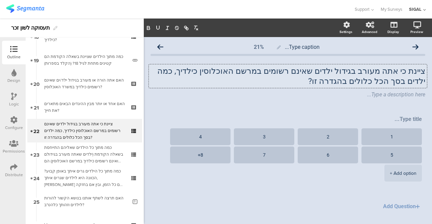
click at [379, 68] on p "ציינת כי אתה מעורב בגידול ילדים שאינם רשומים במרשם האוכלוסין כילדיך, כמה ילדים …" at bounding box center [287, 76] width 274 height 20
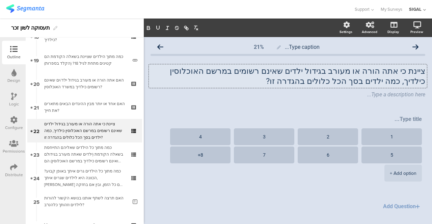
click at [398, 82] on p "ציינת כי אתה הורה או מעורב בגידול ילדים שאינם רשומים במרשם האוכלוסין כילדיך, כמ…" at bounding box center [287, 76] width 274 height 20
click at [295, 89] on span "ציינת כי אתה הורה או מעורב בגידול ילדים שאינם רשומים במרשם האוכלוסין כילדיך, כמ…" at bounding box center [287, 82] width 274 height 33
click at [13, 100] on div at bounding box center [14, 97] width 6 height 8
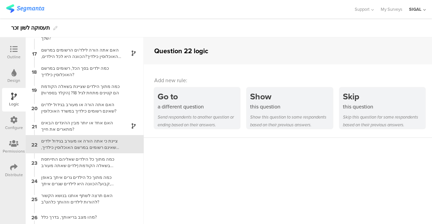
scroll to position [298, 0]
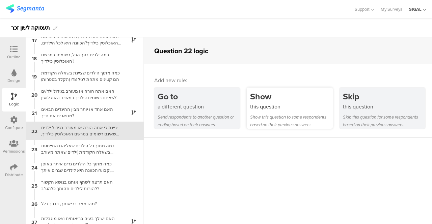
click at [268, 109] on div "this question" at bounding box center [291, 107] width 82 height 8
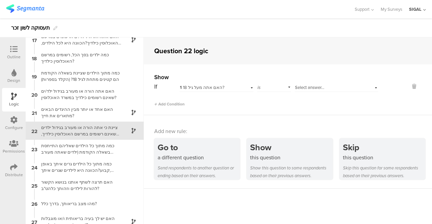
click at [248, 87] on div "1 האם אתה מעל גיל 18?" at bounding box center [216, 87] width 74 height 10
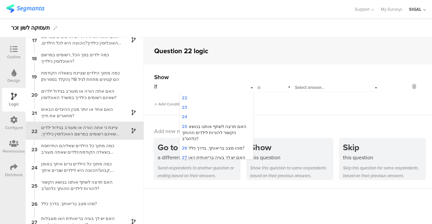
scroll to position [307, 0]
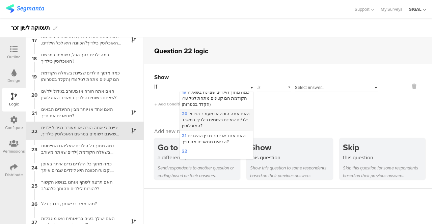
click at [215, 111] on span "20 האם אתה הורה או מעורב בגידול ילד/ים שאינם רשומים כילדיך במשרד האוכלוסין?" at bounding box center [216, 120] width 68 height 19
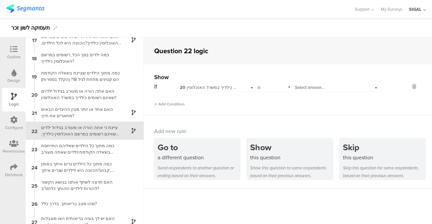
click at [371, 88] on div "Select answer..." at bounding box center [336, 87] width 84 height 10
click at [313, 95] on div "כן" at bounding box center [336, 96] width 83 height 9
click at [64, 132] on div "ציינת כי אתה הורה או מעורב בגידול ילדים שאינם רשומים במרשם האוכלוסין כילדיך, כמ…" at bounding box center [79, 130] width 84 height 13
click at [11, 48] on icon at bounding box center [13, 49] width 7 height 7
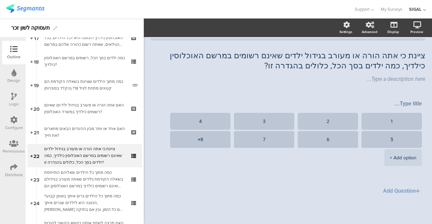
scroll to position [441, 0]
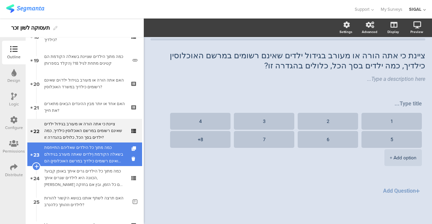
click at [86, 150] on div "כמה מתוך כל הילדים שאליהם התייחסת בשאלה הקודמת (ילדים שאתה מעורב בגידולם ואינם …" at bounding box center [84, 154] width 81 height 20
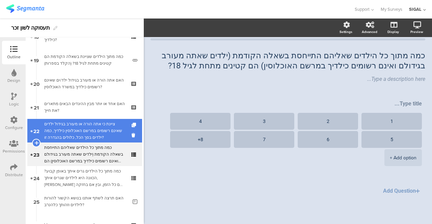
click at [76, 133] on div "ציינת כי אתה הורה או מעורב בגידול ילדים שאינם רשומים במרשם האוכלוסין כילדיך, כמ…" at bounding box center [84, 131] width 81 height 20
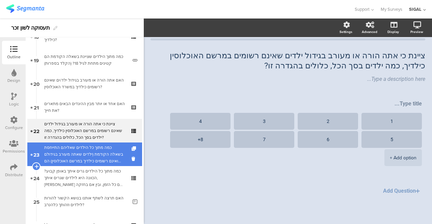
click at [72, 149] on div "כמה מתוך כל הילדים שאליהם התייחסת בשאלה הקודמת (ילדים שאתה מעורב בגידולם ואינם …" at bounding box center [84, 154] width 81 height 20
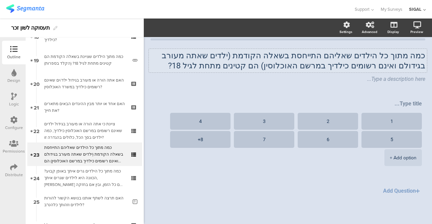
click at [226, 56] on p "כמה מתוך כל הילדים שאליהם התייחסת בשאלה הקודמת (ילדים שאתה מעורב בגידולם ואינם …" at bounding box center [287, 61] width 274 height 20
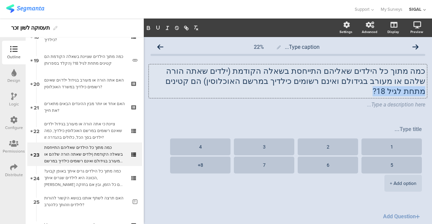
drag, startPoint x: 249, startPoint y: 82, endPoint x: 202, endPoint y: 82, distance: 47.2
click at [202, 82] on p "כמה מתוך כל הילדים שאליהם התייחסת בשאלה הקודמת (ילדים שאתה הורה שלהם או מעורב ב…" at bounding box center [287, 81] width 274 height 30
click at [195, 102] on div "כמה מתוך כל הילדים שאליהם התייחסת בשאלה הקודמת (ילדים שאתה הורה שלהם או מעורב ב…" at bounding box center [287, 87] width 274 height 56
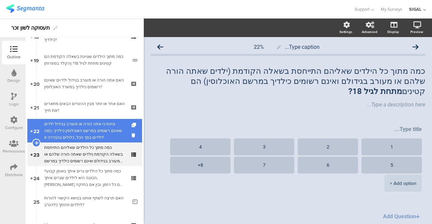
click at [96, 135] on div "ציינת כי אתה הורה או מעורב בגידול ילדים שאינם רשומים במרשם האוכלוסין כילדיך, כמ…" at bounding box center [84, 131] width 81 height 20
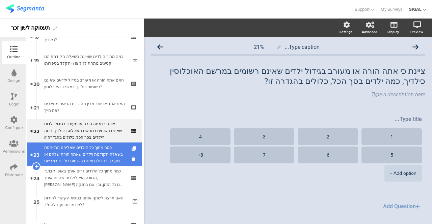
click at [87, 151] on div "כמה מתוך כל הילדים שאליהם התייחסת בשאלה הקודמת (ילדים שאתה הורה שלהם או מעורב ב…" at bounding box center [84, 154] width 81 height 20
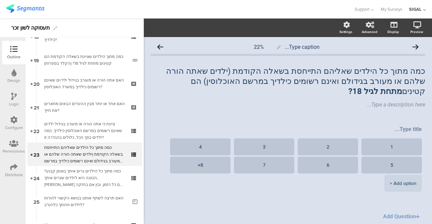
click at [19, 100] on div "Logic" at bounding box center [14, 100] width 24 height 24
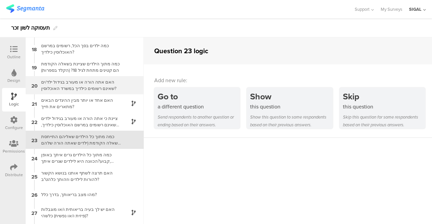
scroll to position [316, 0]
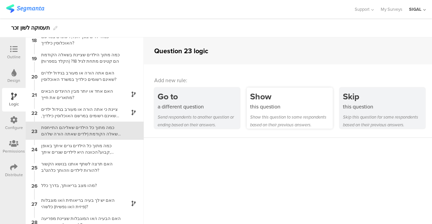
click at [273, 104] on div "this question" at bounding box center [291, 107] width 82 height 8
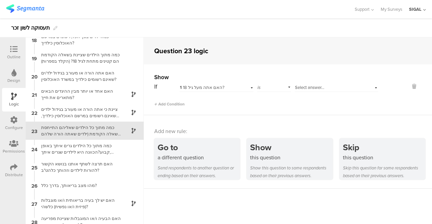
click at [248, 87] on div "1 האם אתה מעל גיל 18?" at bounding box center [216, 87] width 74 height 10
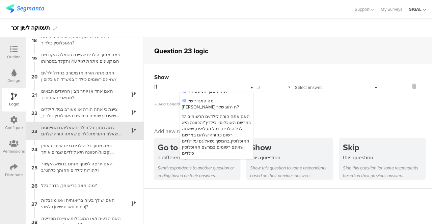
scroll to position [262, 0]
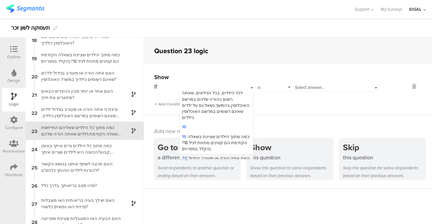
click at [210, 155] on span "20 האם אתה הורה או מעורב בגידול ילד/ים שאינם רשומים כילדיך במשרד האוכלוסין?" at bounding box center [216, 164] width 68 height 19
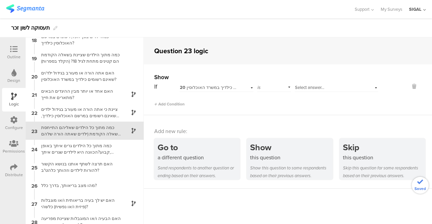
click at [285, 87] on div "is" at bounding box center [274, 87] width 34 height 10
click at [254, 62] on div "Question 23 logic" at bounding box center [288, 50] width 288 height 27
click at [370, 89] on div "Select answer..." at bounding box center [336, 87] width 84 height 10
click at [298, 92] on div "כן" at bounding box center [336, 96] width 83 height 9
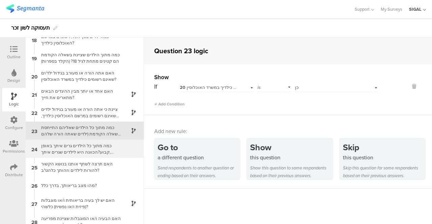
click at [77, 149] on div "כמה מתוך כל הילדים גרים איתך באופן קבוע?הכוונה היא לילדים שגרים איתך, בין אם כל…" at bounding box center [79, 149] width 84 height 13
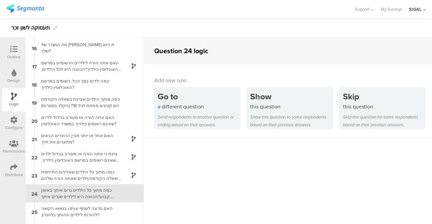
scroll to position [334, 0]
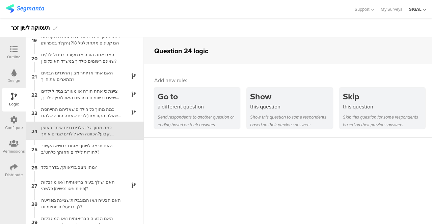
click at [20, 48] on div at bounding box center [13, 50] width 13 height 8
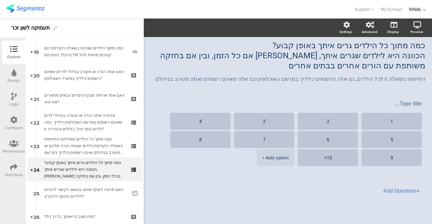
scroll to position [439, 0]
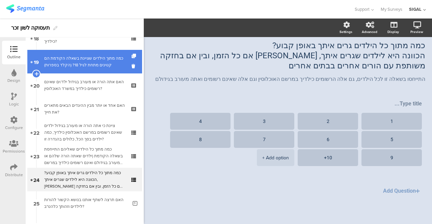
click at [102, 68] on link "19 כמה מתוך הילדים שציינת בשאלה הקודמת הם קטינים מתחת לגיל 18? (הקלד בספרות)" at bounding box center [84, 62] width 115 height 24
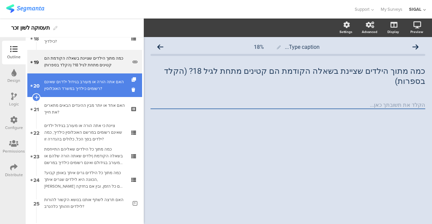
click at [99, 81] on div "האם אתה הורה או מעורב בגידול ילד/ים שאינם רשומים כילדיך במשרד האוכלוסין?" at bounding box center [84, 85] width 81 height 13
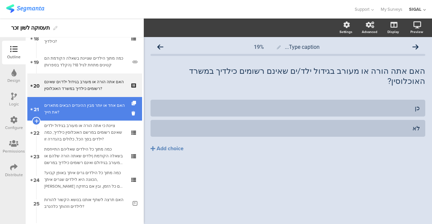
click at [90, 103] on div "האם אחד או יותר מבין ההיגדים הבאים מתארים את חייך?" at bounding box center [84, 108] width 81 height 13
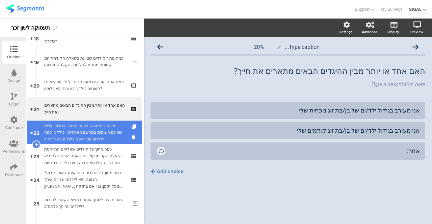
click at [84, 124] on div "ציינת כי אתה הורה או מעורב בגידול ילדים שאינם רשומים במרשם האוכלוסין כילדיך, כמ…" at bounding box center [84, 132] width 81 height 20
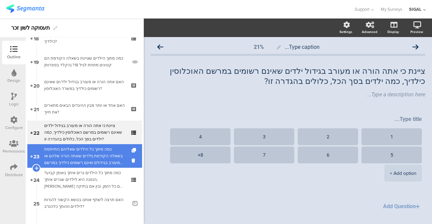
click at [75, 153] on div "כמה מתוך כל הילדים שאליהם התייחסת בשאלה הקודמת (ילדים שאתה הורה שלהם או מעורב ב…" at bounding box center [84, 156] width 81 height 20
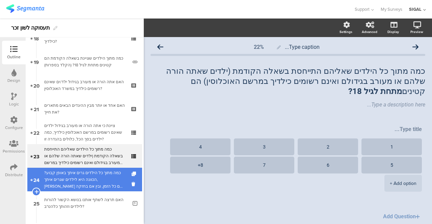
click at [69, 173] on div "כמה מתוך כל הילדים גרים איתך באופן קבוע?הכוונה היא לילדים שגרים איתך, בין אם כל…" at bounding box center [84, 180] width 81 height 20
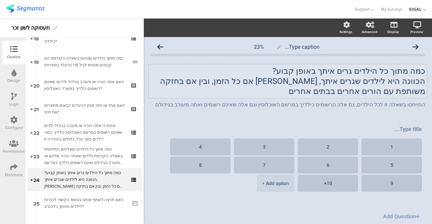
click at [359, 70] on div "כמה מתוך כל הילדים גרים איתך באופן קבוע? הכוונה היא לילדים שגרים איתך, בין אם כ…" at bounding box center [288, 81] width 278 height 34
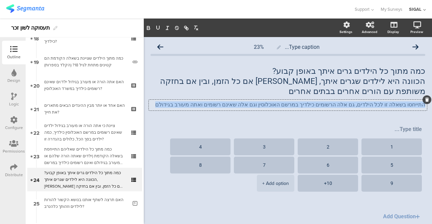
drag, startPoint x: 419, startPoint y: 105, endPoint x: 182, endPoint y: 102, distance: 236.4
click at [182, 102] on div "התייחסו בשאלה זו לכל הילדים, גם אלה הרשומים כילדיך במרשם האוכלוסין וגם אלה שאינ…" at bounding box center [288, 105] width 278 height 11
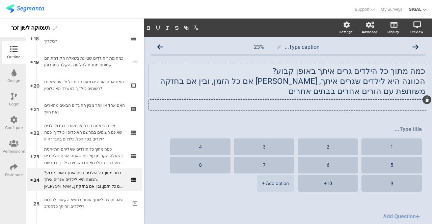
click at [277, 74] on p "כמה מתוך כל הילדים גרים איתך באופן קבוע?" at bounding box center [287, 71] width 274 height 10
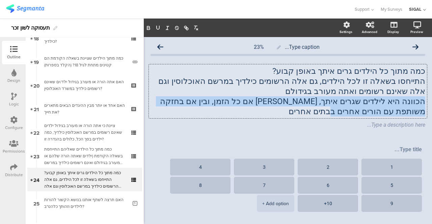
drag, startPoint x: 418, startPoint y: 103, endPoint x: 373, endPoint y: 110, distance: 46.4
click at [373, 110] on p "הכוונה היא לילדים שגרים איתך, [PERSON_NAME] אם כל הזמן, ובין אם בחזקה משותפת עם…" at bounding box center [287, 106] width 274 height 20
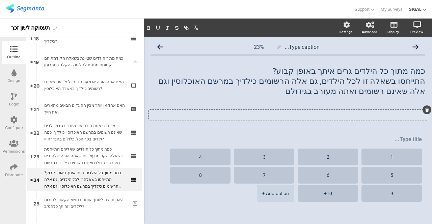
click at [370, 112] on div "Type a description here..." at bounding box center [288, 115] width 278 height 11
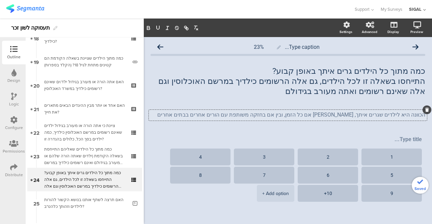
click at [369, 116] on p "הכוונה היא לילדים שגרים איתך, [PERSON_NAME] אם כל הזמן, ובין אם בחזקה משותפת עם…" at bounding box center [287, 115] width 274 height 6
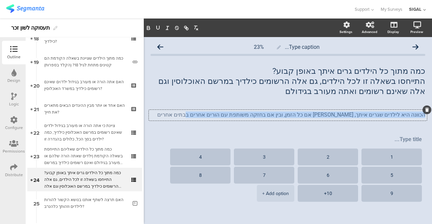
drag, startPoint x: 419, startPoint y: 115, endPoint x: 221, endPoint y: 118, distance: 198.3
click at [221, 118] on p "הכוונה היא לילדים שגרים איתך, [PERSON_NAME] אם כל הזמן, ובין אם בחזקה משותפת עם…" at bounding box center [287, 115] width 274 height 6
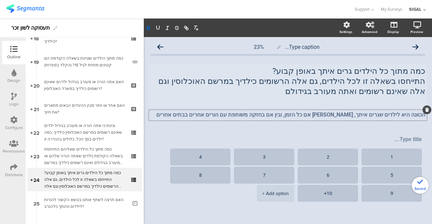
click at [263, 89] on p "התייחסו בשאלה זו לכל הילדים, גם אלה הרשומים כילדיך במרשם האוכלוסין וגם אלה שאינ…" at bounding box center [287, 86] width 274 height 20
click at [19, 96] on div "Logic" at bounding box center [14, 100] width 24 height 24
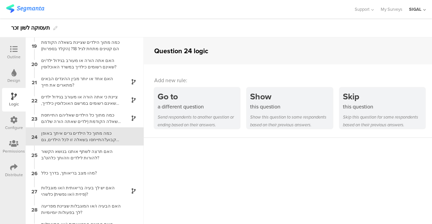
scroll to position [334, 0]
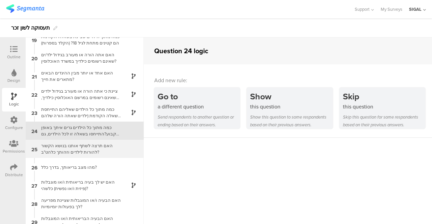
click at [59, 147] on div "האם תרצה לשתף אותנו בנושא הקשור להורות לילדים וזהותך כלהט"ב?" at bounding box center [79, 149] width 84 height 13
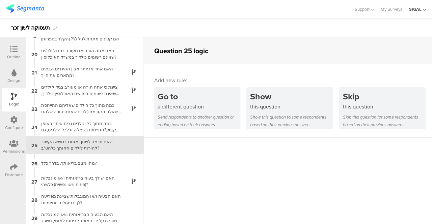
scroll to position [353, 0]
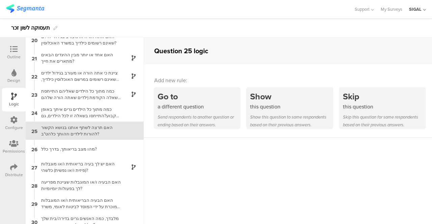
click at [20, 54] on div "Outline" at bounding box center [13, 57] width 13 height 6
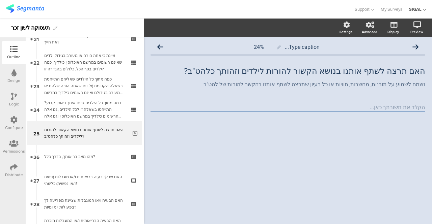
scroll to position [512, 0]
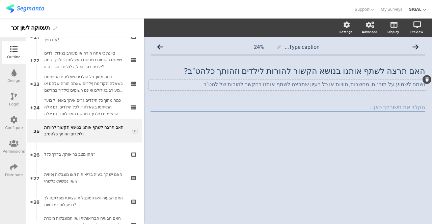
click at [238, 83] on div "נשמח לשמוע על תובנות, מחשבות, חוויות או כל רעיון שתרצה לשתף אותנו בהקשר להורות …" at bounding box center [288, 85] width 278 height 11
drag, startPoint x: 422, startPoint y: 86, endPoint x: 394, endPoint y: 86, distance: 27.3
click at [394, 86] on p "נשמח לשמוע על תובנות, מחשבות, חוויות או כל רעיון שתרצה לשתף אותנו בהקשר להורות …" at bounding box center [287, 84] width 274 height 6
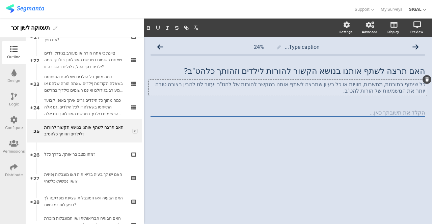
click at [272, 87] on p "כל שיתוף בתובנות, מחשבות, חוויות או כל רעיון שתרצה לשתף אותנו בהקשר להורות של ל…" at bounding box center [287, 87] width 274 height 13
click at [195, 141] on div at bounding box center [287, 124] width 274 height 31
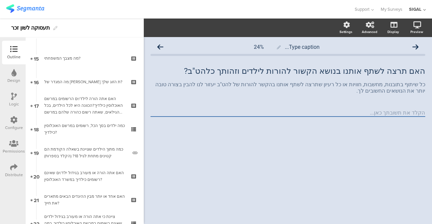
scroll to position [332, 0]
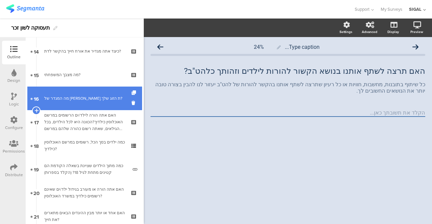
click at [93, 93] on link "16 מה המגדר של בן.ת הזוג שלך?" at bounding box center [84, 99] width 115 height 24
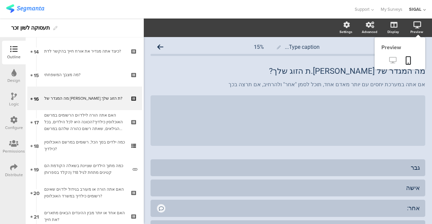
click at [389, 58] on icon at bounding box center [392, 60] width 7 height 6
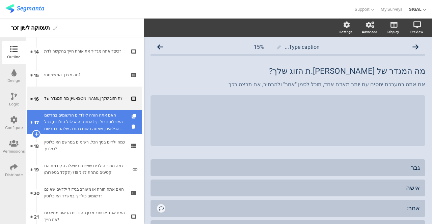
click at [82, 126] on div "האם אתה הורה לילד/ים הרשומים במרשם האוכלוסין כילדיך?הכוונה היא לכל הילדים, בכל …" at bounding box center [84, 122] width 81 height 20
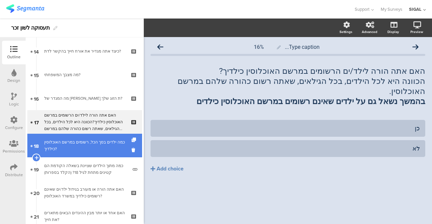
click at [103, 148] on div "כמה ילדים בסך הכל, רשומים במרשם האוכלוסין כילדיך?" at bounding box center [84, 145] width 81 height 13
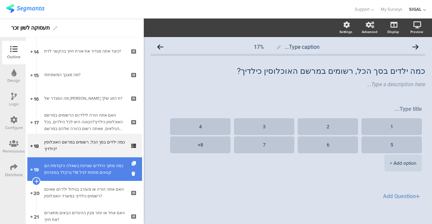
click at [101, 166] on div "כמה מתוך הילדים שציינת בשאלה הקודמת הם קטינים מתחת לגיל 18? (הקלד בספרות)" at bounding box center [85, 169] width 83 height 13
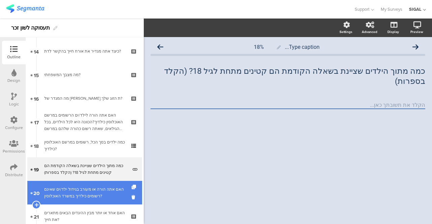
click at [102, 189] on div "האם אתה הורה או מעורב בגידול ילד/ים שאינם רשומים כילדיך במשרד האוכלוסין?" at bounding box center [84, 192] width 81 height 13
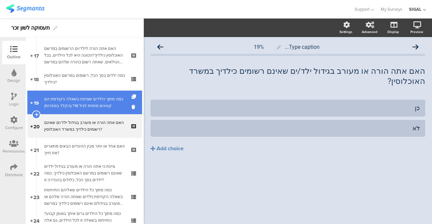
scroll to position [399, 0]
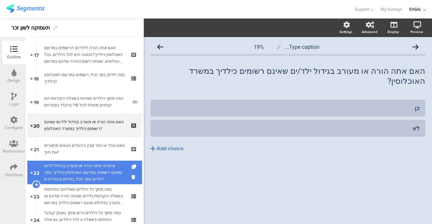
click at [89, 170] on div "ציינת כי אתה הורה או מעורב בגידול ילדים שאינם רשומים במרשם האוכלוסין כילדיך, כמ…" at bounding box center [84, 173] width 81 height 20
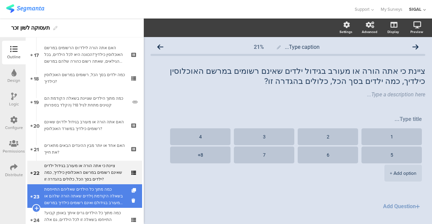
click at [82, 192] on div "כמה מתוך כל הילדים שאליהם התייחסת בשאלה הקודמת (ילדים שאתה הורה שלהם או מעורב ב…" at bounding box center [84, 196] width 81 height 20
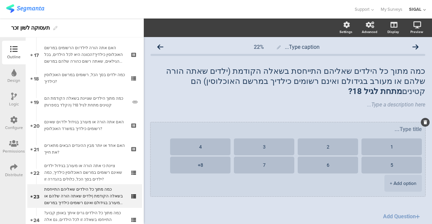
click at [392, 177] on div "+ Add option" at bounding box center [402, 183] width 27 height 17
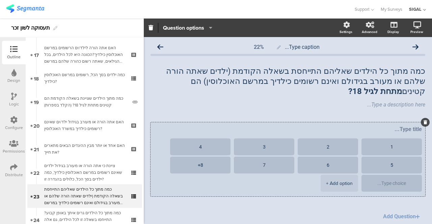
click at [326, 175] on div "+ Add option" at bounding box center [339, 183] width 27 height 17
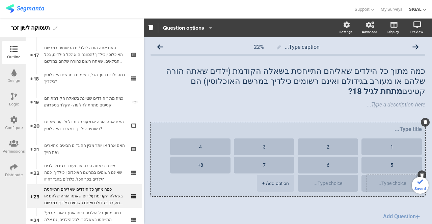
click at [373, 181] on textarea at bounding box center [391, 183] width 50 height 5
drag, startPoint x: 404, startPoint y: 171, endPoint x: 406, endPoint y: 161, distance: 9.4
click at [406, 161] on ul "1 2 3 4 5 6 7 8+ + Add option" at bounding box center [285, 166] width 271 height 55
drag, startPoint x: 372, startPoint y: 176, endPoint x: 385, endPoint y: 170, distance: 14.2
click at [385, 175] on div at bounding box center [391, 183] width 50 height 17
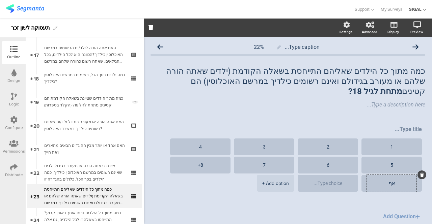
type textarea "א"
type textarea "0"
click at [211, 199] on span "1 2 3 4 5 6 7 8+ 0 + Add option" at bounding box center [287, 166] width 274 height 88
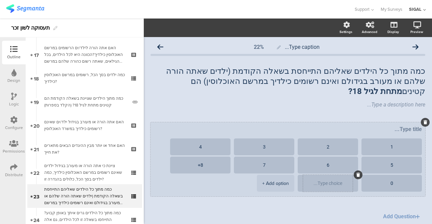
click at [353, 171] on div at bounding box center [357, 175] width 9 height 9
click at [356, 173] on icon at bounding box center [358, 175] width 4 height 4
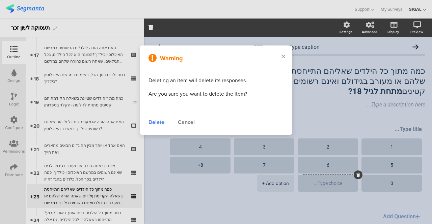
click at [155, 121] on div "Delete" at bounding box center [156, 122] width 16 height 8
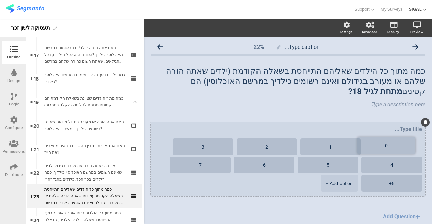
drag, startPoint x: 363, startPoint y: 176, endPoint x: 361, endPoint y: 138, distance: 37.8
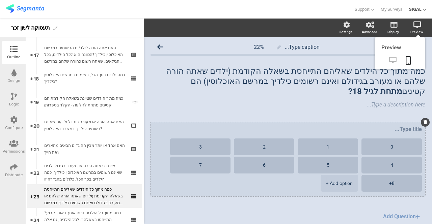
click at [389, 59] on icon at bounding box center [392, 60] width 7 height 6
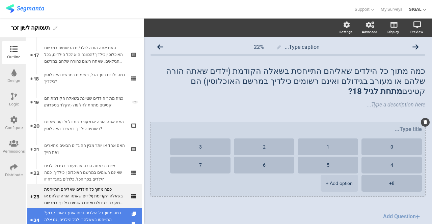
click at [66, 211] on div "כמה מתוך כל הילדים גרים איתך באופן קבוע?התייחסו בשאלה זו לכל הילדים, גם אלה הרש…" at bounding box center [84, 220] width 81 height 20
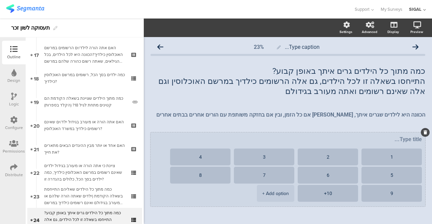
click at [266, 191] on div "+ Add option" at bounding box center [275, 193] width 27 height 17
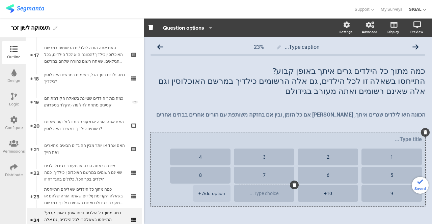
click at [263, 193] on textarea at bounding box center [264, 193] width 50 height 5
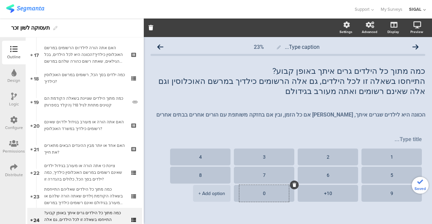
type textarea "0"
click at [255, 214] on span "1 2 3 4 5 6 7 8 9 10+ 0" at bounding box center [287, 177] width 274 height 88
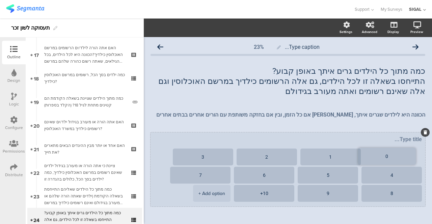
drag, startPoint x: 241, startPoint y: 195, endPoint x: 362, endPoint y: 157, distance: 126.9
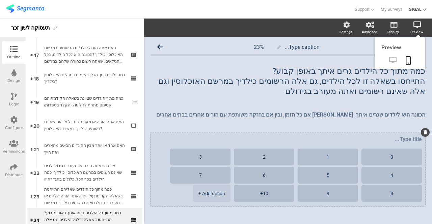
click at [389, 59] on icon at bounding box center [392, 60] width 7 height 6
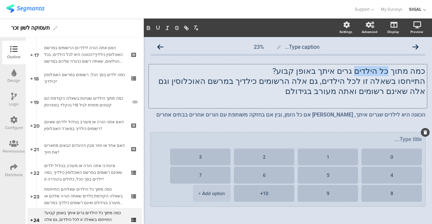
drag, startPoint x: 390, startPoint y: 70, endPoint x: 363, endPoint y: 68, distance: 27.1
click at [363, 68] on div "כמה מתוך כל הילדים גרים איתך באופן קבוע? התייחסו בשאלה זו לכל הילדים, גם אלה הר…" at bounding box center [288, 86] width 278 height 44
click at [318, 85] on p "התייחסו בשאלה זו לכל הילדים, גם אלה הרשומים כילדיך במרשם האוכלוסין וגם אלה שאינ…" at bounding box center [287, 86] width 274 height 20
drag, startPoint x: 366, startPoint y: 81, endPoint x: 332, endPoint y: 83, distance: 34.1
click at [332, 83] on p "התייחסו בשאלה זו לכל הילדים, גם אלה הרשומים כילדיך במרשם האוכלוסין וגם אלה שאינ…" at bounding box center [287, 86] width 274 height 20
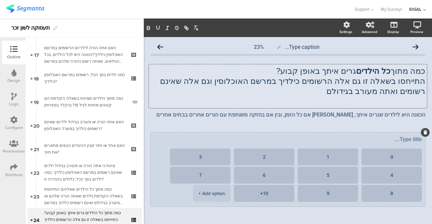
click at [395, 81] on p "התייחסו בשאלה זו גם אלה הרשומים כילדיך במרשם האוכלוסין וגם אלה שאינם רשומים ואת…" at bounding box center [287, 86] width 274 height 20
click at [359, 83] on p "התייחס בשאלה זו גם אלה הרשומים כילדיך במרשם האוכלוסין וגם אלה שאינם רשומים ואתה…" at bounding box center [287, 86] width 274 height 20
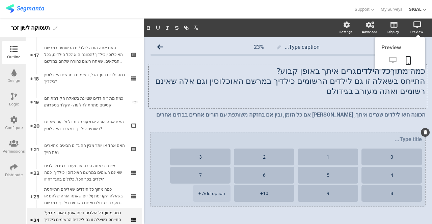
click at [389, 61] on icon at bounding box center [392, 60] width 7 height 6
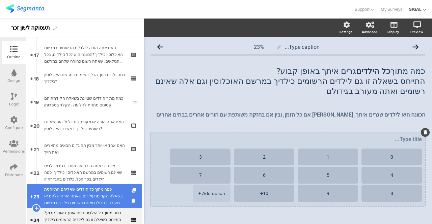
click at [71, 193] on div "כמה מתוך כל הילדים שאליהם התייחסת בשאלה הקודמת (ילדים שאתה הורה שלהם או מעורב ב…" at bounding box center [84, 196] width 81 height 20
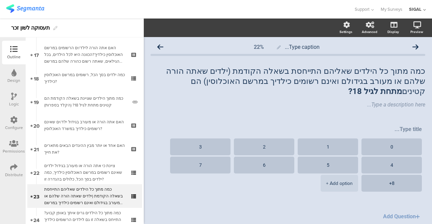
click at [20, 95] on div "Logic" at bounding box center [14, 100] width 24 height 24
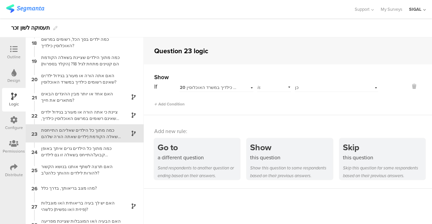
scroll to position [316, 0]
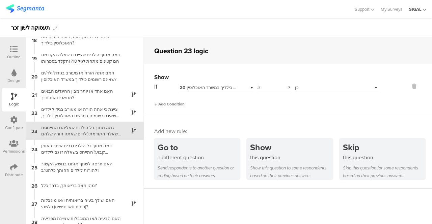
click at [155, 104] on icon at bounding box center [155, 103] width 3 height 3
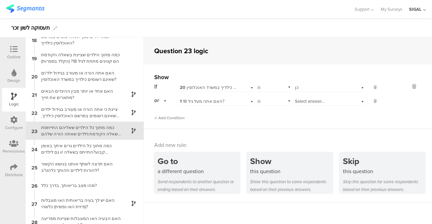
click at [165, 101] on div "or" at bounding box center [161, 100] width 14 height 10
click at [209, 118] on div "Add Condition" at bounding box center [266, 115] width 224 height 12
click at [373, 101] on icon at bounding box center [374, 101] width 3 height 6
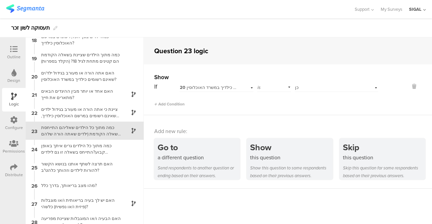
click at [9, 51] on div at bounding box center [13, 50] width 13 height 8
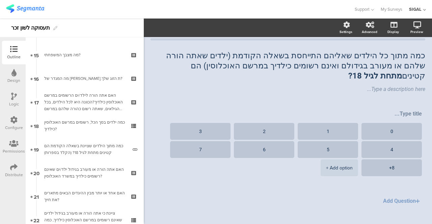
scroll to position [274, 0]
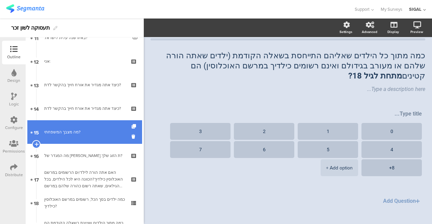
click at [66, 139] on link "15 מה מצבך המשפחתי?" at bounding box center [84, 132] width 115 height 24
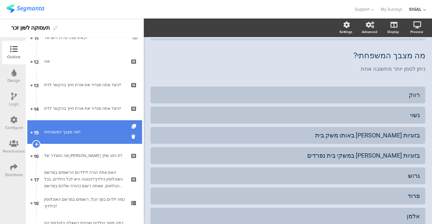
scroll to position [27, 0]
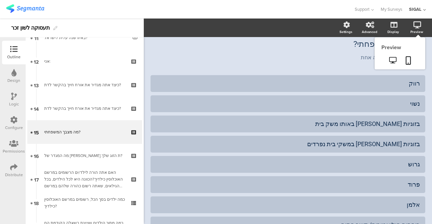
click at [414, 26] on icon at bounding box center [417, 25] width 8 height 7
click at [389, 58] on icon at bounding box center [392, 60] width 7 height 6
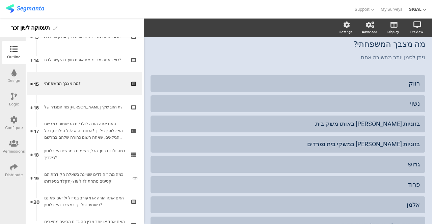
scroll to position [350, 0]
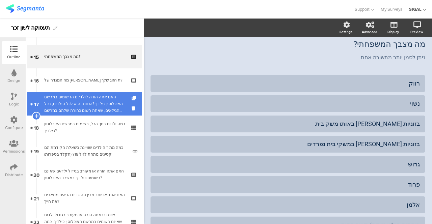
click at [92, 97] on div "האם אתה הורה לילד/ים הרשומים במרשם האוכלוסין כילדיך?הכוונה היא לכל הילדים, בכל …" at bounding box center [84, 104] width 81 height 20
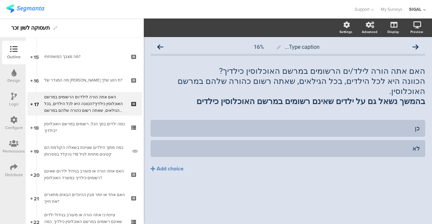
click at [12, 100] on div at bounding box center [14, 97] width 6 height 8
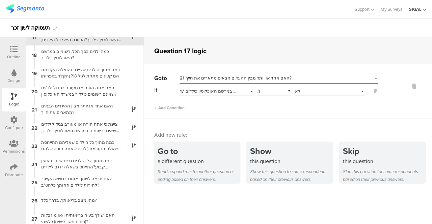
scroll to position [320, 0]
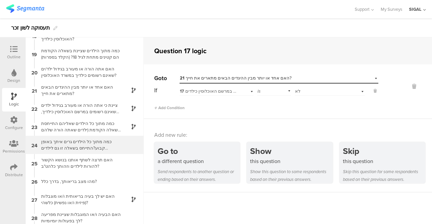
click at [49, 147] on div "כמה מתוך כל הילדים גרים איתך באופן קבוע?התייחס בשאלה זו גם לילדים הרשומים כילדי…" at bounding box center [79, 145] width 84 height 13
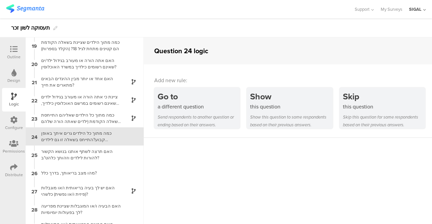
scroll to position [334, 0]
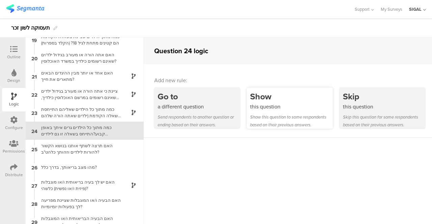
click at [258, 101] on div "Show" at bounding box center [291, 96] width 82 height 12
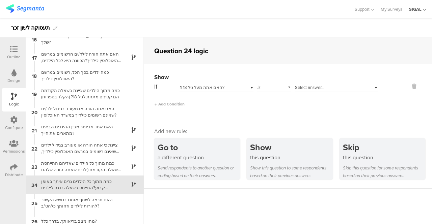
scroll to position [257, 0]
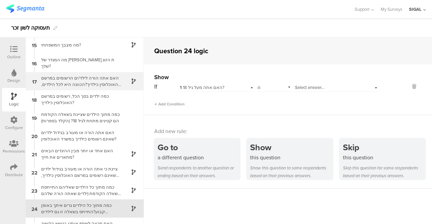
click at [56, 79] on div "האם אתה הורה לילד/ים הרשומים במרשם האוכלוסין כילדיך?הכוונה היא לכל הילדים, בכל …" at bounding box center [79, 81] width 84 height 13
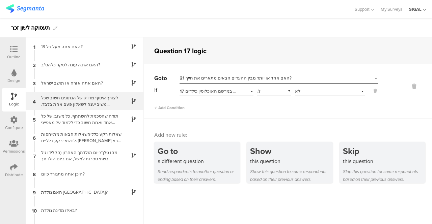
click at [88, 99] on div "לצורך איסוף מדויק של הנתונים חשוב שכל משיב יענה לשאלון פעם אחת בלבד. ההשתתפות ב…" at bounding box center [79, 101] width 84 height 13
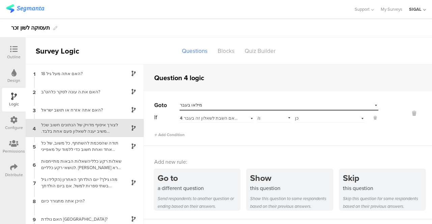
click at [12, 49] on icon at bounding box center [13, 49] width 7 height 7
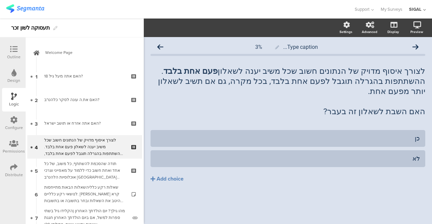
scroll to position [16, 0]
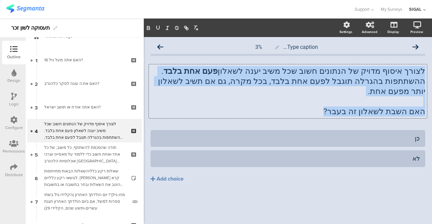
drag, startPoint x: 423, startPoint y: 102, endPoint x: 314, endPoint y: 101, distance: 108.9
click at [314, 101] on div "לצורך איסוף מדויק של הנתונים חשוב שכל משיב יענה לשאלון פעם אחת בלבד . ההשתתפות …" at bounding box center [288, 91] width 278 height 54
click at [314, 107] on p "האם השבת לשאלון זה בעבר?" at bounding box center [287, 112] width 274 height 10
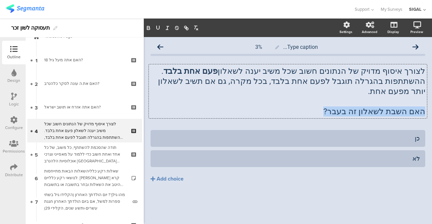
drag, startPoint x: 423, startPoint y: 101, endPoint x: 332, endPoint y: 106, distance: 90.8
click at [332, 107] on p "האם השבת לשאלון זה בעבר?" at bounding box center [287, 112] width 274 height 10
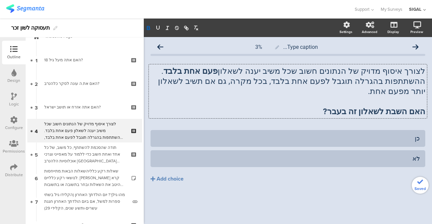
click at [313, 96] on p at bounding box center [287, 101] width 274 height 10
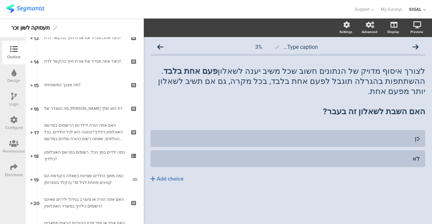
scroll to position [385, 0]
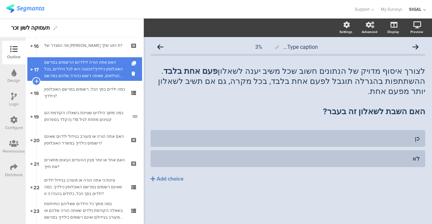
click at [87, 75] on div "האם אתה הורה לילד/ים הרשומים במרשם האוכלוסין כילדיך?הכוונה היא לכל הילדים, בכל …" at bounding box center [84, 69] width 81 height 20
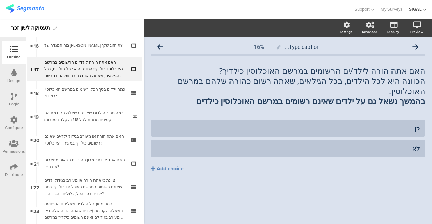
click at [11, 99] on icon at bounding box center [14, 96] width 6 height 7
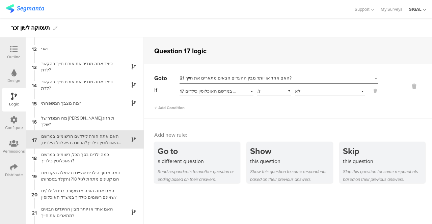
scroll to position [207, 0]
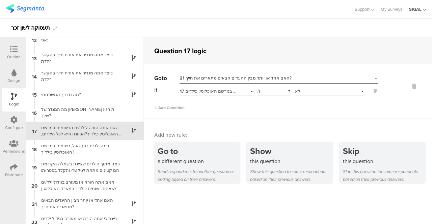
click at [248, 92] on div "17 האם אתה הורה לילד/ים הרשומים במרשם האוכלוסין כילדיך?הכוונה היא לכל הילדים, ב…" at bounding box center [216, 90] width 74 height 10
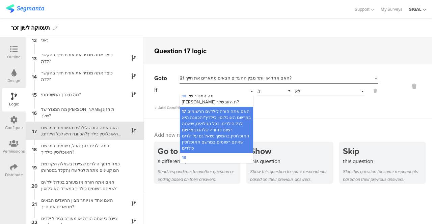
scroll to position [231, 0]
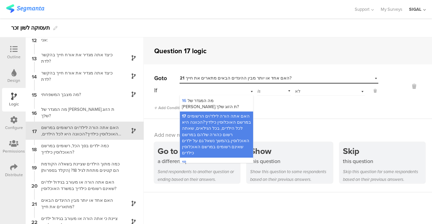
click at [217, 119] on span "17 האם אתה הורה לילד/ים הרשומים במרשם האוכלוסין כילדיך?הכוונה היא לכל הילדים, ב…" at bounding box center [216, 134] width 69 height 43
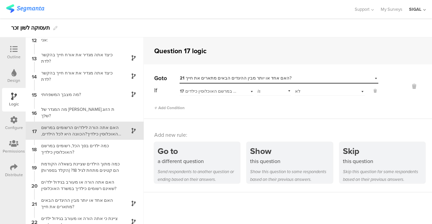
click at [357, 94] on div "Select answer... לא" at bounding box center [329, 90] width 70 height 10
click at [326, 108] on div "לא" at bounding box center [329, 109] width 69 height 9
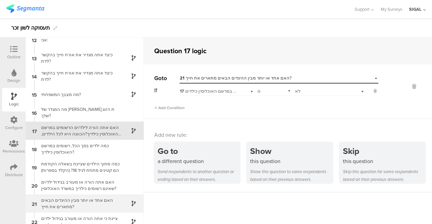
click at [70, 207] on div "האם אחד או יותר מבין ההיגדים הבאים מתארים את חייך?" at bounding box center [79, 203] width 84 height 13
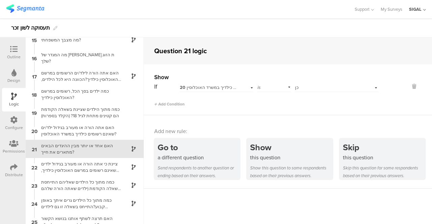
scroll to position [280, 0]
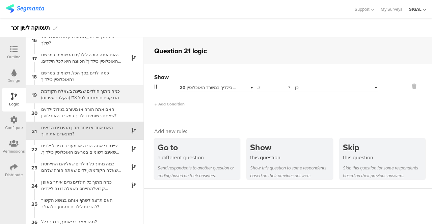
click at [58, 97] on div "כמה מתוך הילדים שציינת בשאלה הקודמת הם קטינים מתחת לגיל 18? (הקלד בספרות)" at bounding box center [79, 94] width 84 height 13
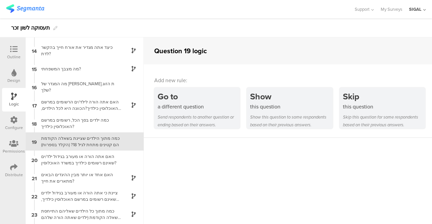
scroll to position [243, 0]
